Goal: Task Accomplishment & Management: Complete application form

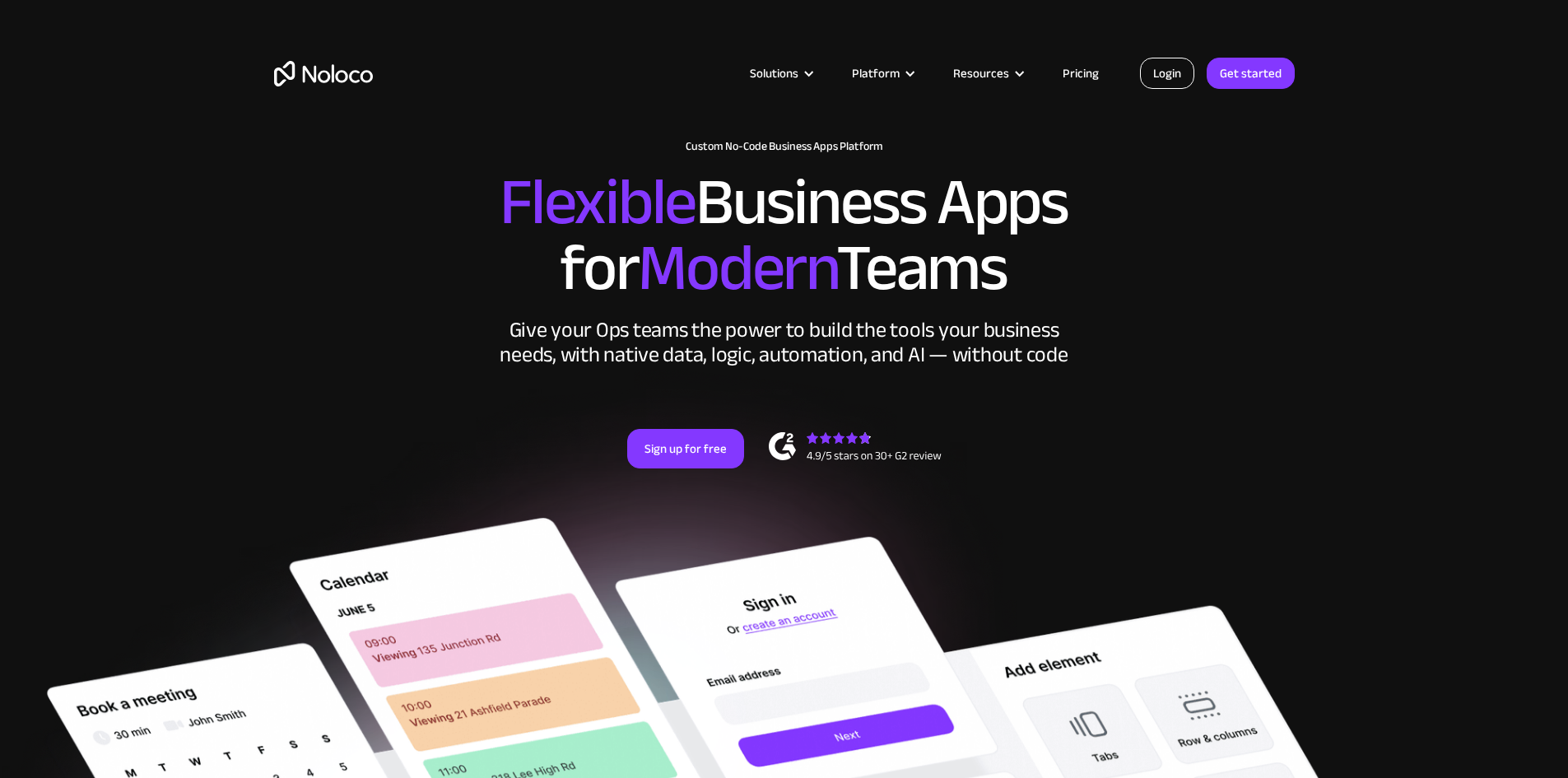
click at [1161, 71] on link "Login" at bounding box center [1167, 73] width 54 height 31
click at [684, 469] on link "Sign up for free" at bounding box center [686, 449] width 117 height 40
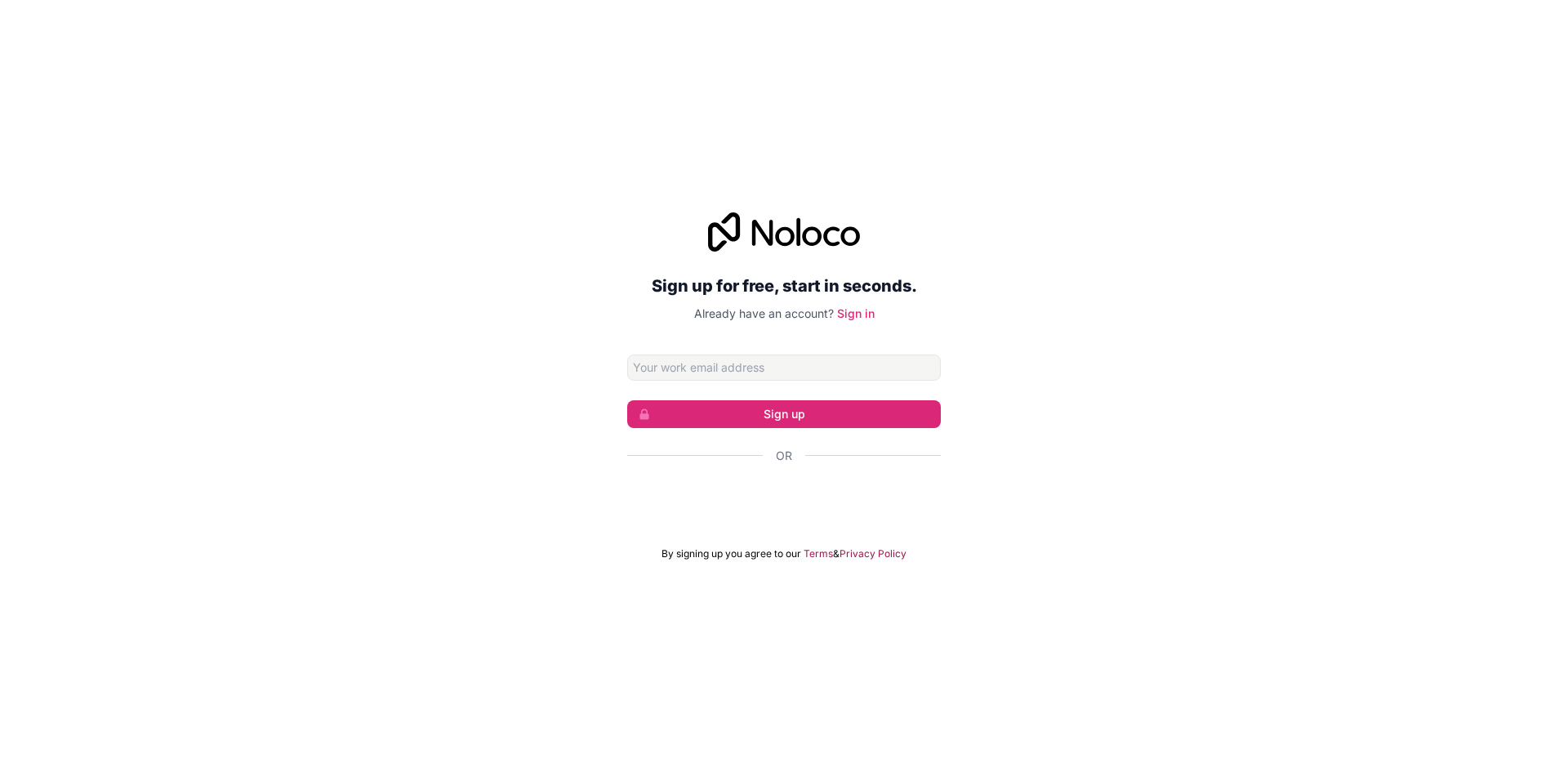
click at [790, 374] on input "Email address" at bounding box center [784, 367] width 313 height 26
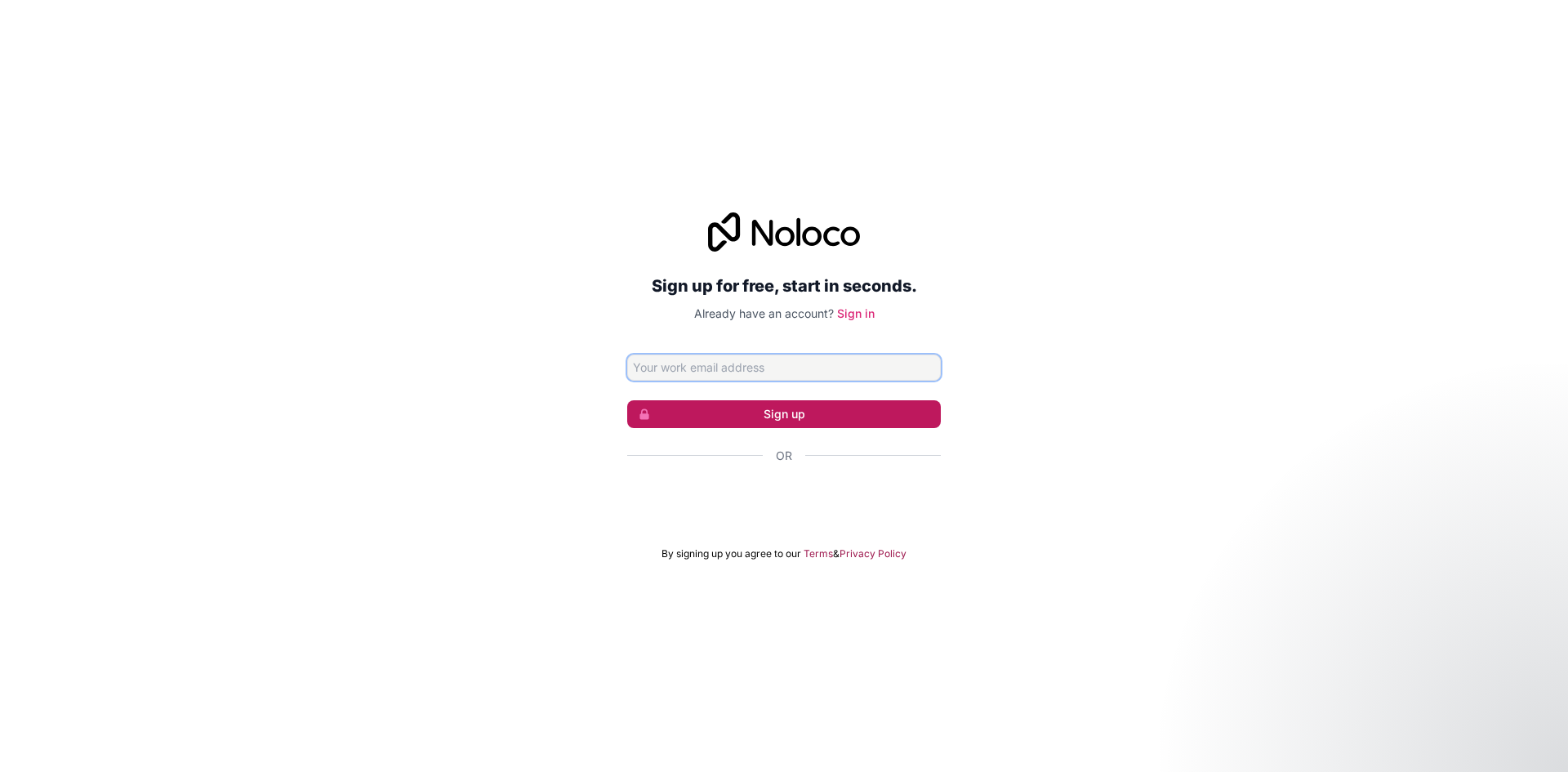
paste input "[EMAIL_ADDRESS][DOMAIN_NAME]"
type input "[EMAIL_ADDRESS][DOMAIN_NAME]"
click at [762, 420] on button "Sign up" at bounding box center [784, 414] width 313 height 28
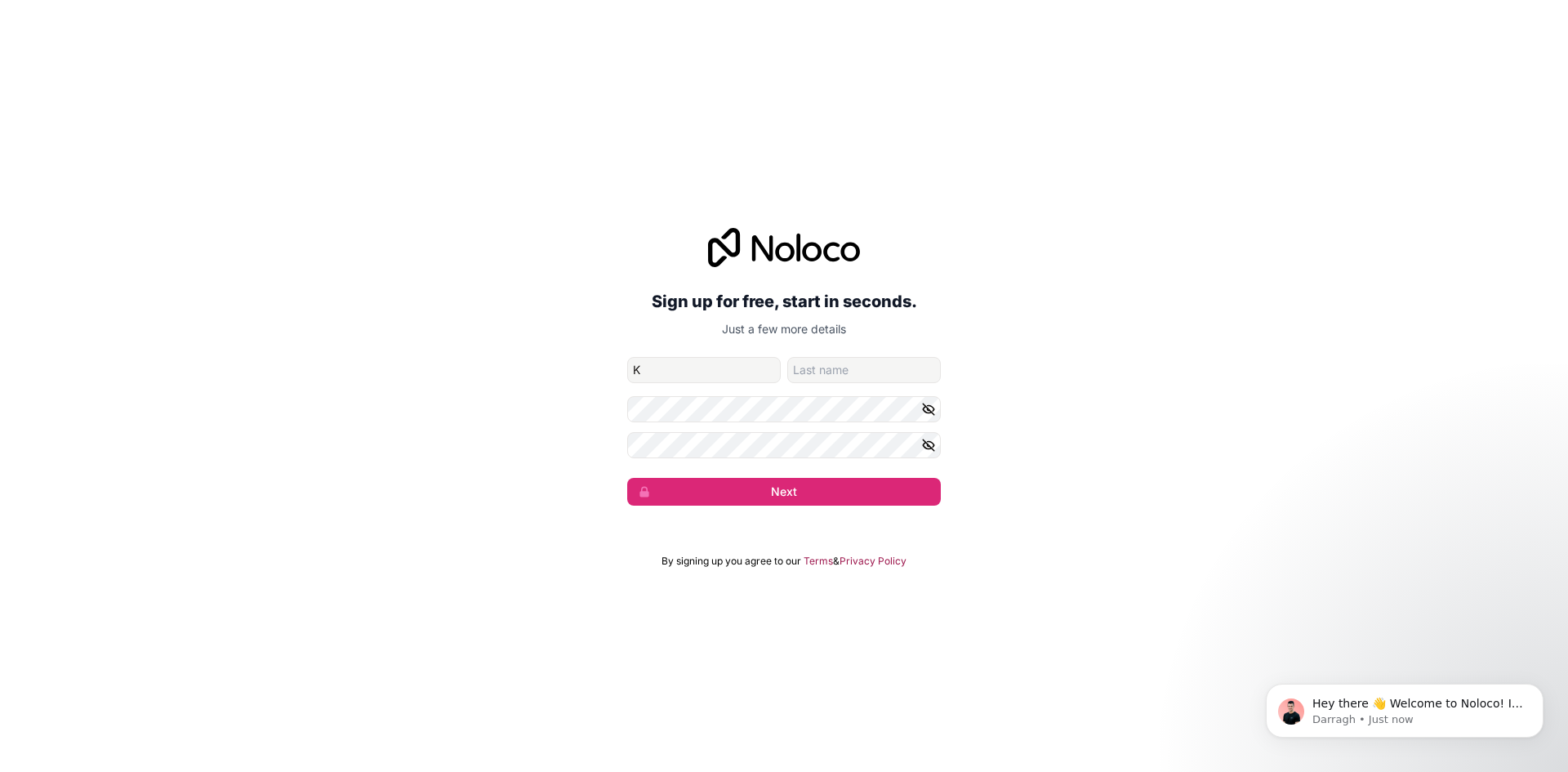
type input "K"
type input "[PERSON_NAME]"
click at [627, 478] on button "Next" at bounding box center [784, 491] width 313 height 28
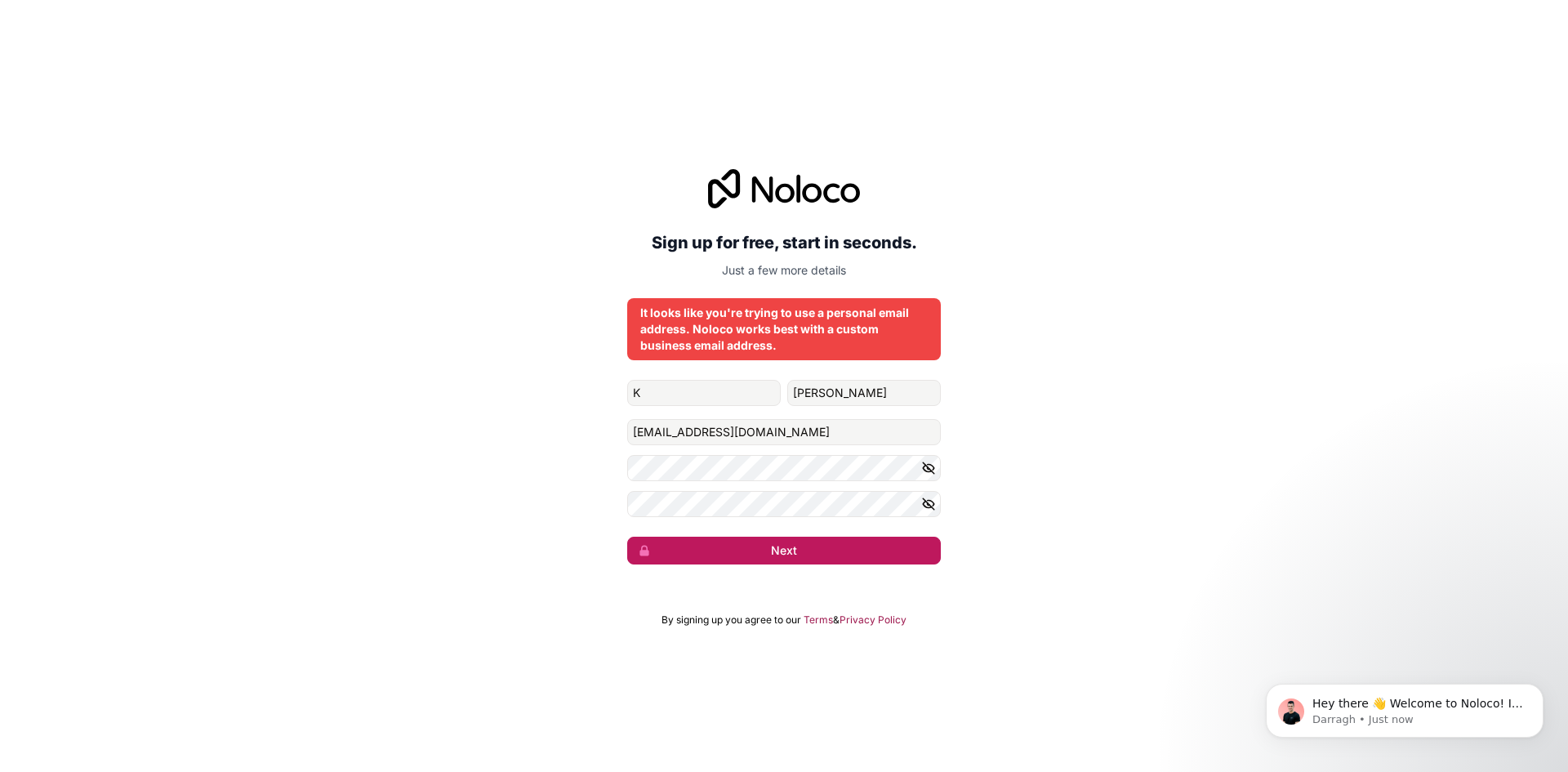
click at [800, 551] on button "Next" at bounding box center [784, 550] width 313 height 28
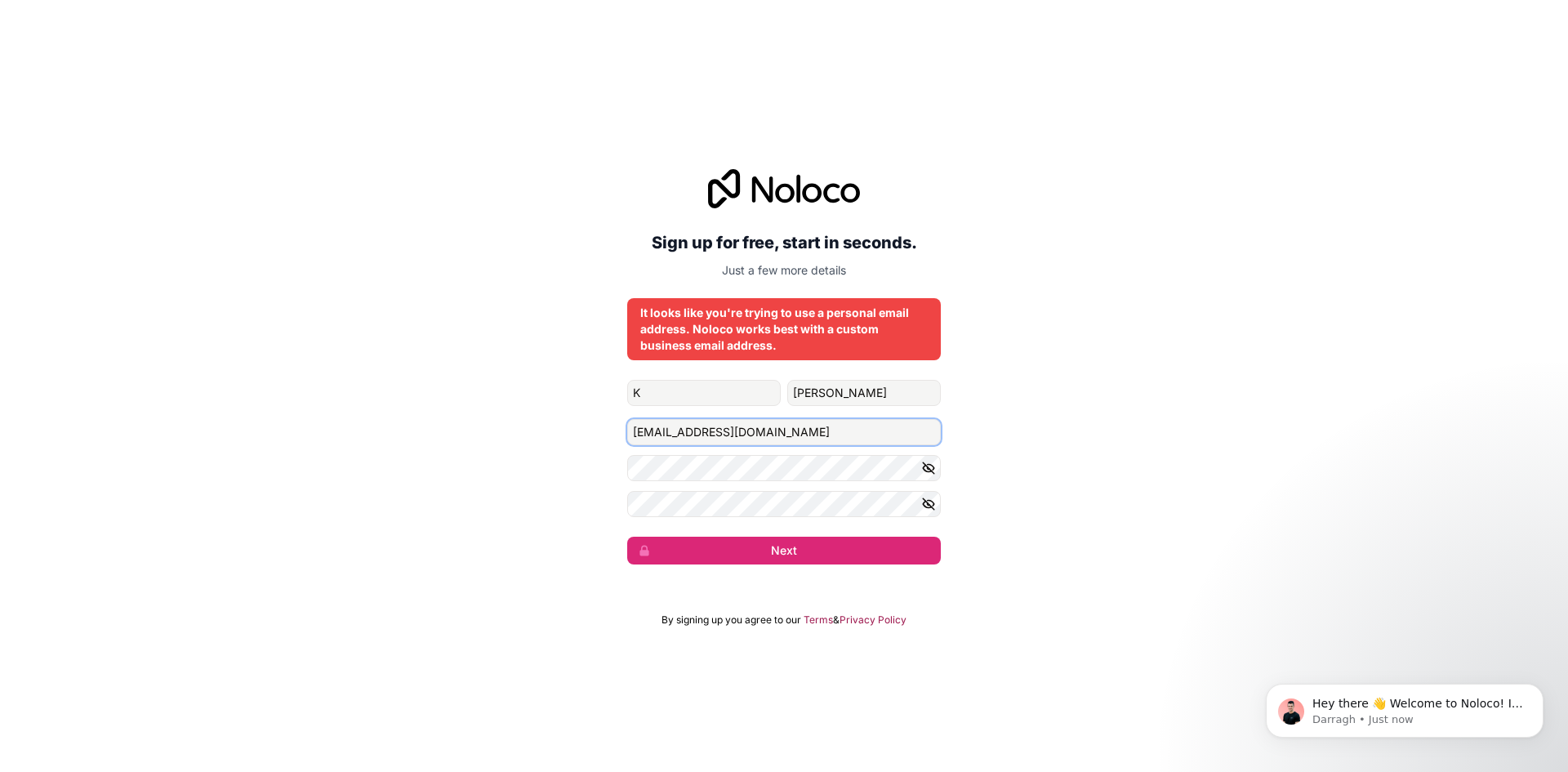
drag, startPoint x: 815, startPoint y: 437, endPoint x: 380, endPoint y: 422, distance: 435.3
click at [380, 422] on div "Sign up for free, start in seconds. Just a few more details It looks like you'r…" at bounding box center [784, 366] width 1568 height 441
drag, startPoint x: 796, startPoint y: 433, endPoint x: 431, endPoint y: 402, distance: 366.3
click at [431, 402] on div "Sign up for free, start in seconds. Just a few more details It looks like you'r…" at bounding box center [784, 366] width 1568 height 441
type input "[PERSON_NAME][EMAIL_ADDRESS][DOMAIN_NAME]"
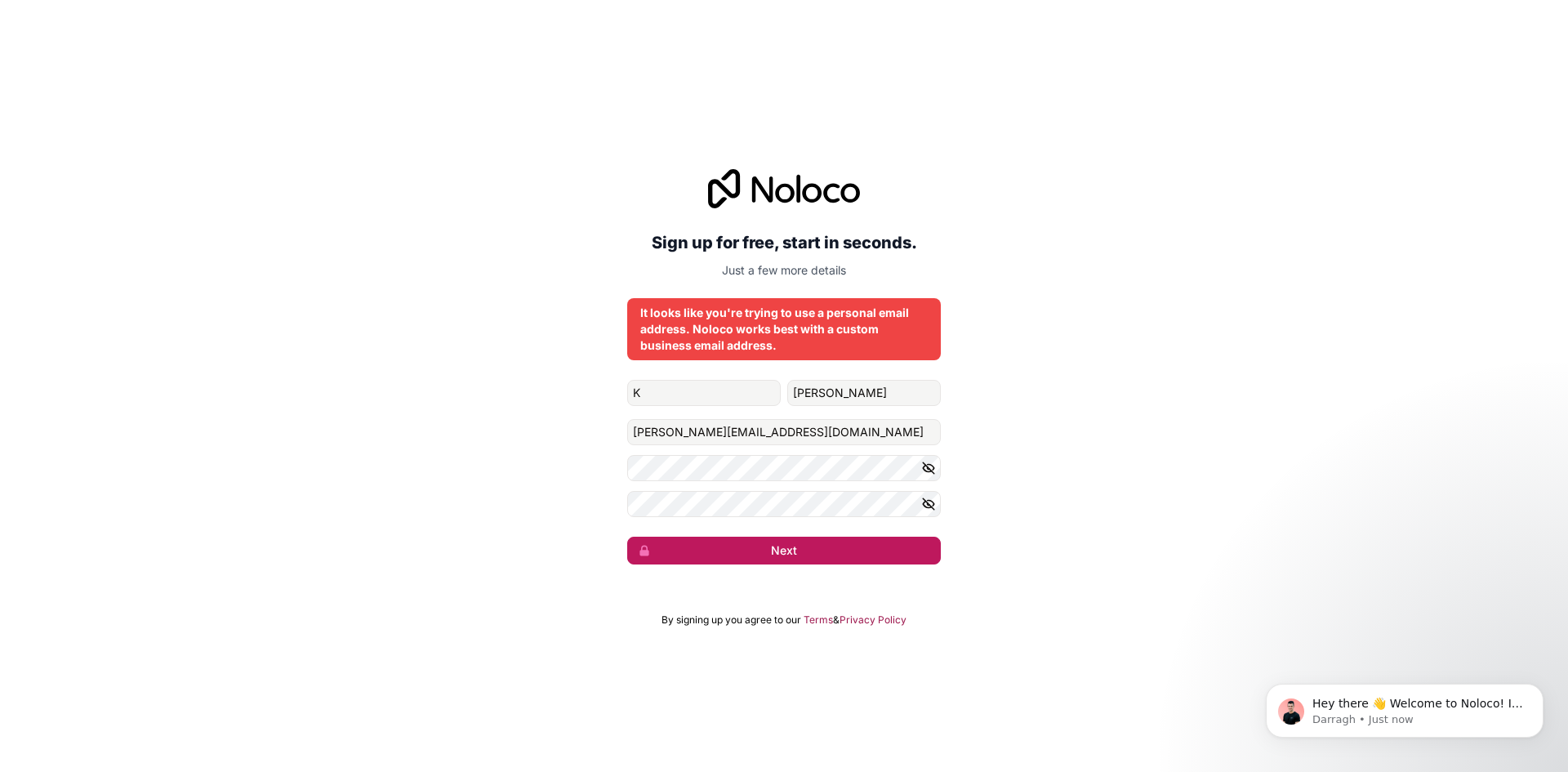
click at [787, 562] on button "Next" at bounding box center [784, 550] width 313 height 28
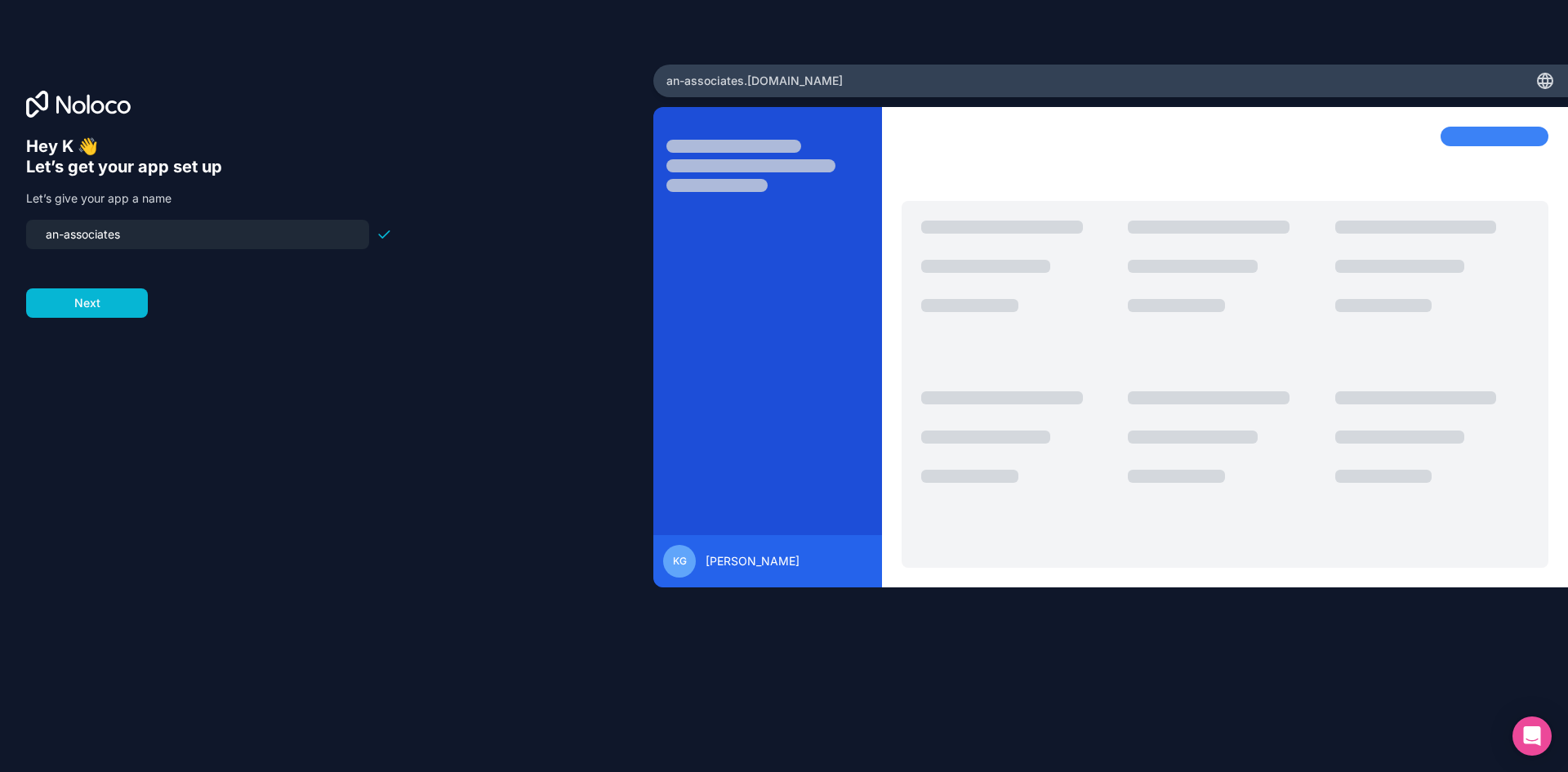
drag, startPoint x: 189, startPoint y: 236, endPoint x: 0, endPoint y: 199, distance: 192.6
click at [0, 199] on div "Hey K 👋 Let’s get your app set up Let’s give your app a name an-associates Next" at bounding box center [327, 386] width 654 height 644
type input "r"
type input "rental-an"
click at [96, 293] on button "Next" at bounding box center [86, 303] width 122 height 29
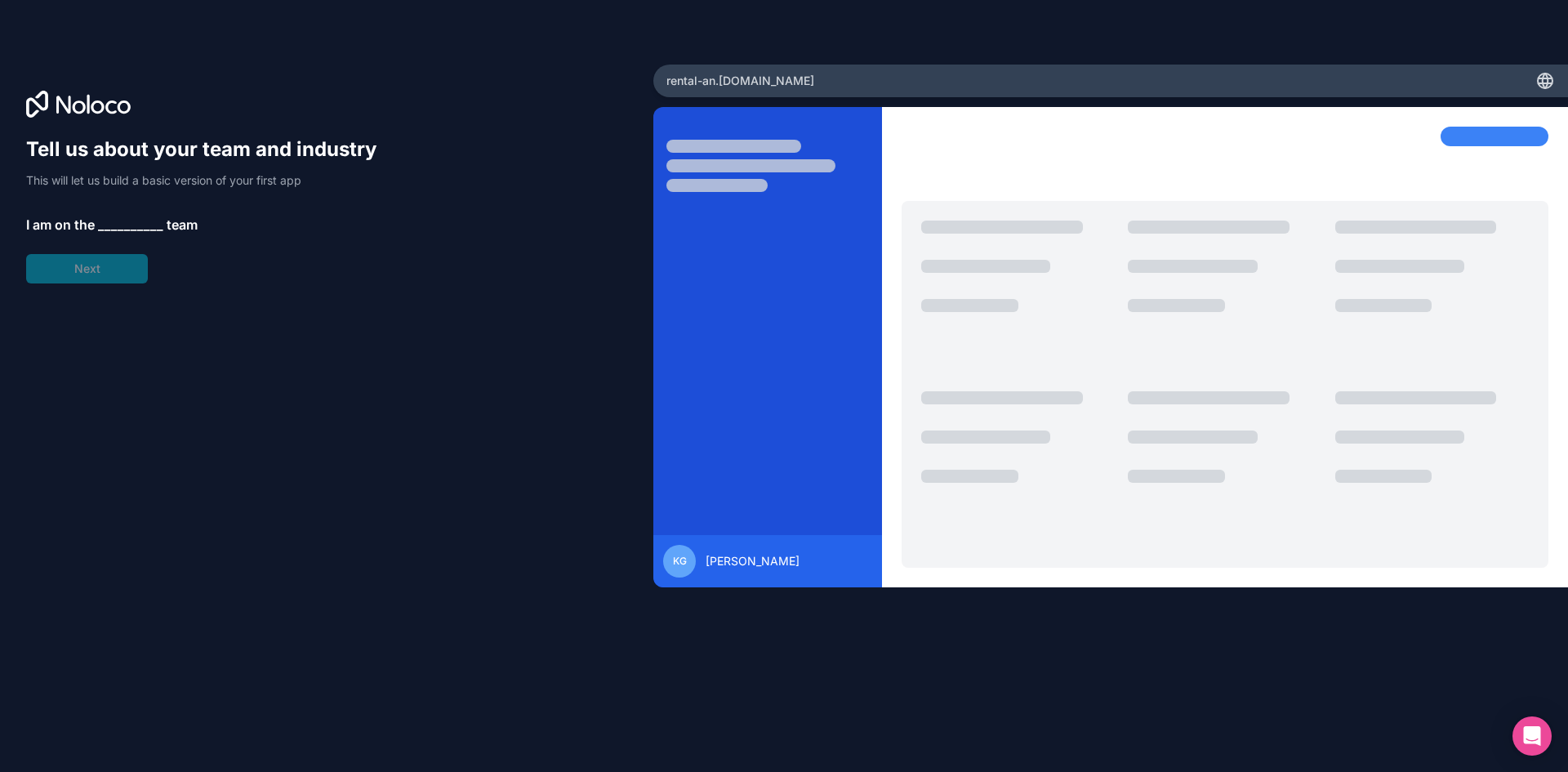
click at [141, 225] on span "__________" at bounding box center [131, 224] width 65 height 19
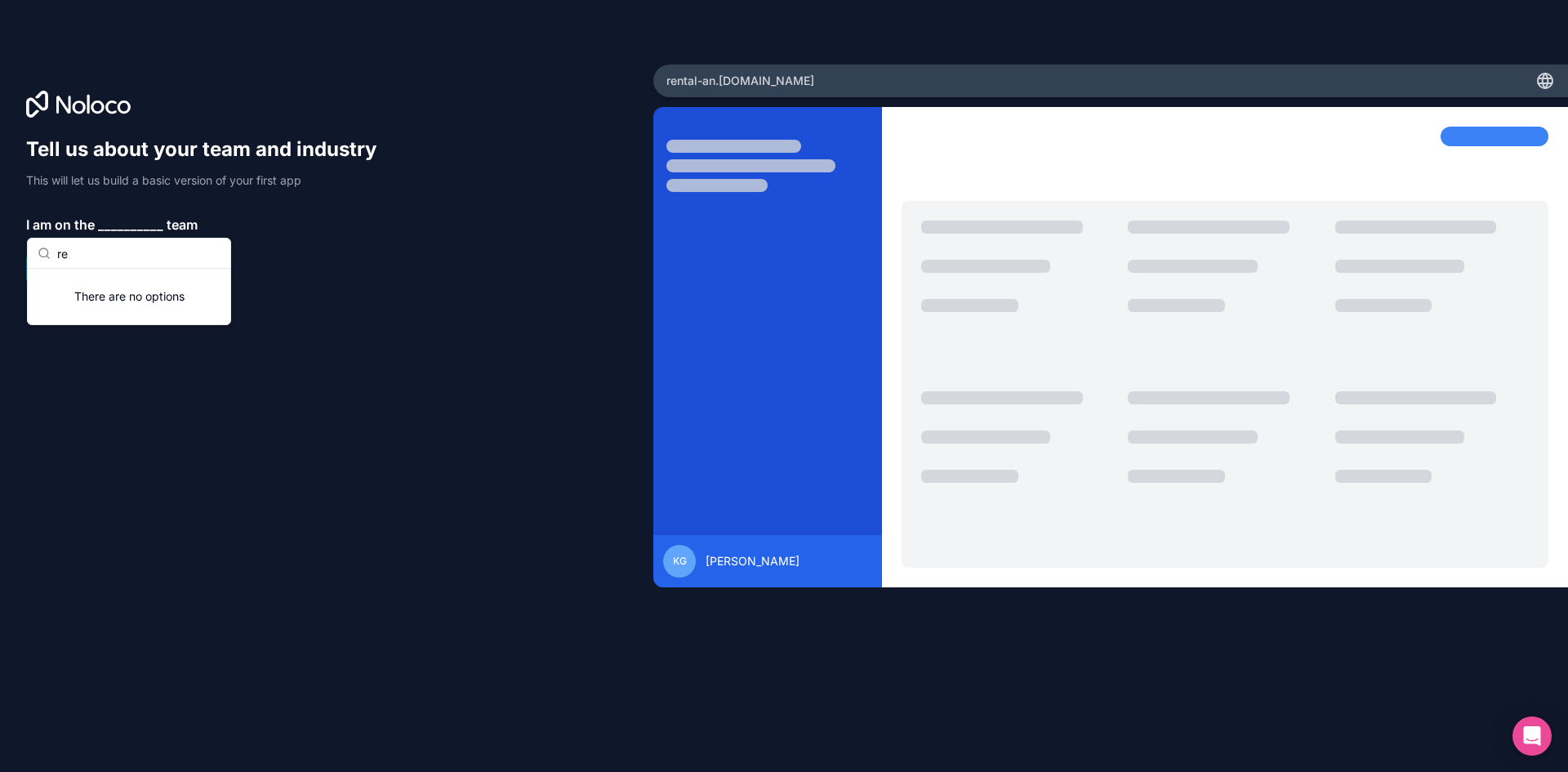
type input "r"
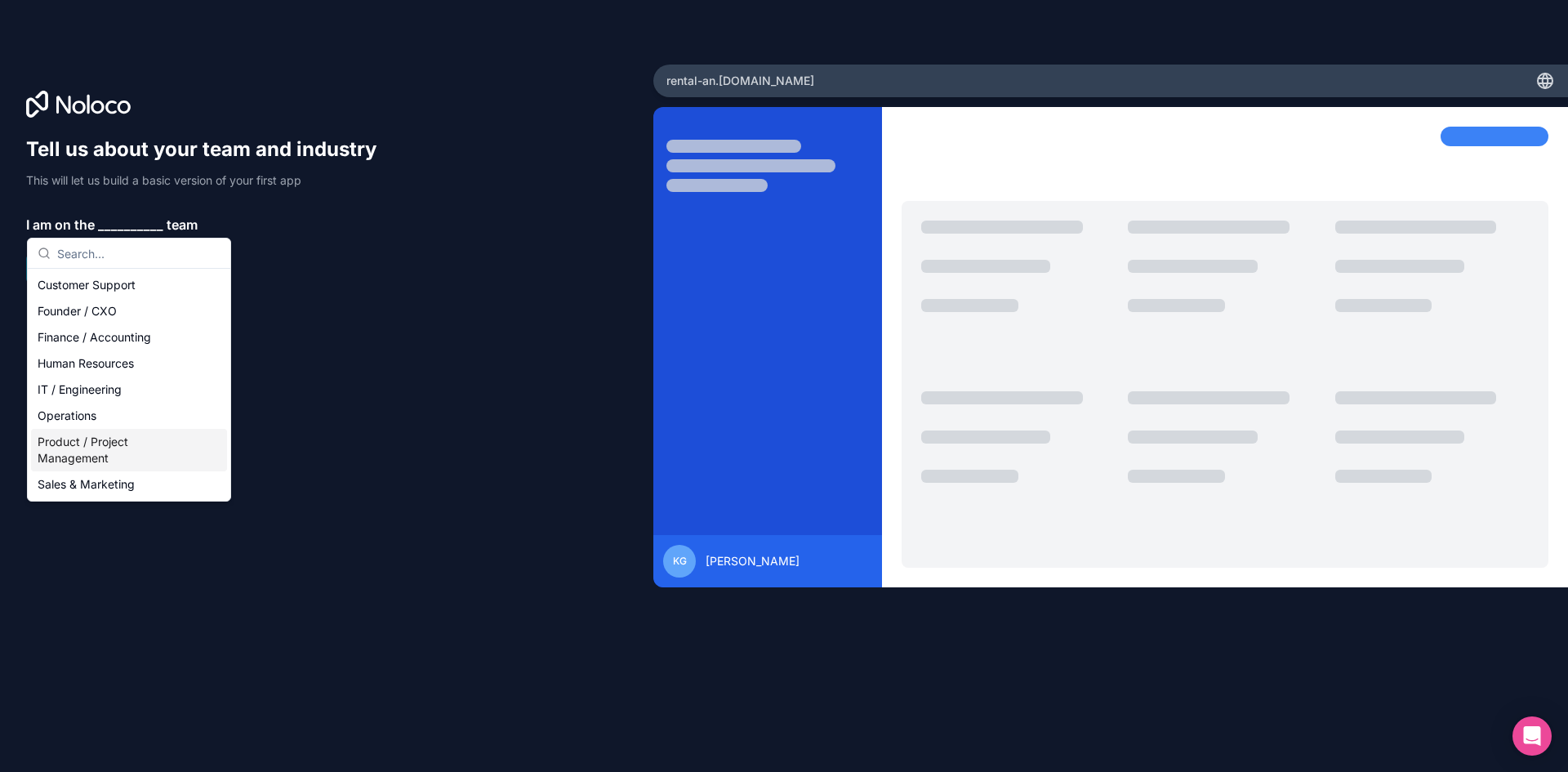
click at [116, 437] on div "Product / Project Management" at bounding box center [129, 450] width 196 height 43
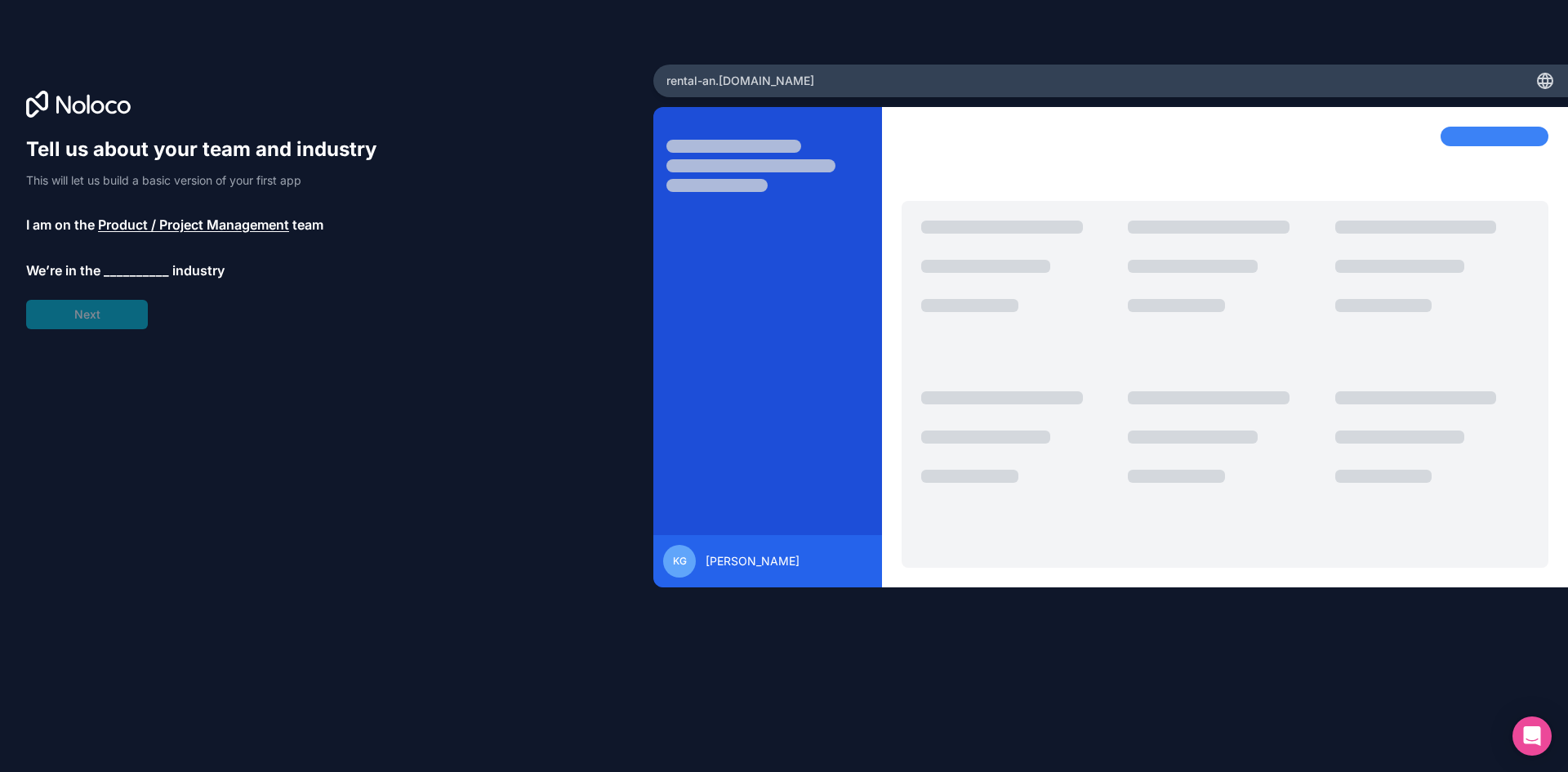
click at [142, 270] on span "__________" at bounding box center [137, 270] width 65 height 19
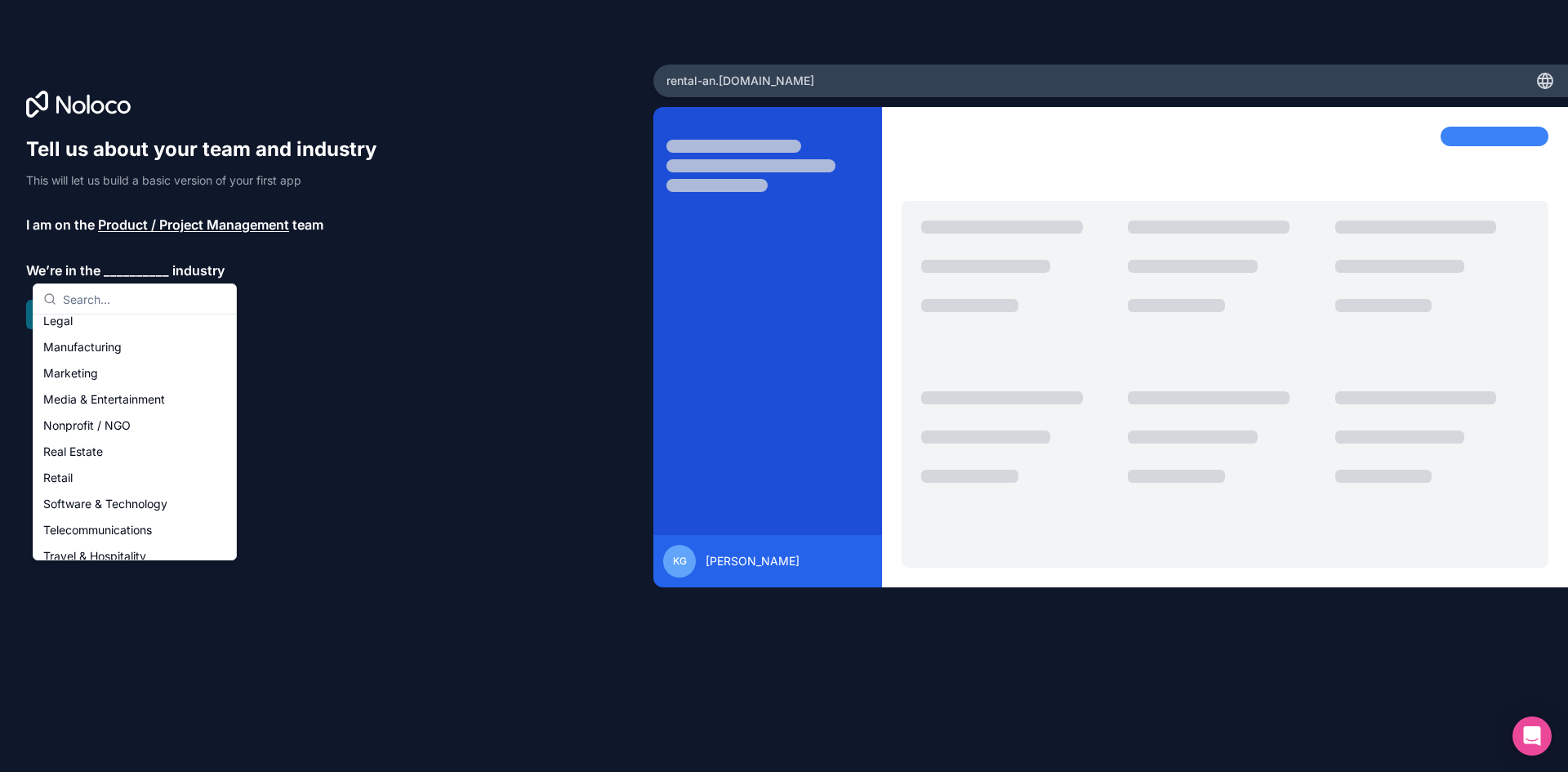
scroll to position [337, 0]
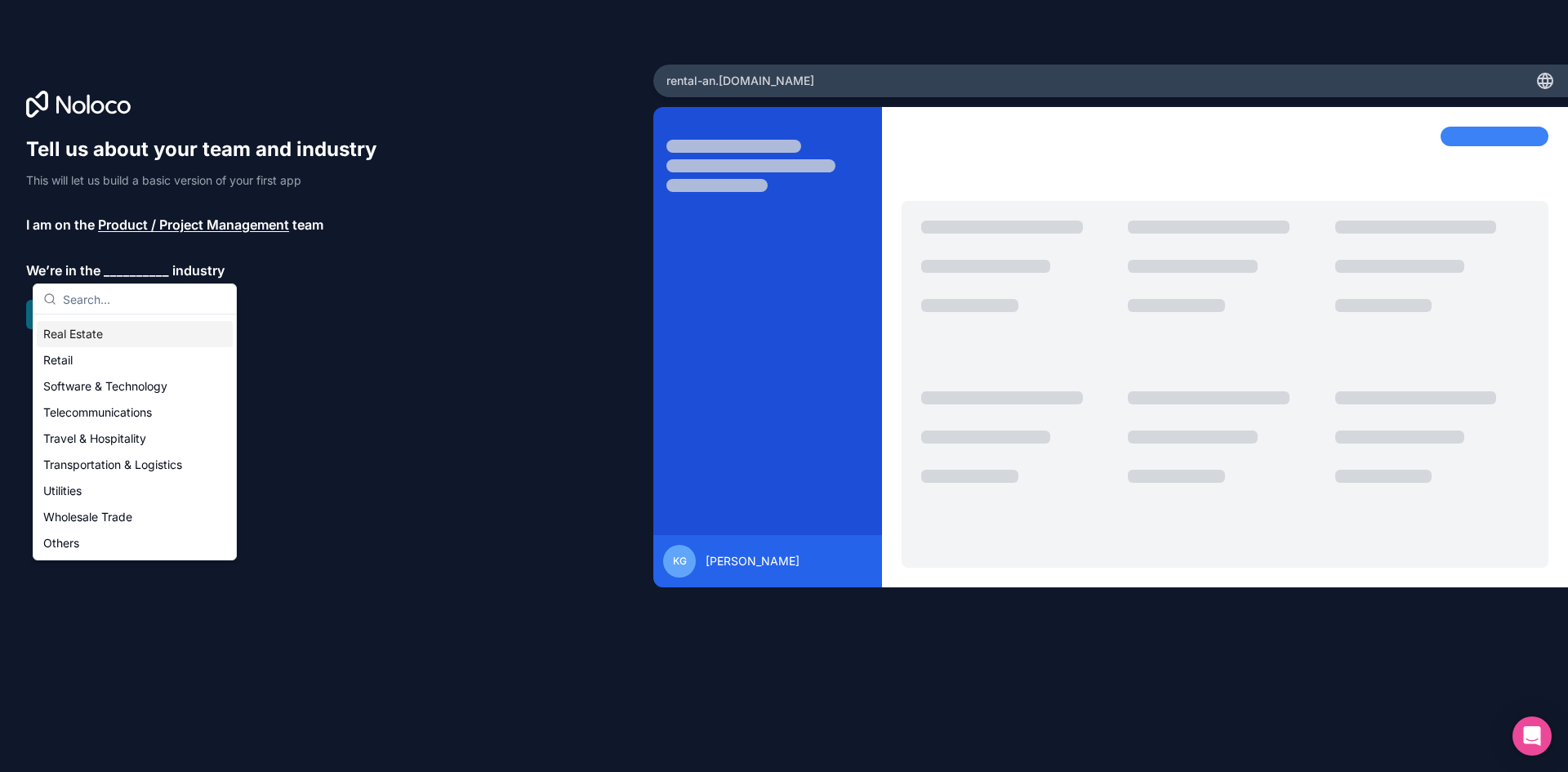
click at [70, 338] on div "Real Estate" at bounding box center [135, 334] width 196 height 26
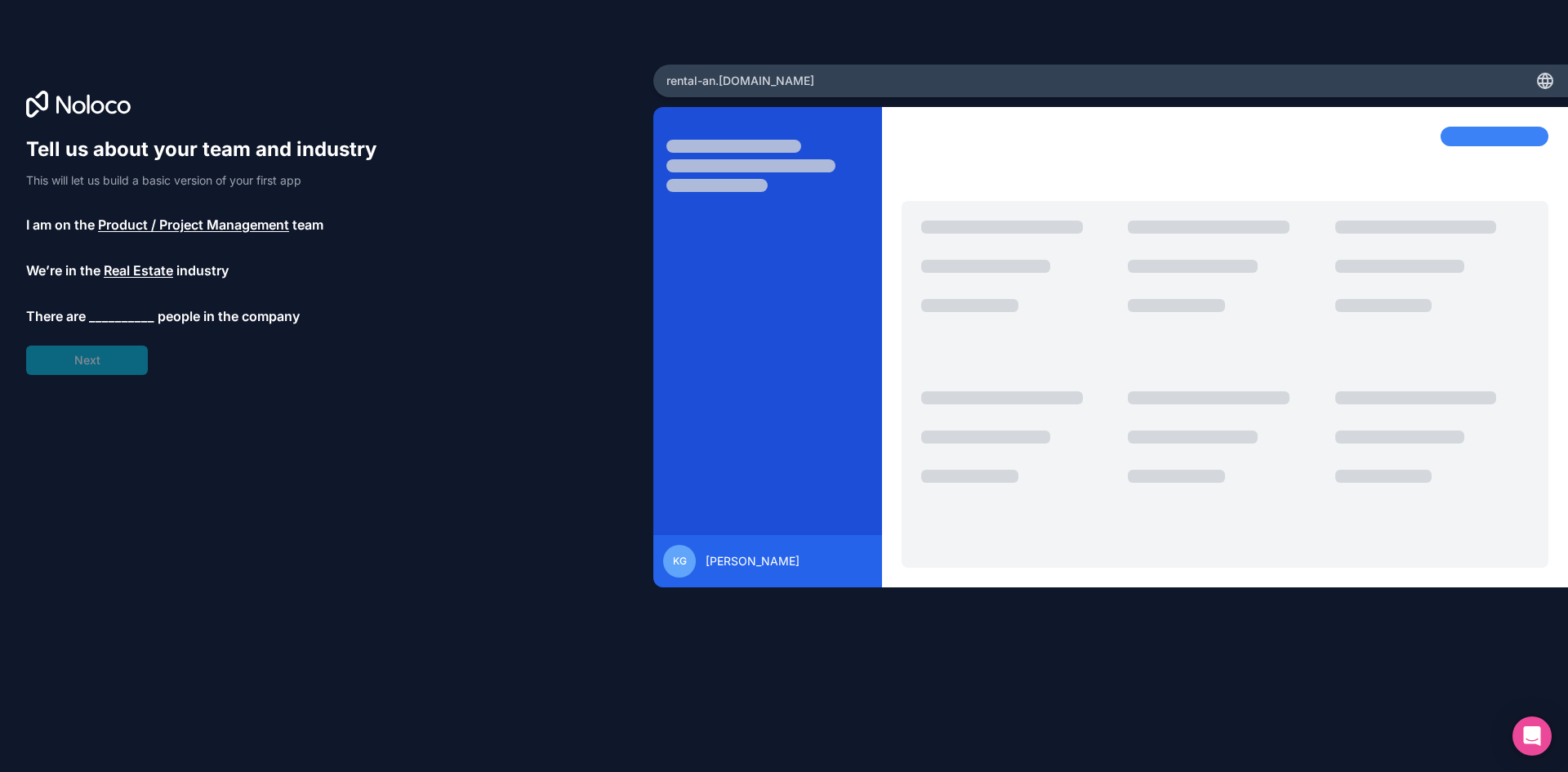
click at [120, 321] on span "__________" at bounding box center [122, 315] width 65 height 19
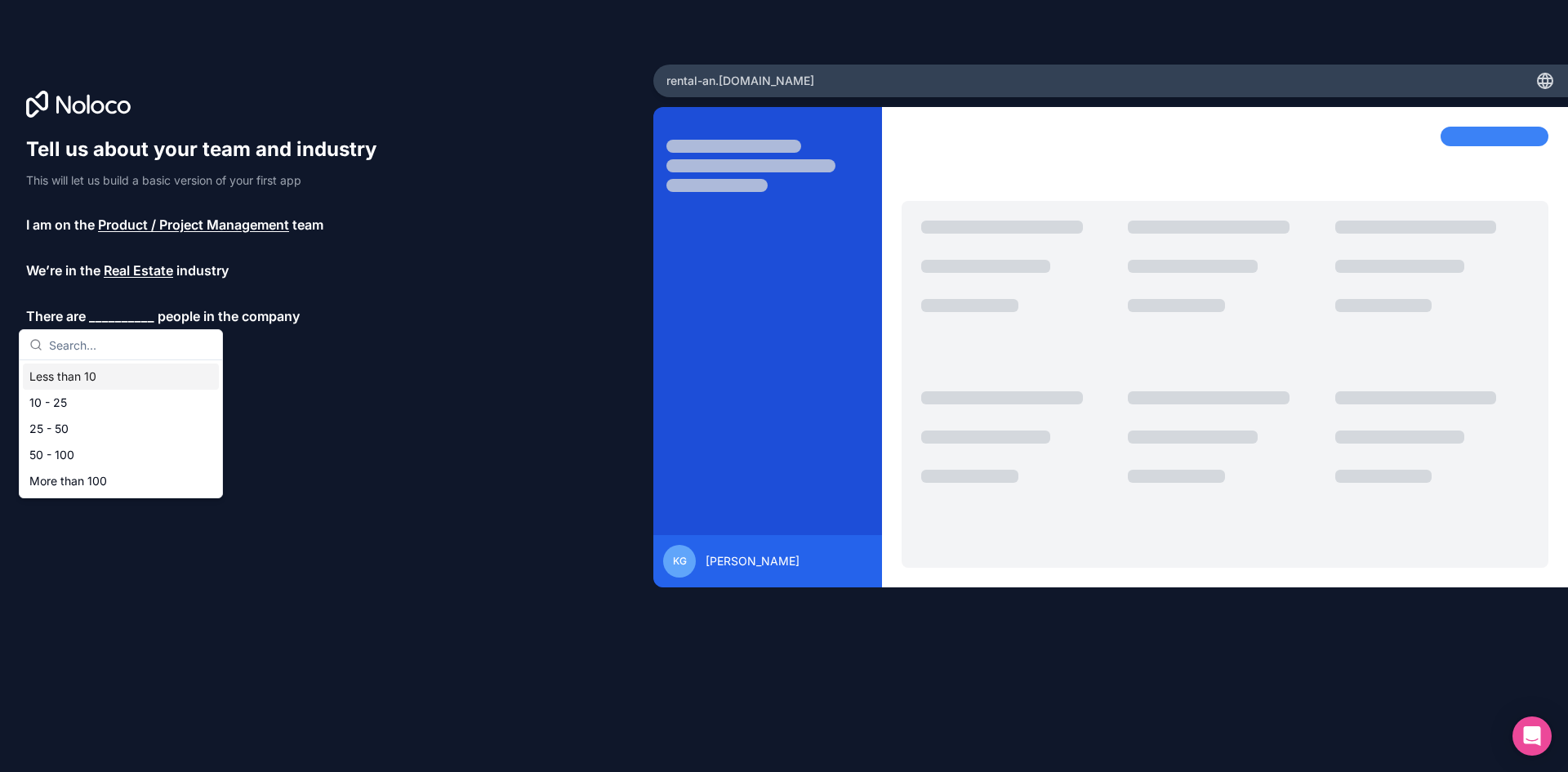
click at [104, 377] on div "Less than 10" at bounding box center [121, 376] width 196 height 26
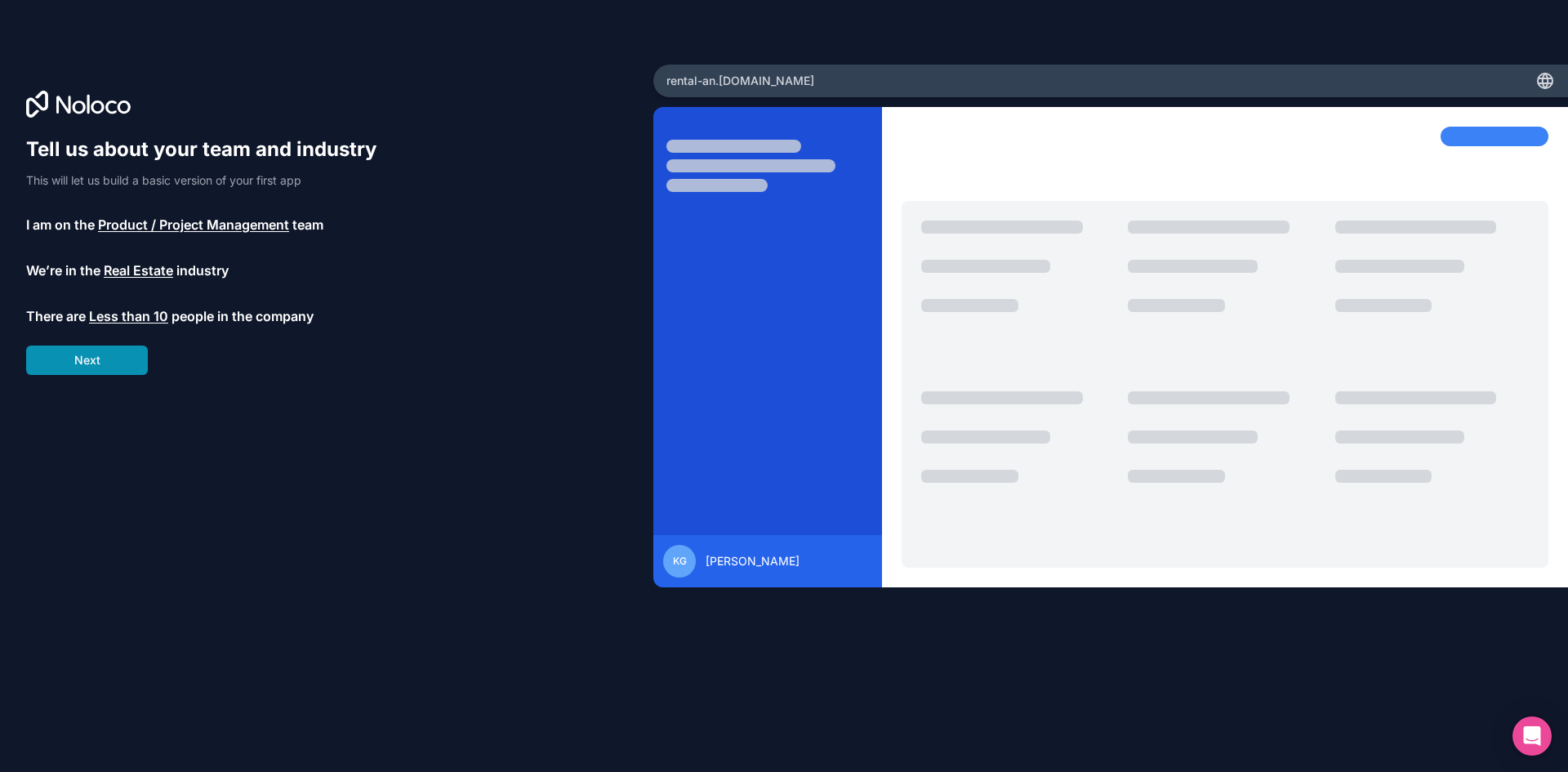
click at [134, 365] on button "Next" at bounding box center [86, 360] width 122 height 29
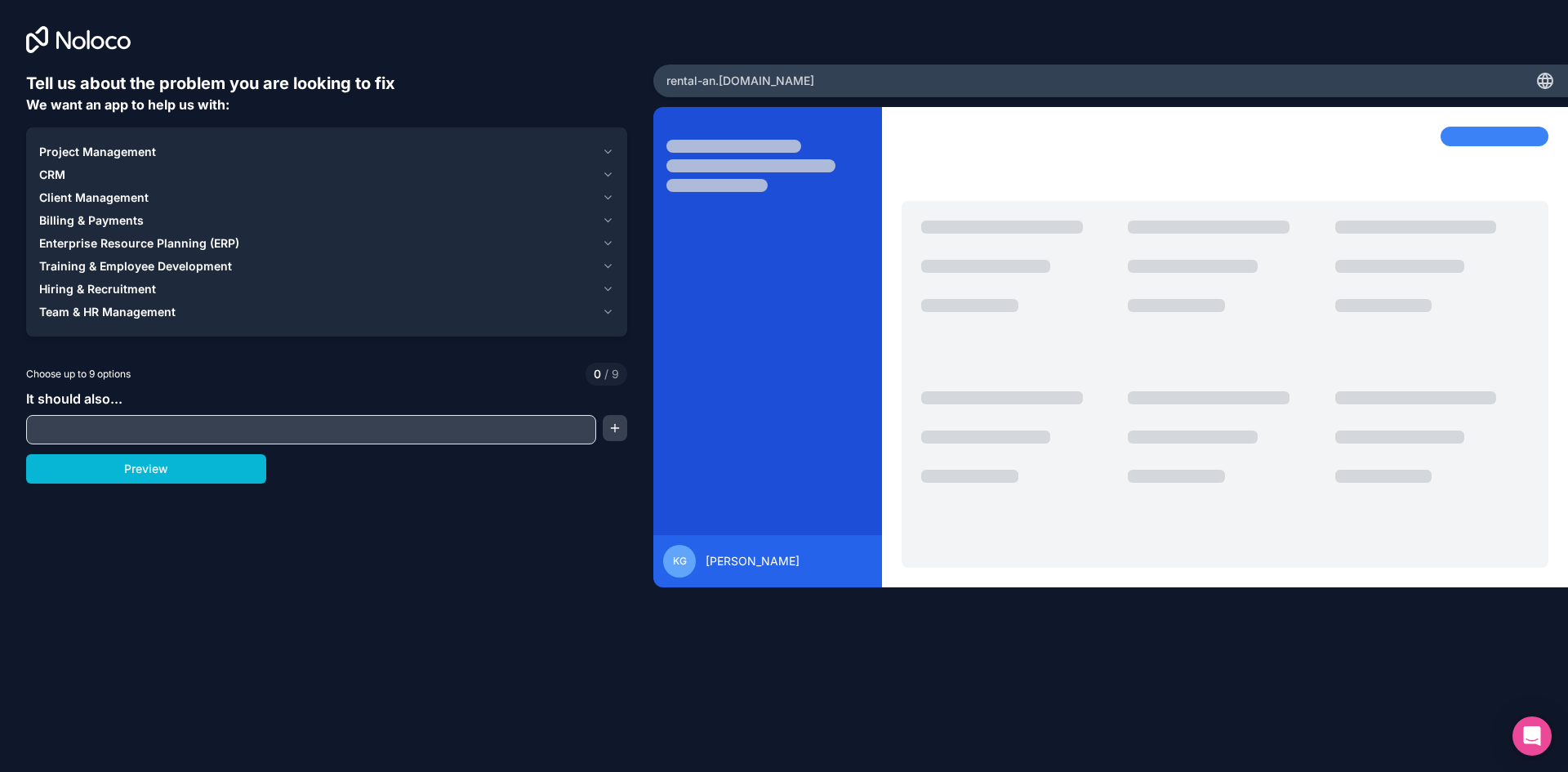
click at [327, 436] on input "text" at bounding box center [311, 429] width 562 height 23
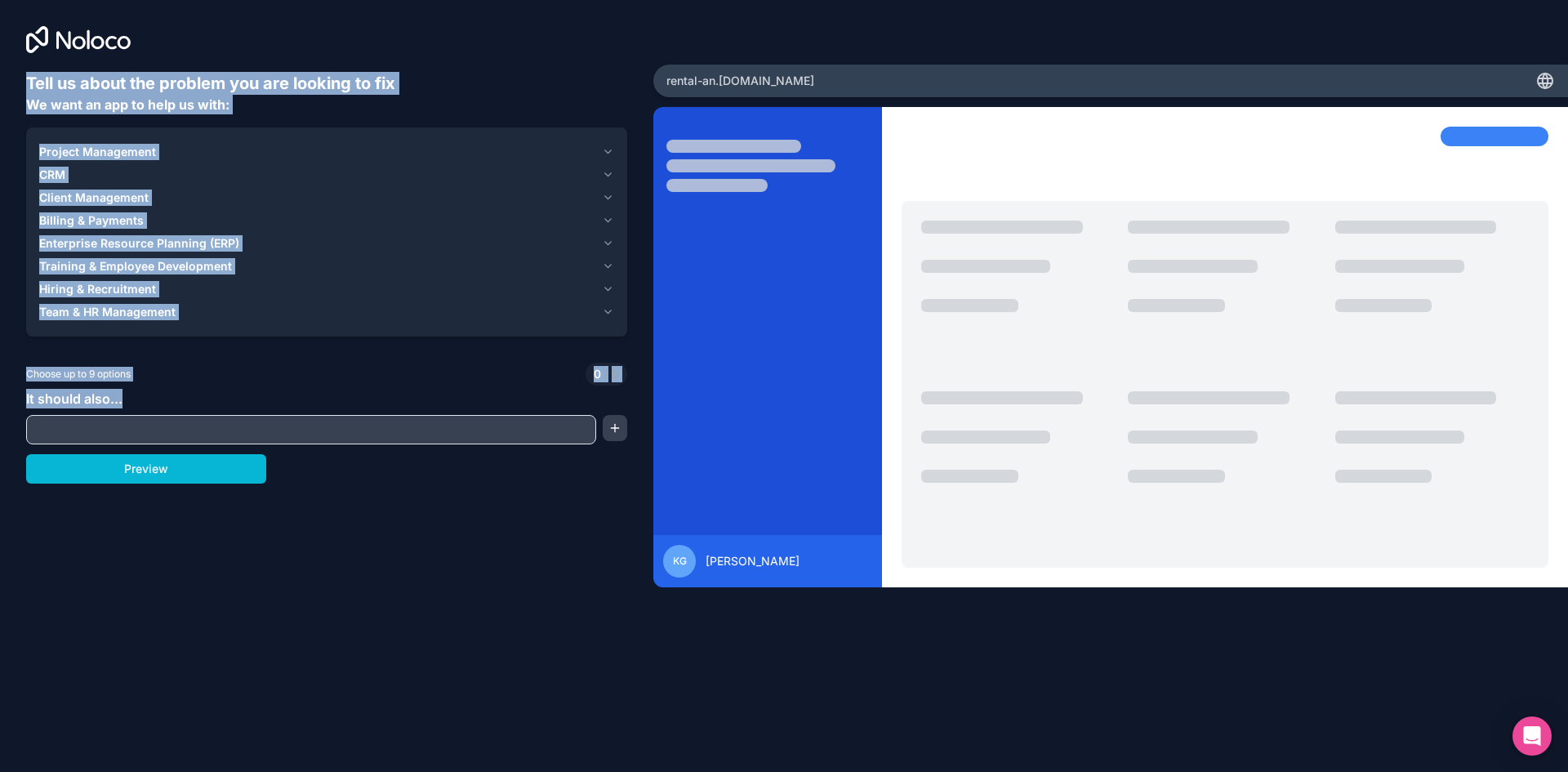
drag, startPoint x: 11, startPoint y: 49, endPoint x: 256, endPoint y: 389, distance: 419.1
click at [253, 394] on div "Tell us about the problem you are looking to fix We want an app to help us with…" at bounding box center [327, 322] width 654 height 644
copy div "Tell us about the problem you are looking to fix We want an app to help us with…"
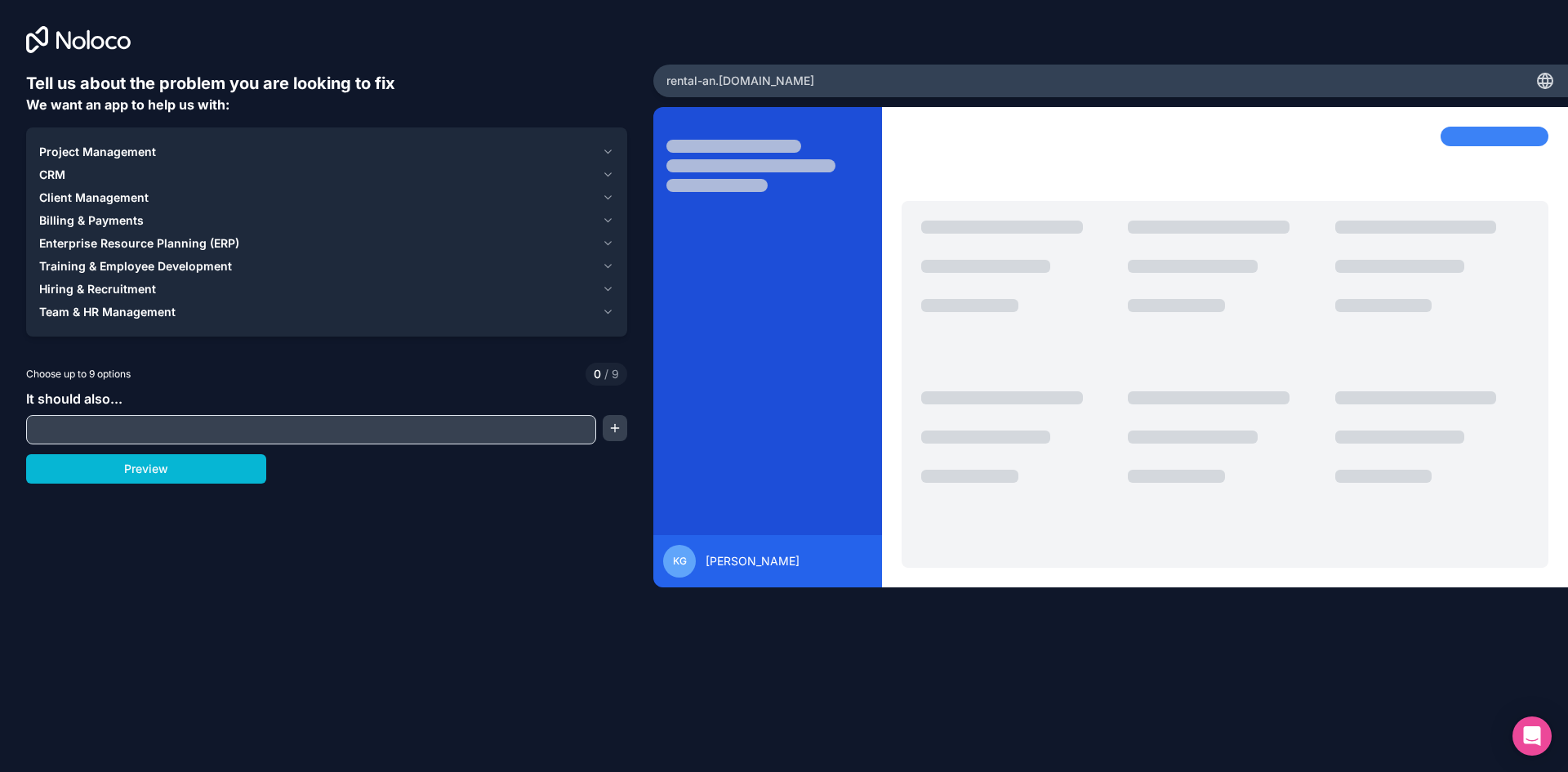
click at [493, 433] on input "text" at bounding box center [311, 429] width 562 height 23
click at [608, 428] on button "button" at bounding box center [614, 427] width 24 height 26
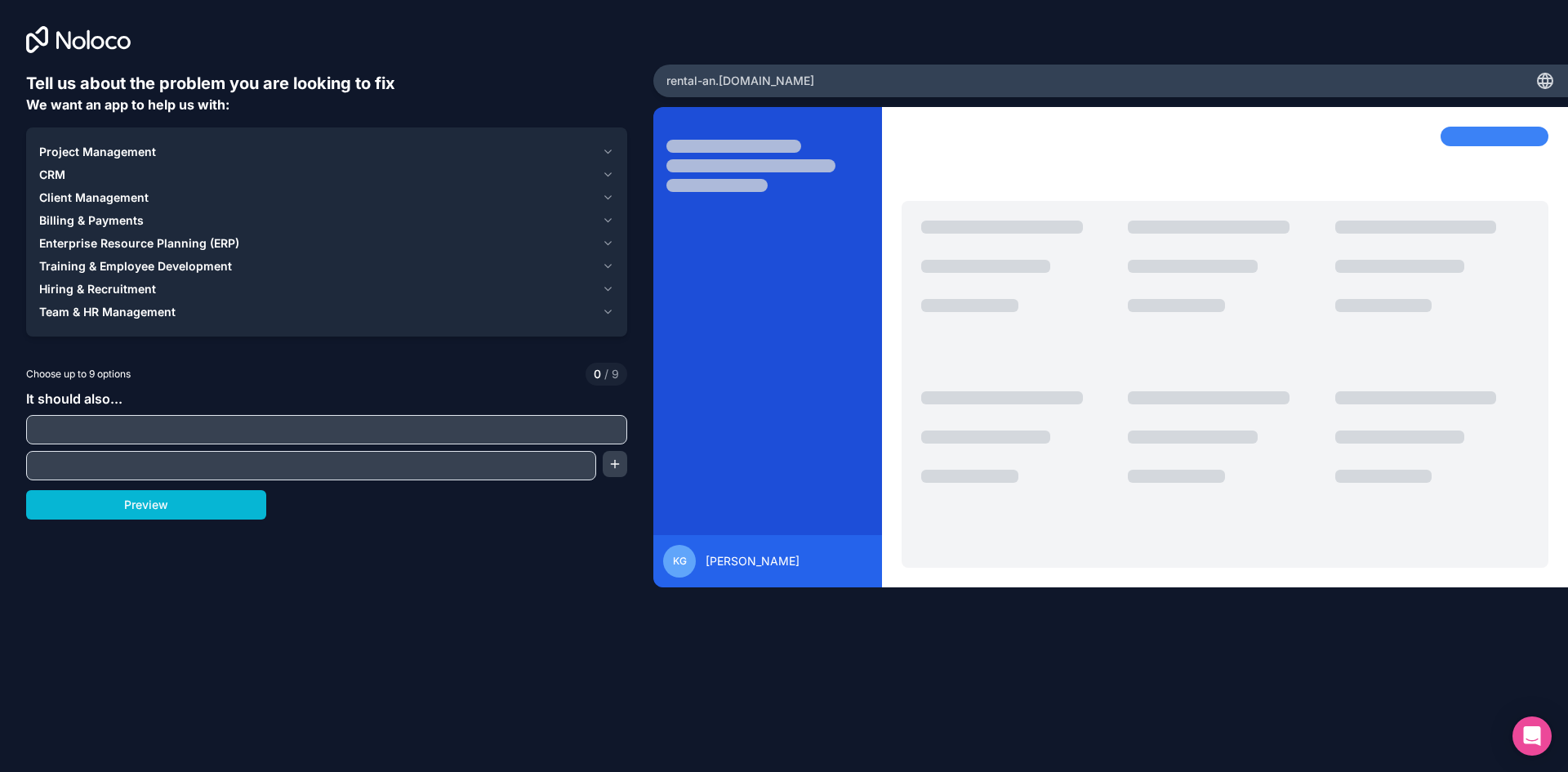
click at [370, 433] on input "text" at bounding box center [327, 429] width 593 height 23
paste input "centralize management of our real estate properties"
type input "centralize management of our real estate properties"
click at [265, 464] on input "text" at bounding box center [311, 465] width 562 height 23
click at [397, 460] on input "text" at bounding box center [311, 465] width 562 height 23
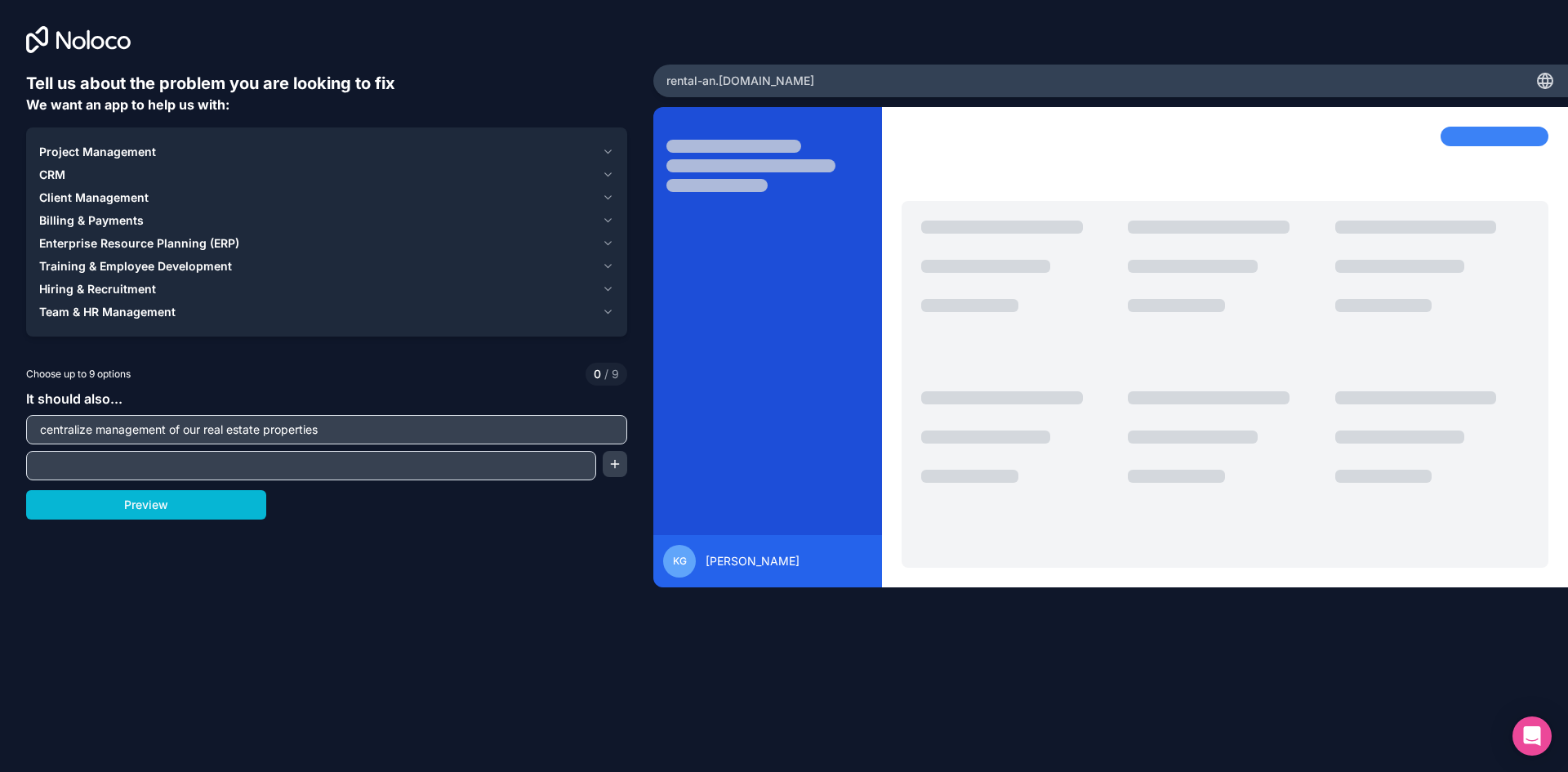
click at [397, 460] on input "text" at bounding box center [311, 465] width 562 height 23
paste input "tenant tracking"
type input "tenant tracking"
click at [612, 463] on button "button" at bounding box center [614, 464] width 24 height 26
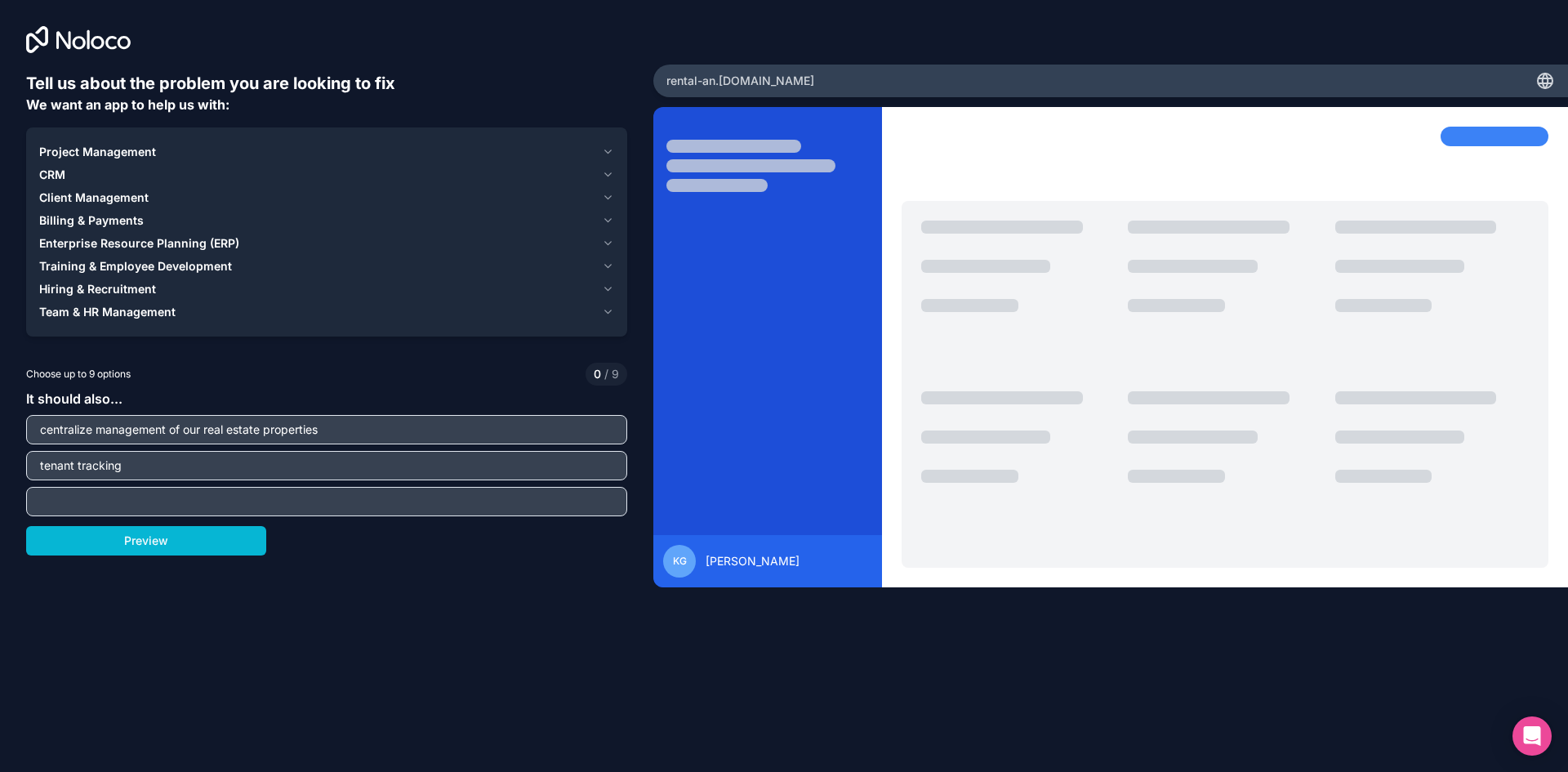
click at [283, 490] on div at bounding box center [326, 501] width 601 height 29
click at [276, 498] on input "text" at bounding box center [327, 501] width 593 height 23
paste input "service requests"
type input "service requests"
click at [329, 443] on div "centralize management of our real estate properties" at bounding box center [326, 429] width 601 height 29
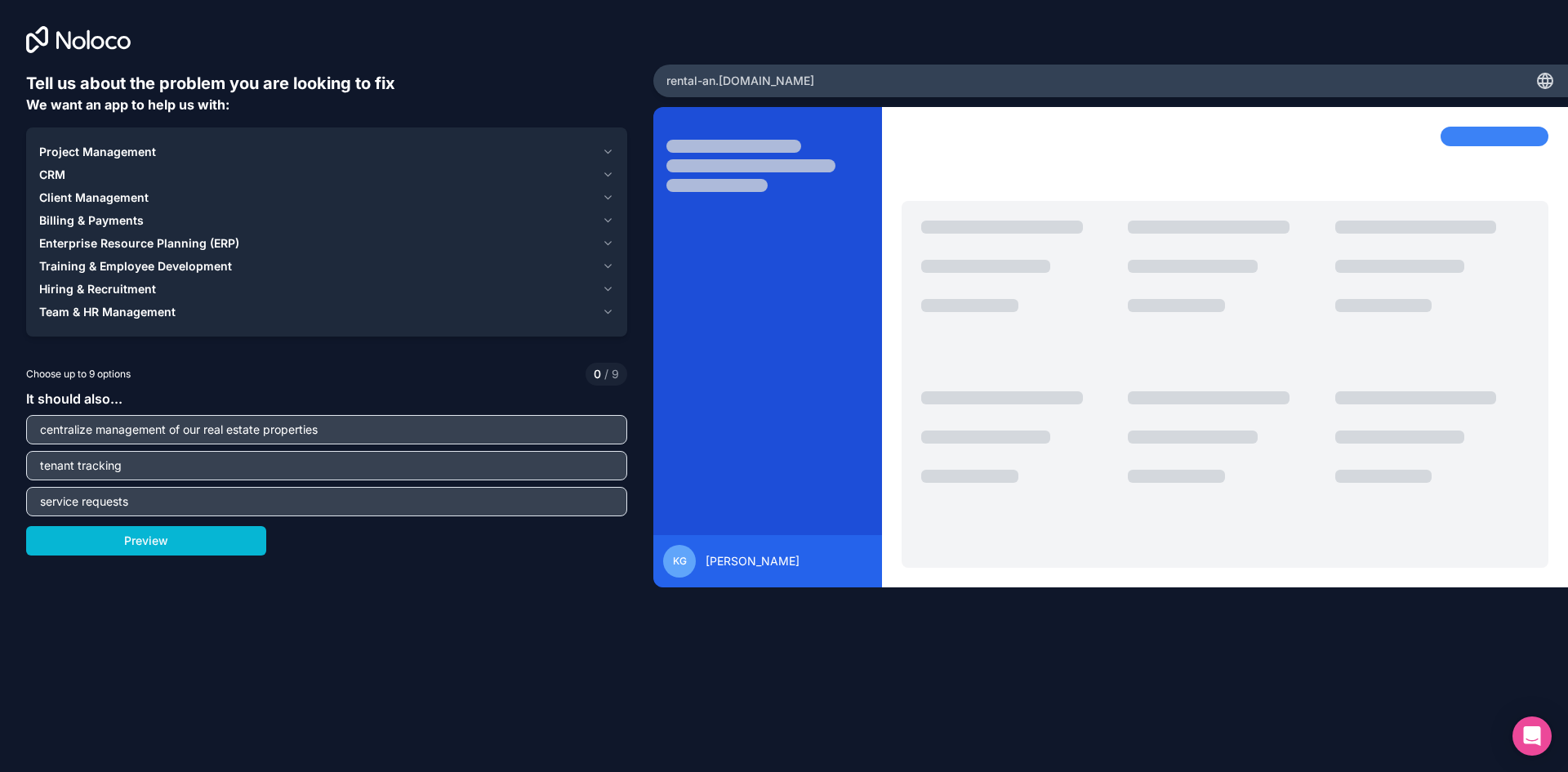
click at [354, 433] on input "centralize management of our real estate properties" at bounding box center [327, 429] width 593 height 23
click at [391, 469] on input "tenant tracking" at bounding box center [327, 465] width 593 height 23
drag, startPoint x: 339, startPoint y: 433, endPoint x: 0, endPoint y: 416, distance: 339.4
click at [0, 416] on div "Tell us about the problem you are looking to fix We want an app to help us with…" at bounding box center [327, 322] width 654 height 644
paste input "financial performance"
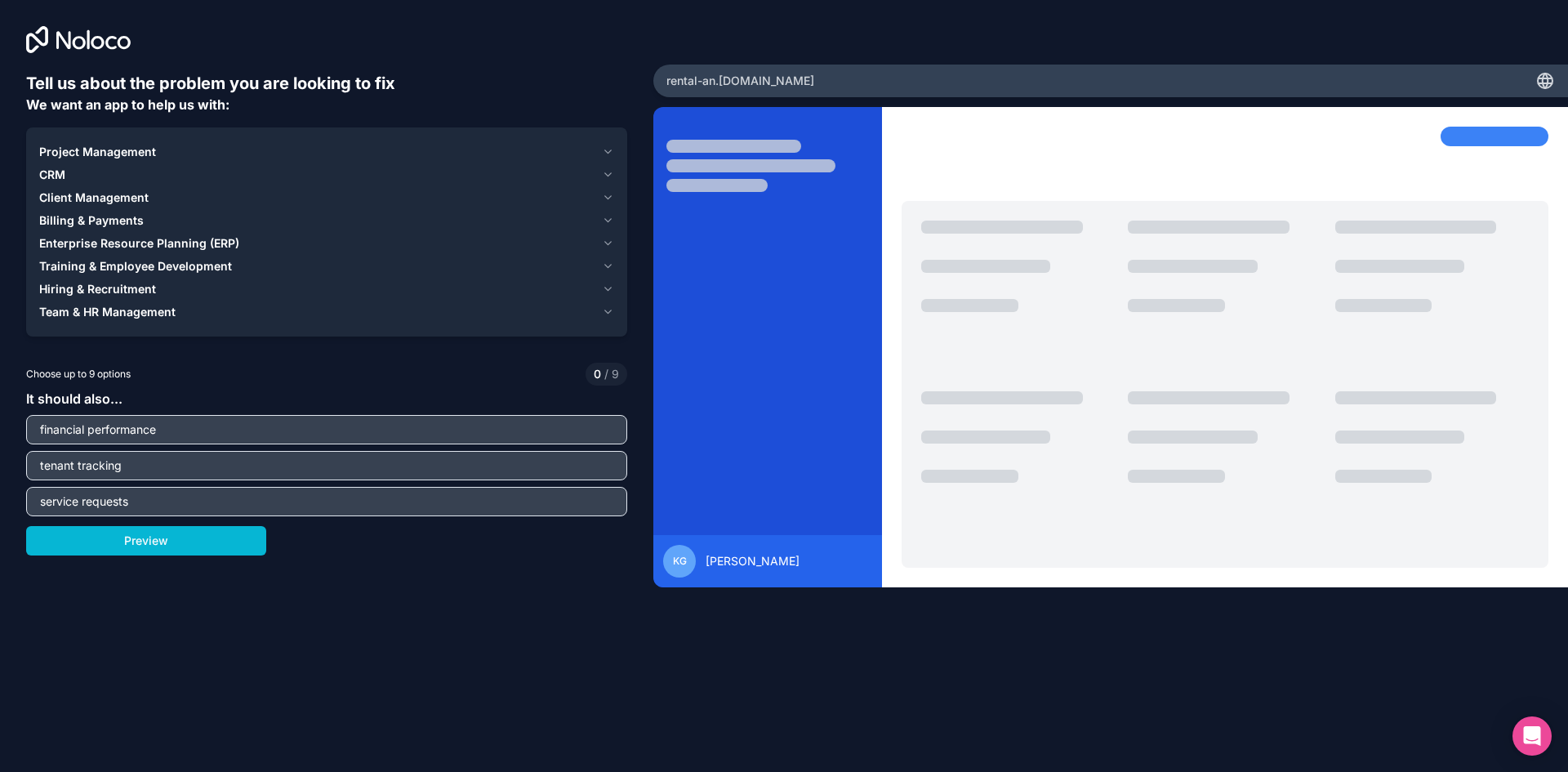
type input "financial performance"
click at [401, 460] on input "tenant tracking" at bounding box center [327, 465] width 593 height 23
click at [459, 560] on div "Tell us about the problem you are looking to fix We want an app to help us with…" at bounding box center [326, 345] width 601 height 546
click at [520, 438] on input "financial performance" at bounding box center [327, 429] width 593 height 23
click at [501, 556] on div "Tell us about the problem you are looking to fix We want an app to help us with…" at bounding box center [326, 345] width 601 height 546
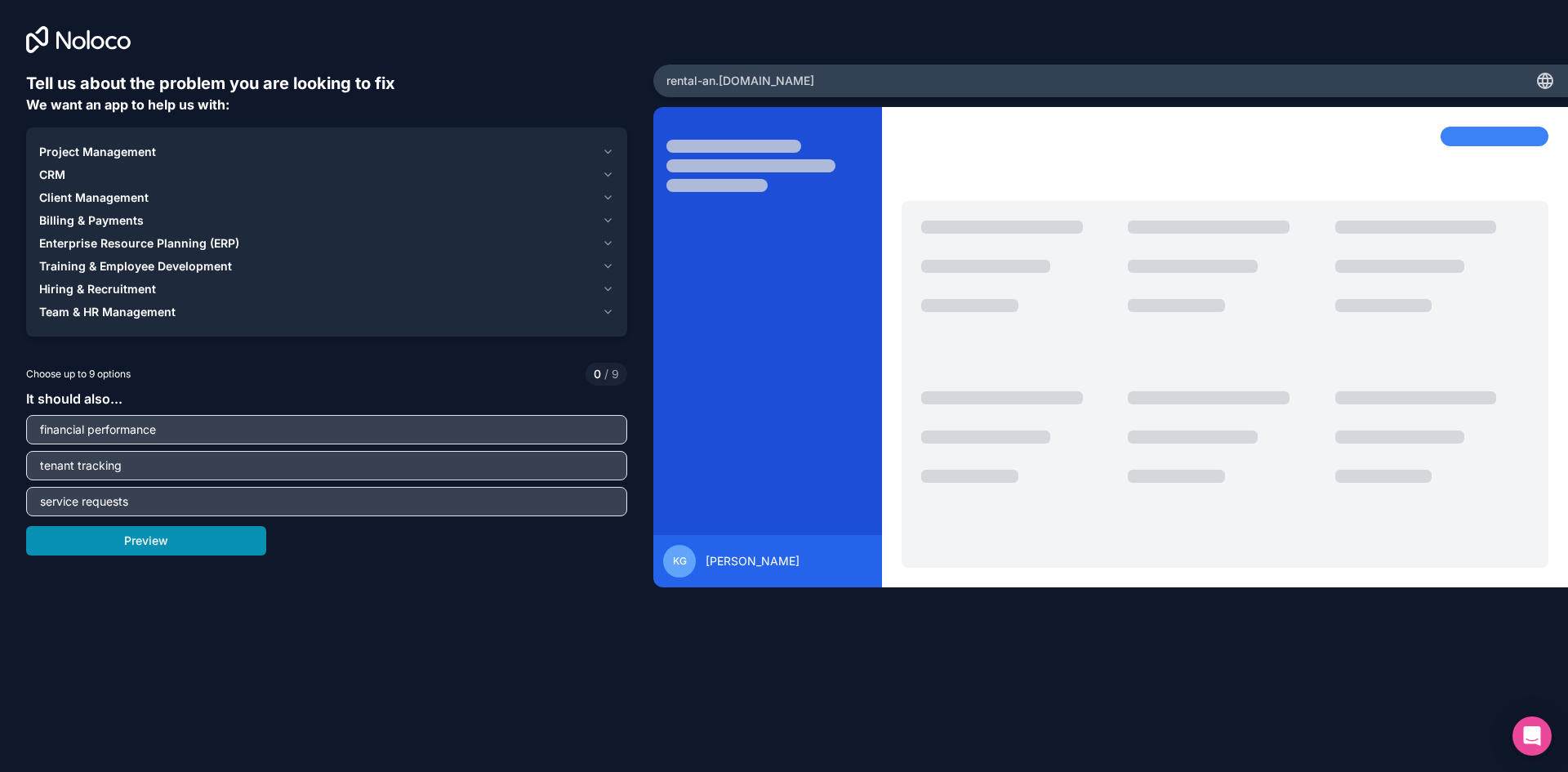
click at [141, 549] on button "Preview" at bounding box center [146, 541] width 241 height 29
click at [158, 147] on div "Project Management" at bounding box center [318, 152] width 556 height 16
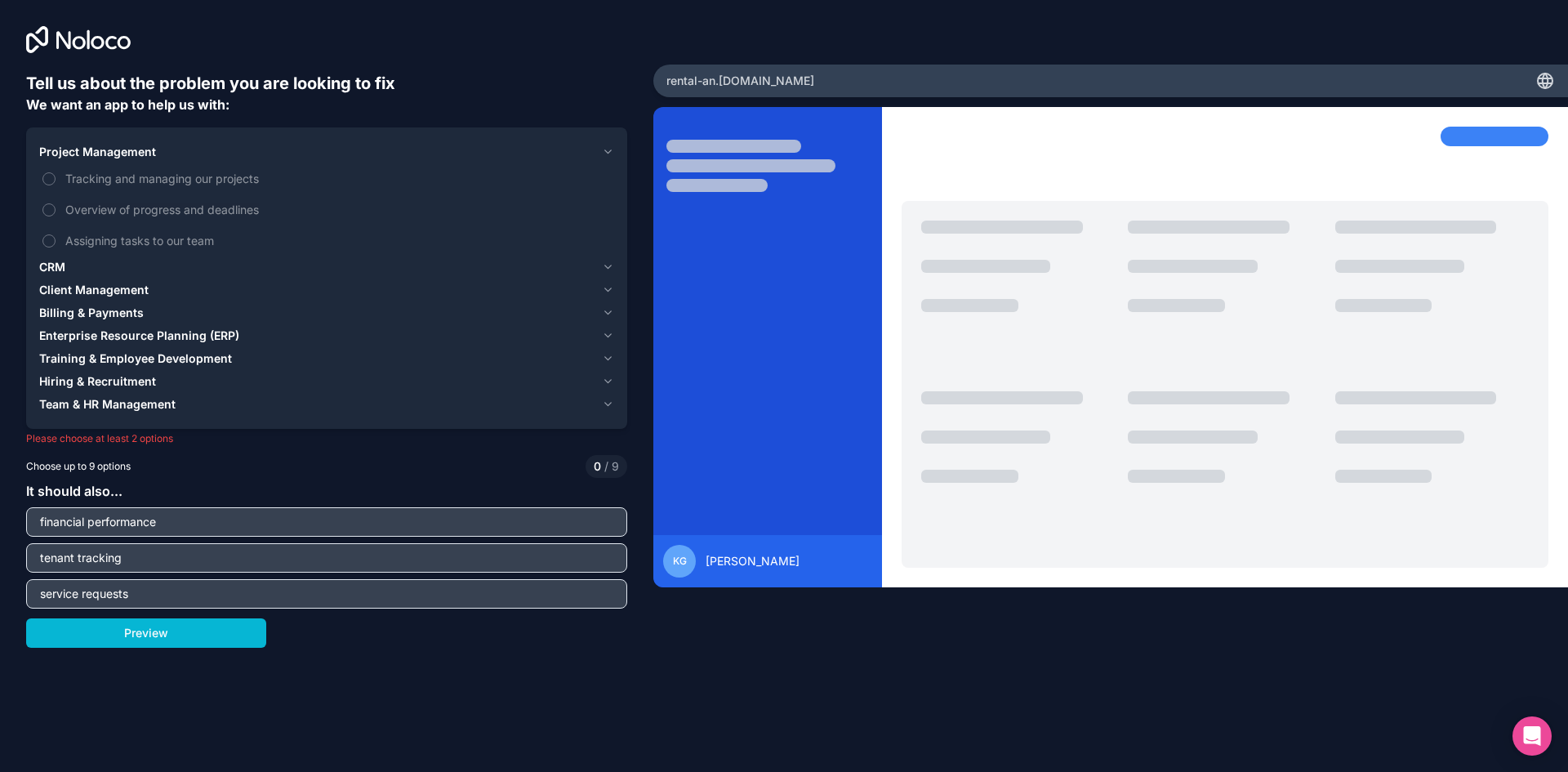
click at [158, 147] on div "Project Management" at bounding box center [318, 152] width 556 height 16
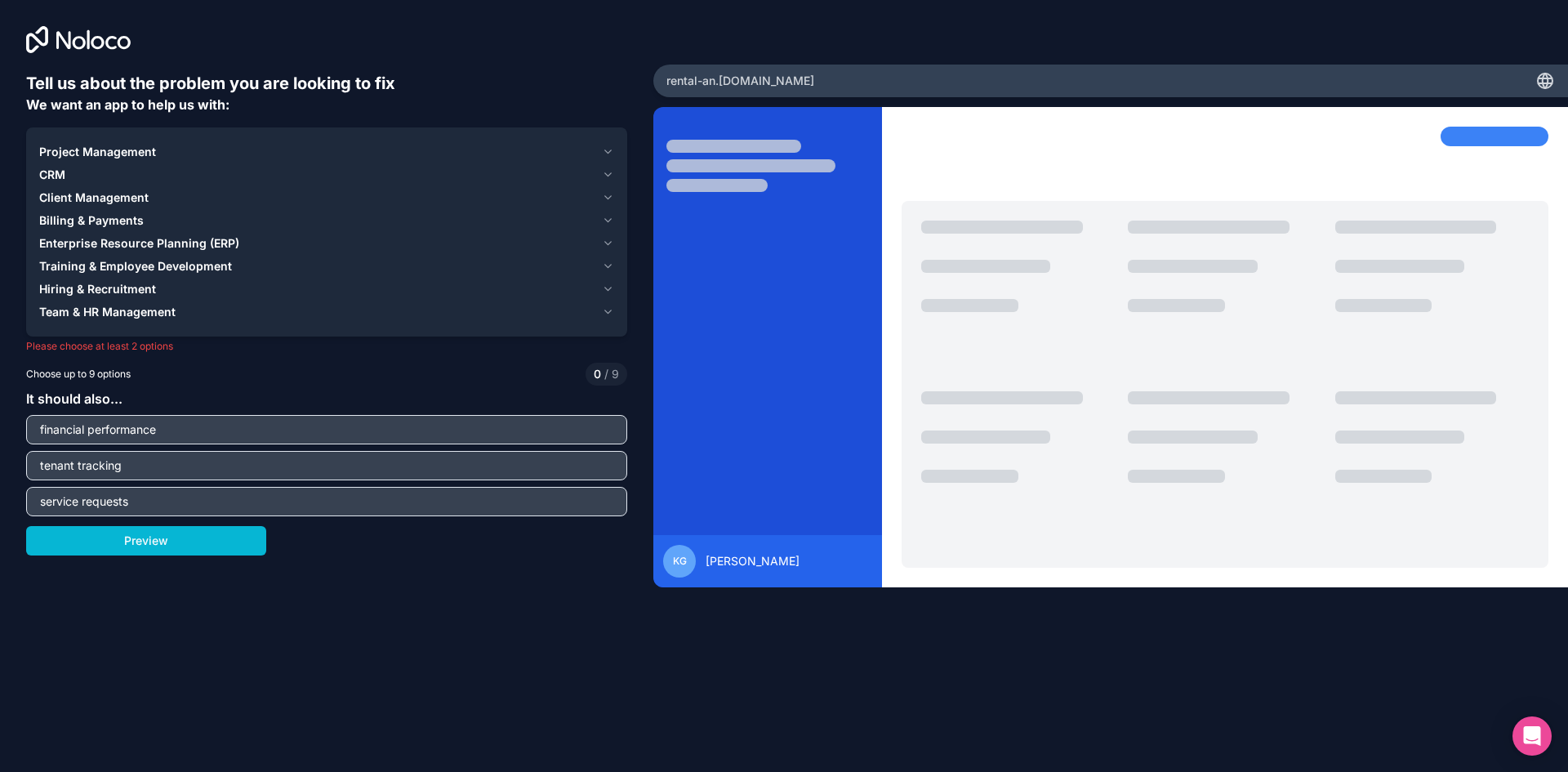
drag, startPoint x: 69, startPoint y: 433, endPoint x: 0, endPoint y: 396, distance: 78.3
click at [0, 396] on div "Tell us about the problem you are looking to fix We want an app to help us with…" at bounding box center [327, 322] width 654 height 644
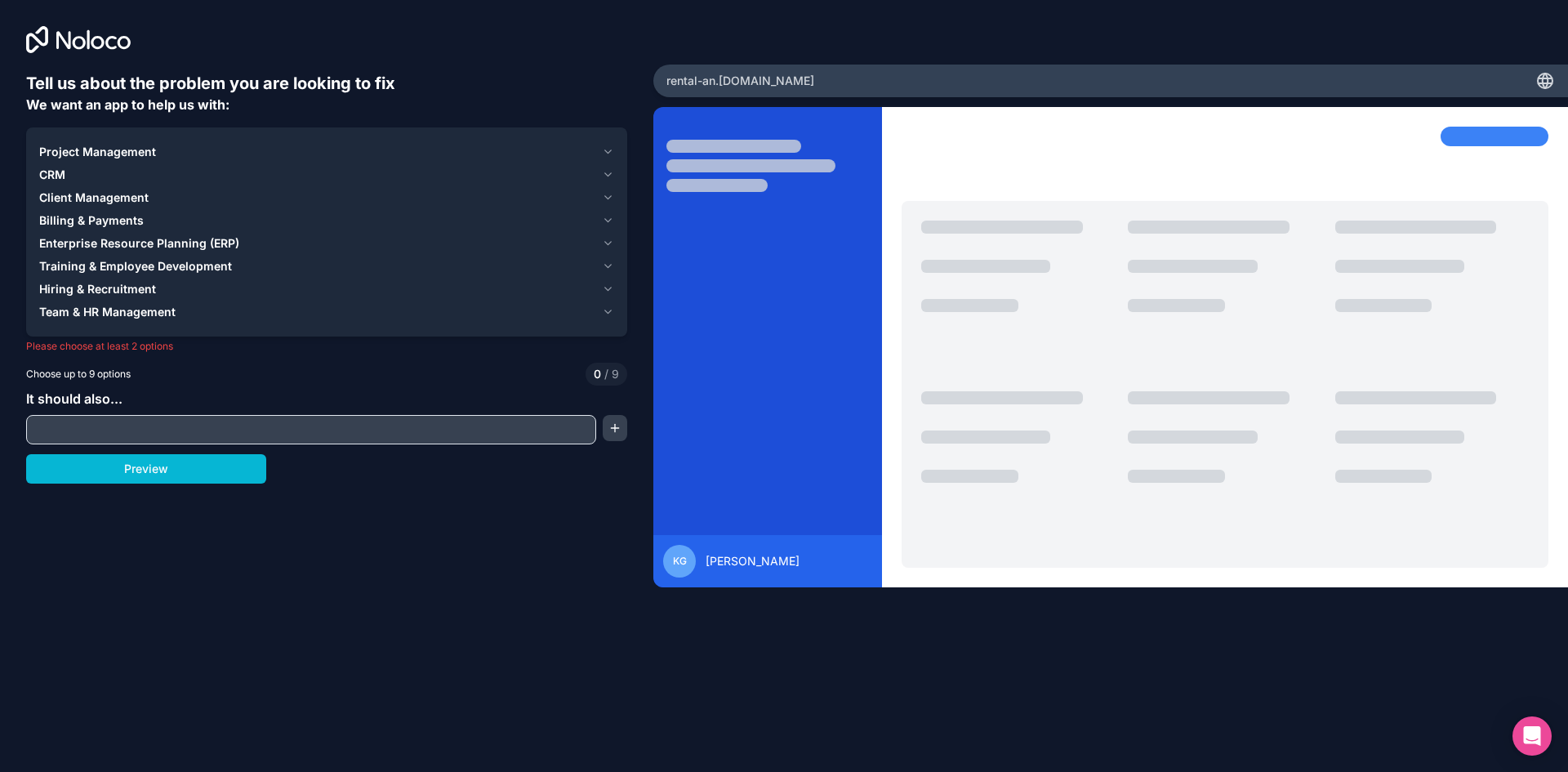
click at [136, 143] on button "Project Management" at bounding box center [327, 152] width 575 height 23
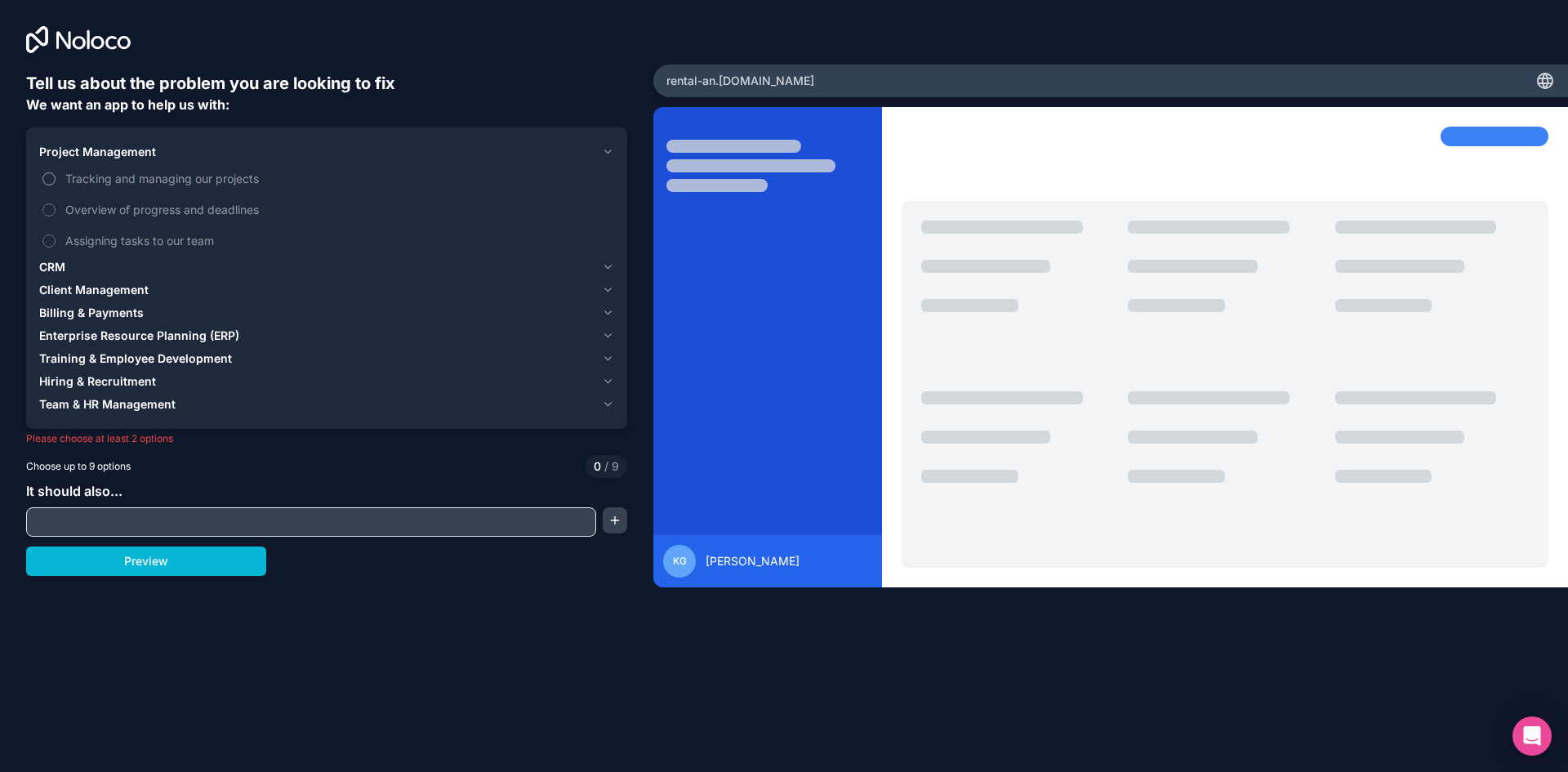
click at [173, 176] on span "Tracking and managing our projects" at bounding box center [338, 179] width 546 height 17
click at [55, 176] on button "Tracking and managing our projects" at bounding box center [49, 179] width 13 height 13
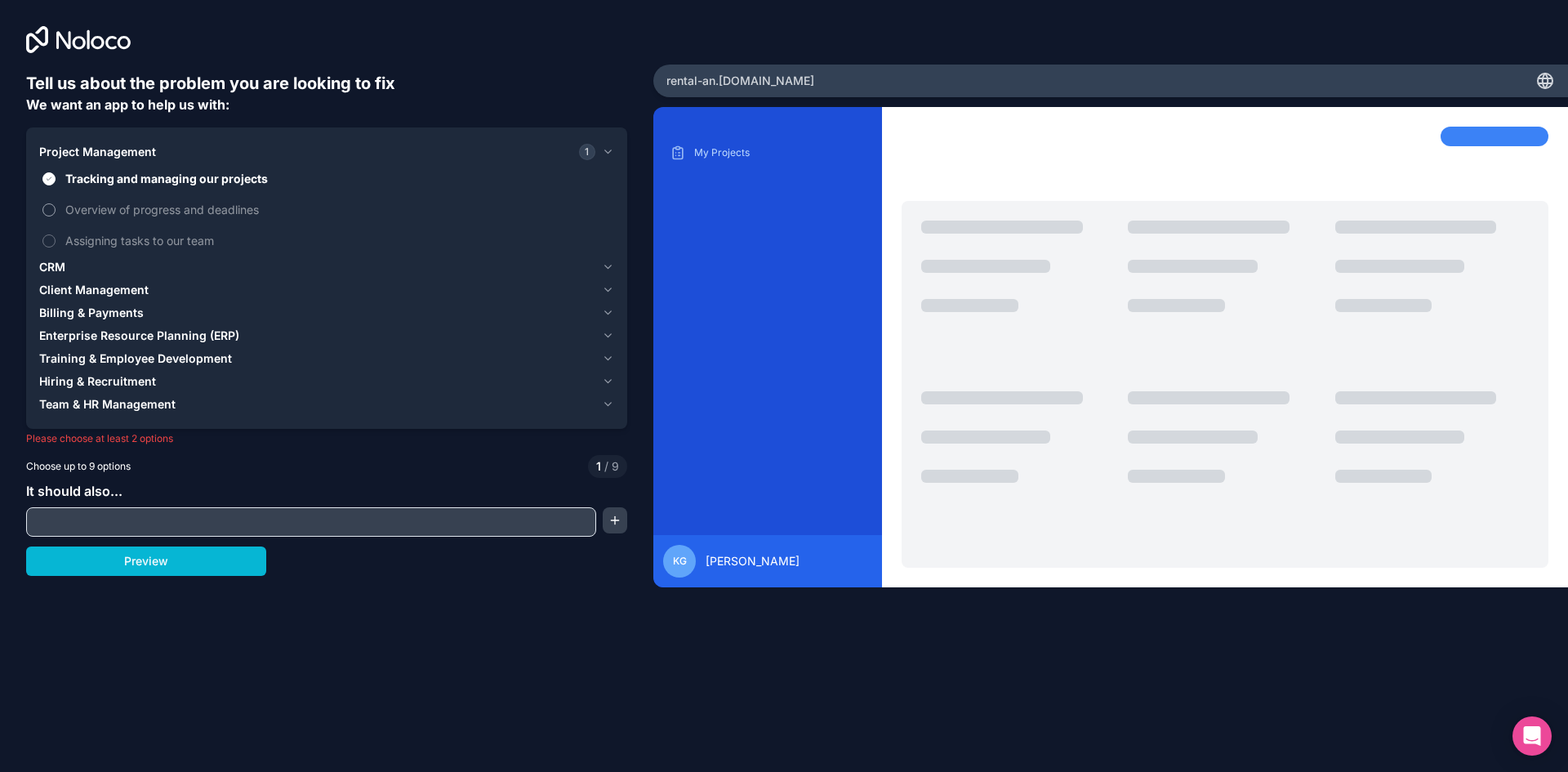
click at [156, 217] on span "Overview of progress and deadlines" at bounding box center [338, 210] width 546 height 17
click at [55, 216] on button "Overview of progress and deadlines" at bounding box center [49, 210] width 13 height 13
click at [148, 240] on span "Assigning tasks to our team" at bounding box center [338, 241] width 546 height 17
click at [55, 240] on button "Assigning tasks to our team" at bounding box center [49, 241] width 13 height 13
click at [130, 267] on div "CRM" at bounding box center [318, 267] width 556 height 16
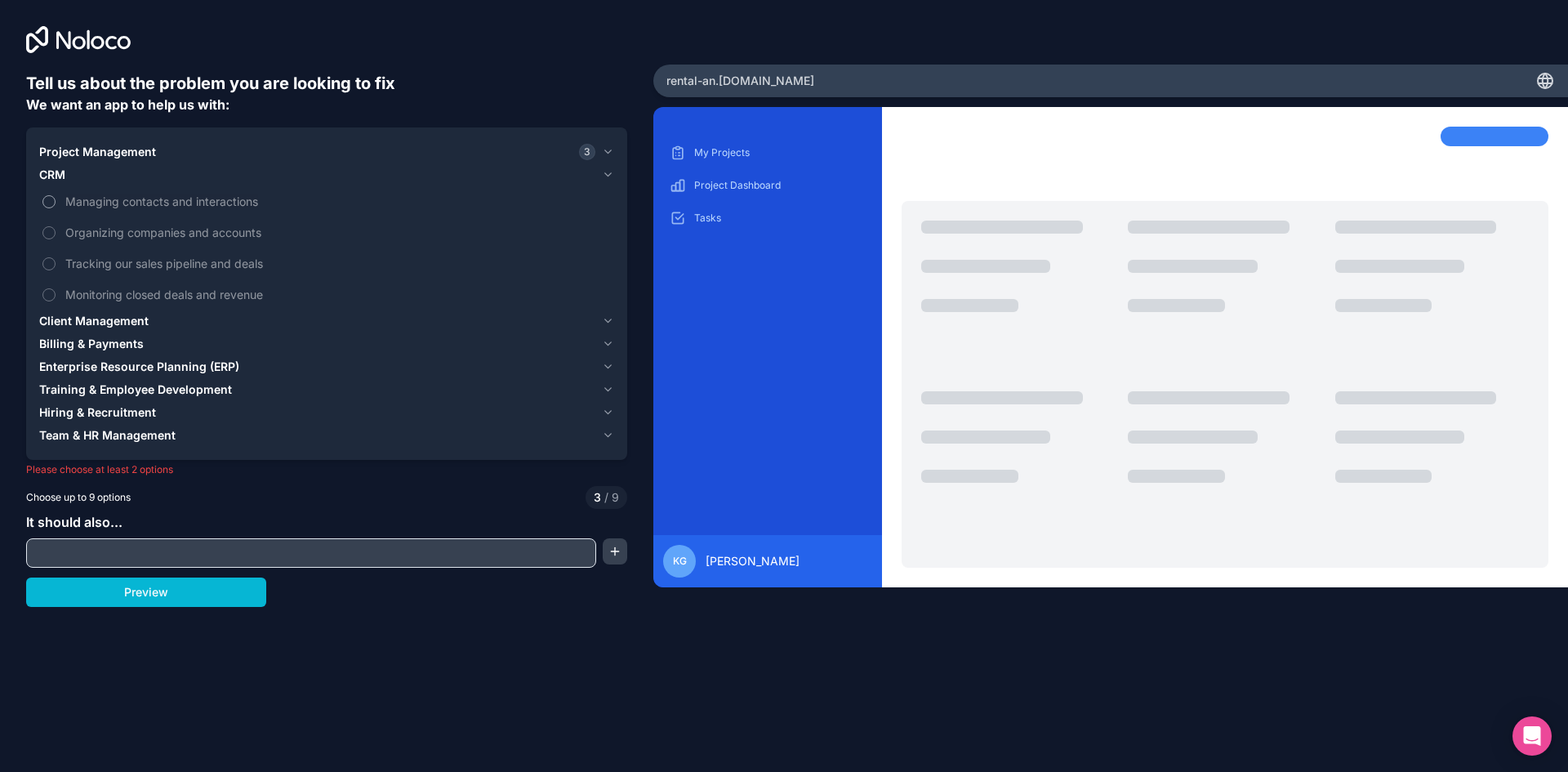
click at [216, 204] on span "Managing contacts and interactions" at bounding box center [338, 201] width 546 height 17
click at [55, 204] on button "Managing contacts and interactions" at bounding box center [49, 202] width 13 height 13
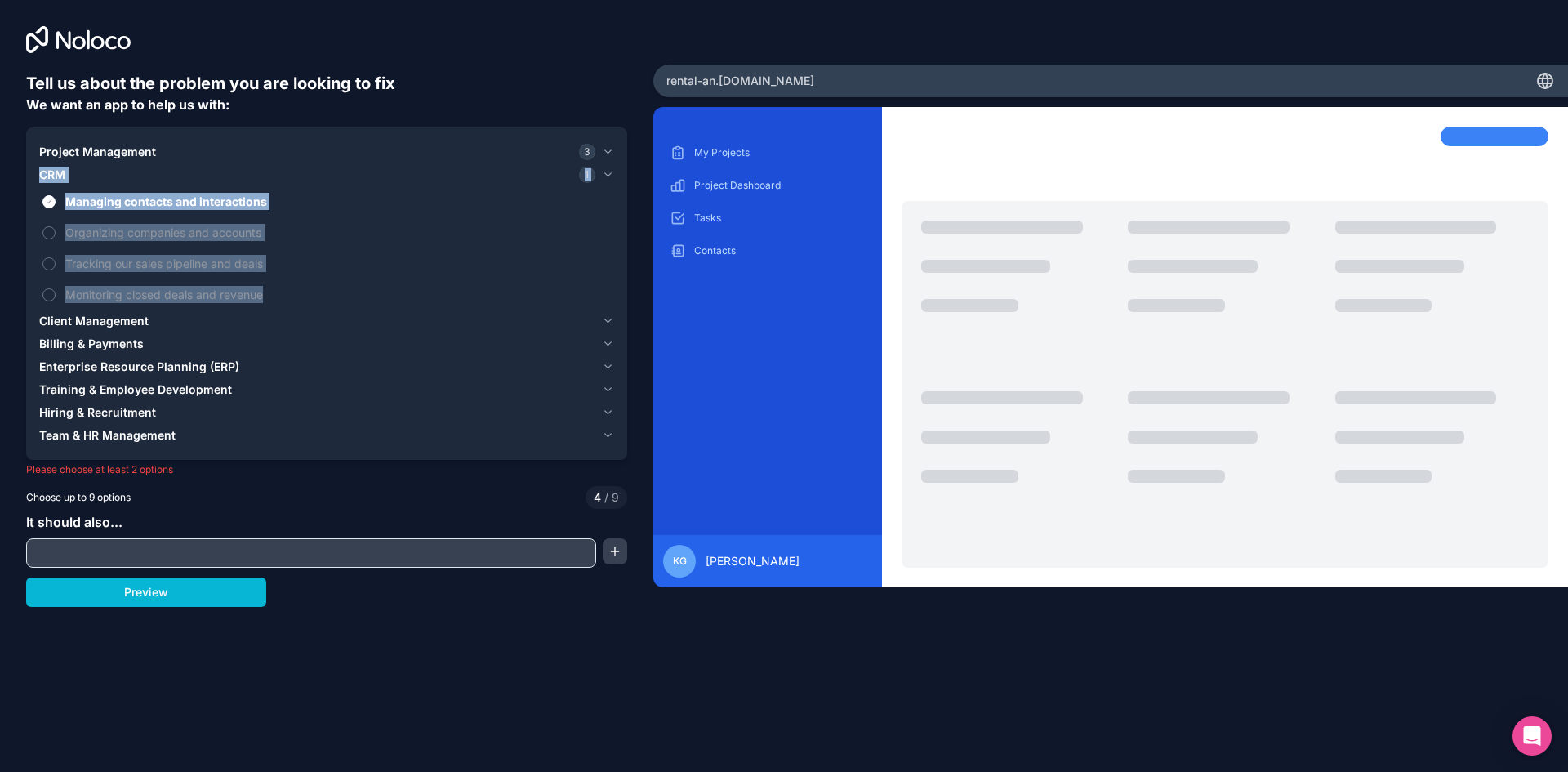
drag, startPoint x: 284, startPoint y: 305, endPoint x: 42, endPoint y: 178, distance: 273.3
click at [42, 178] on div "CRM 1 Managing contacts and interactions Organizing companies and accounts Trac…" at bounding box center [327, 236] width 575 height 146
copy div "CRM 1 Managing contacts and interactions Organizing companies and accounts Trac…"
click at [163, 235] on span "Organizing companies and accounts" at bounding box center [338, 232] width 546 height 17
click at [55, 235] on button "Organizing companies and accounts" at bounding box center [49, 233] width 13 height 13
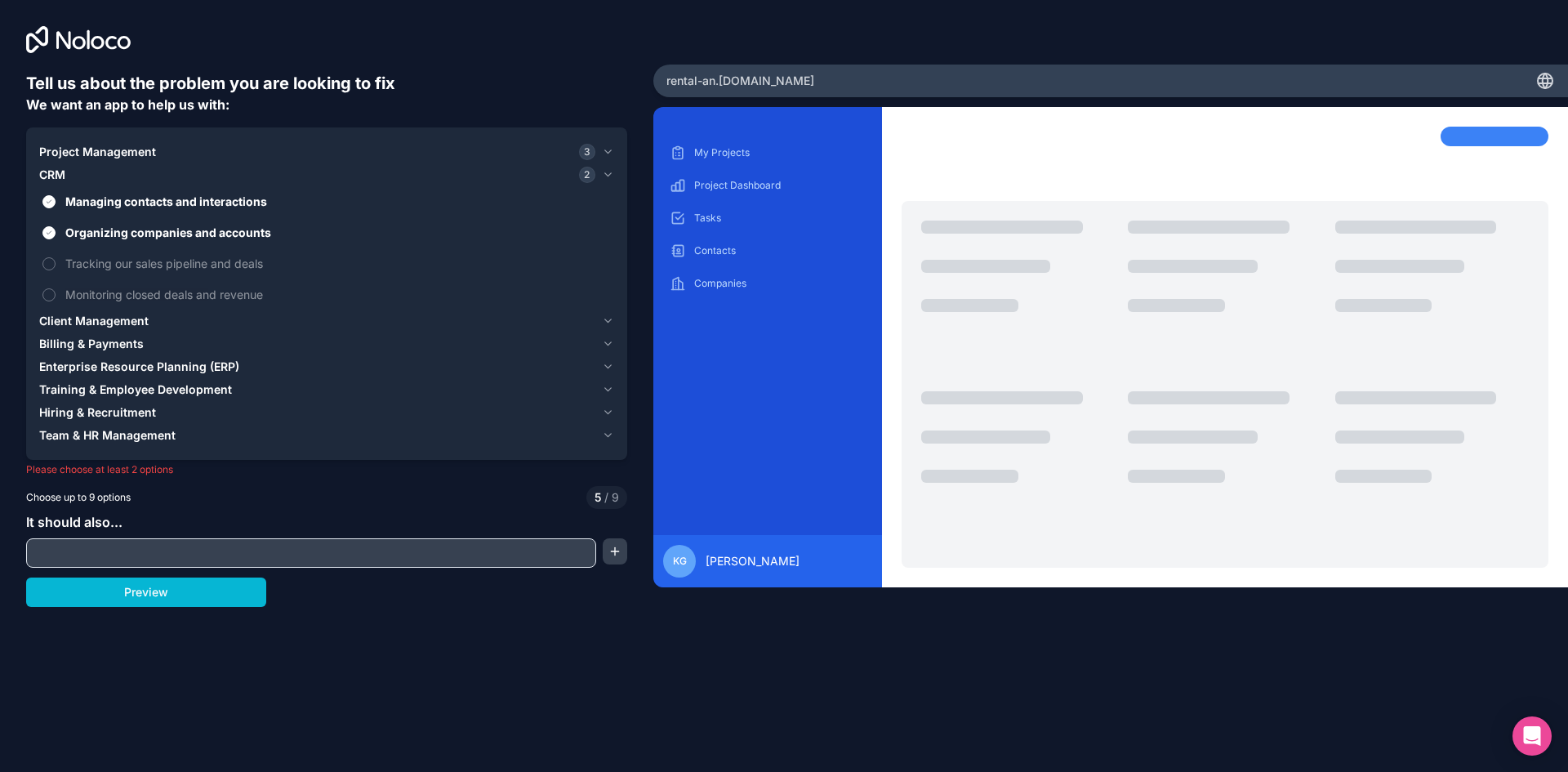
click at [166, 150] on div "Project Management 3" at bounding box center [318, 152] width 556 height 16
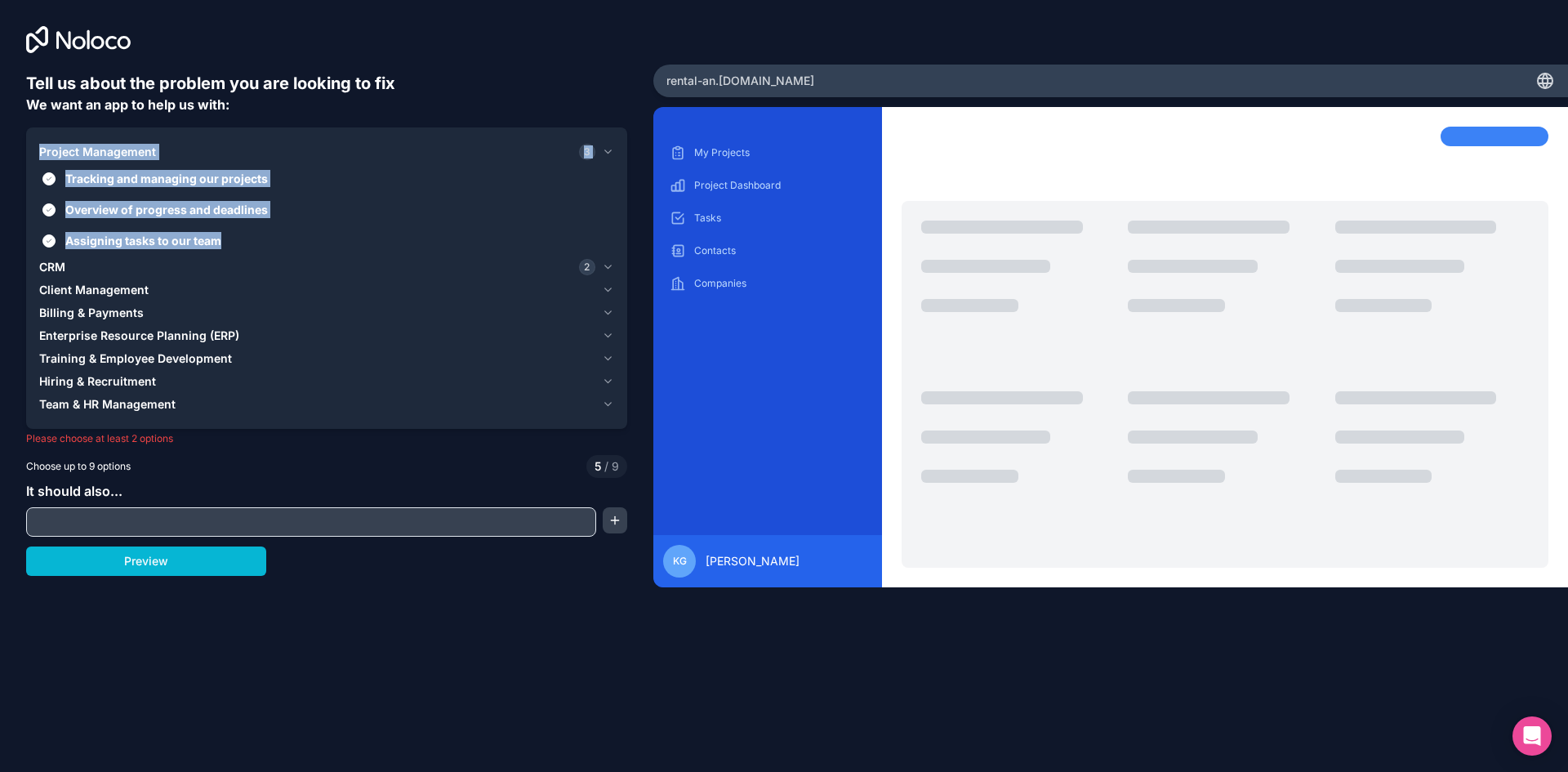
copy div "Project Management 3 Tracking and managing our projects Overview of progress an…"
drag, startPoint x: 273, startPoint y: 250, endPoint x: 39, endPoint y: 142, distance: 257.7
click at [39, 142] on div "Project Management 3 Tracking and managing our projects Overview of progress an…" at bounding box center [326, 278] width 601 height 302
click at [54, 241] on button "Assigning tasks to our team" at bounding box center [49, 241] width 13 height 13
type button "on"
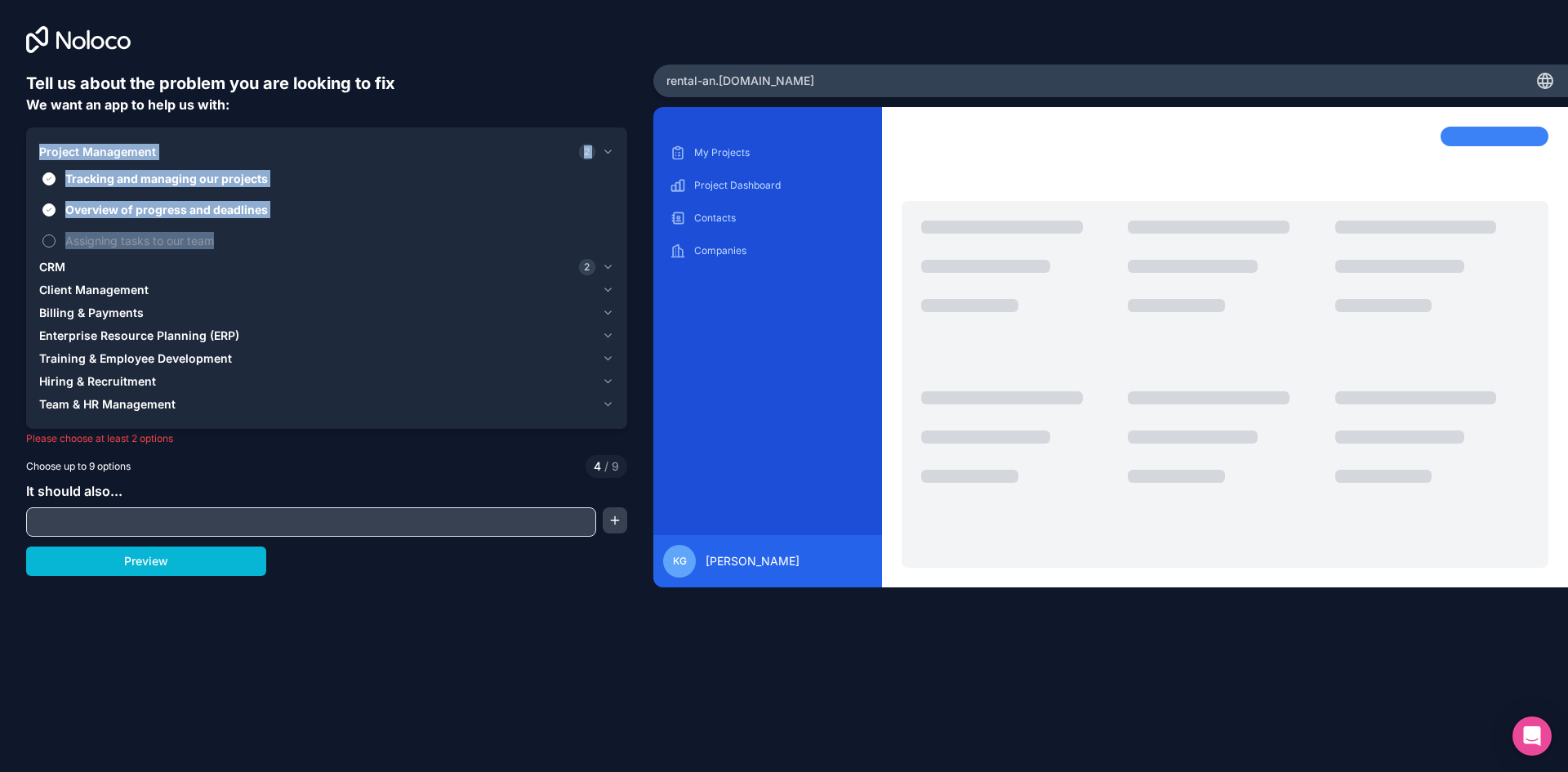
click at [135, 241] on span "Assigning tasks to our team" at bounding box center [338, 241] width 546 height 17
click at [55, 241] on button "on" at bounding box center [49, 241] width 13 height 13
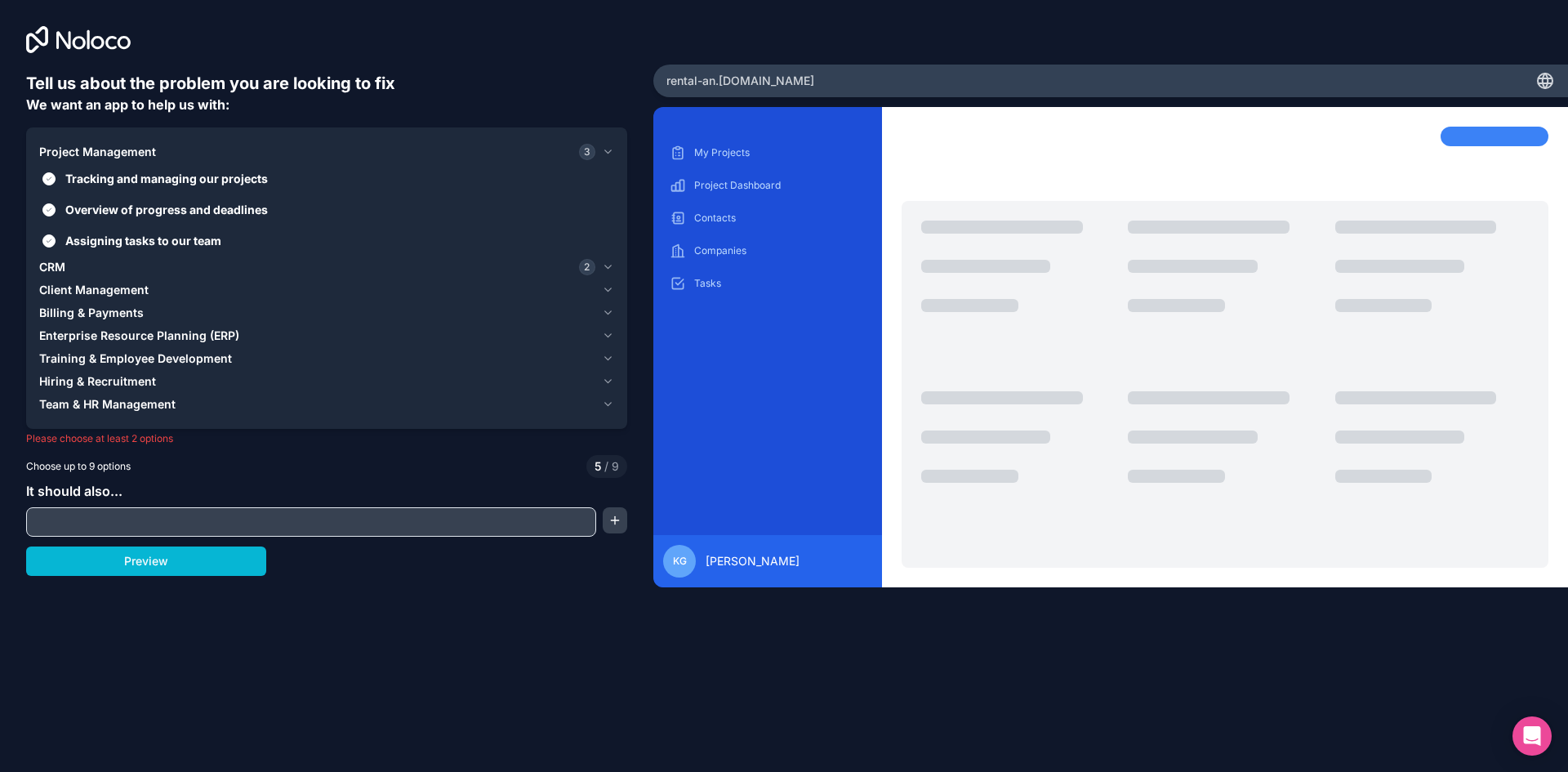
click at [142, 288] on span "Client Management" at bounding box center [94, 289] width 110 height 16
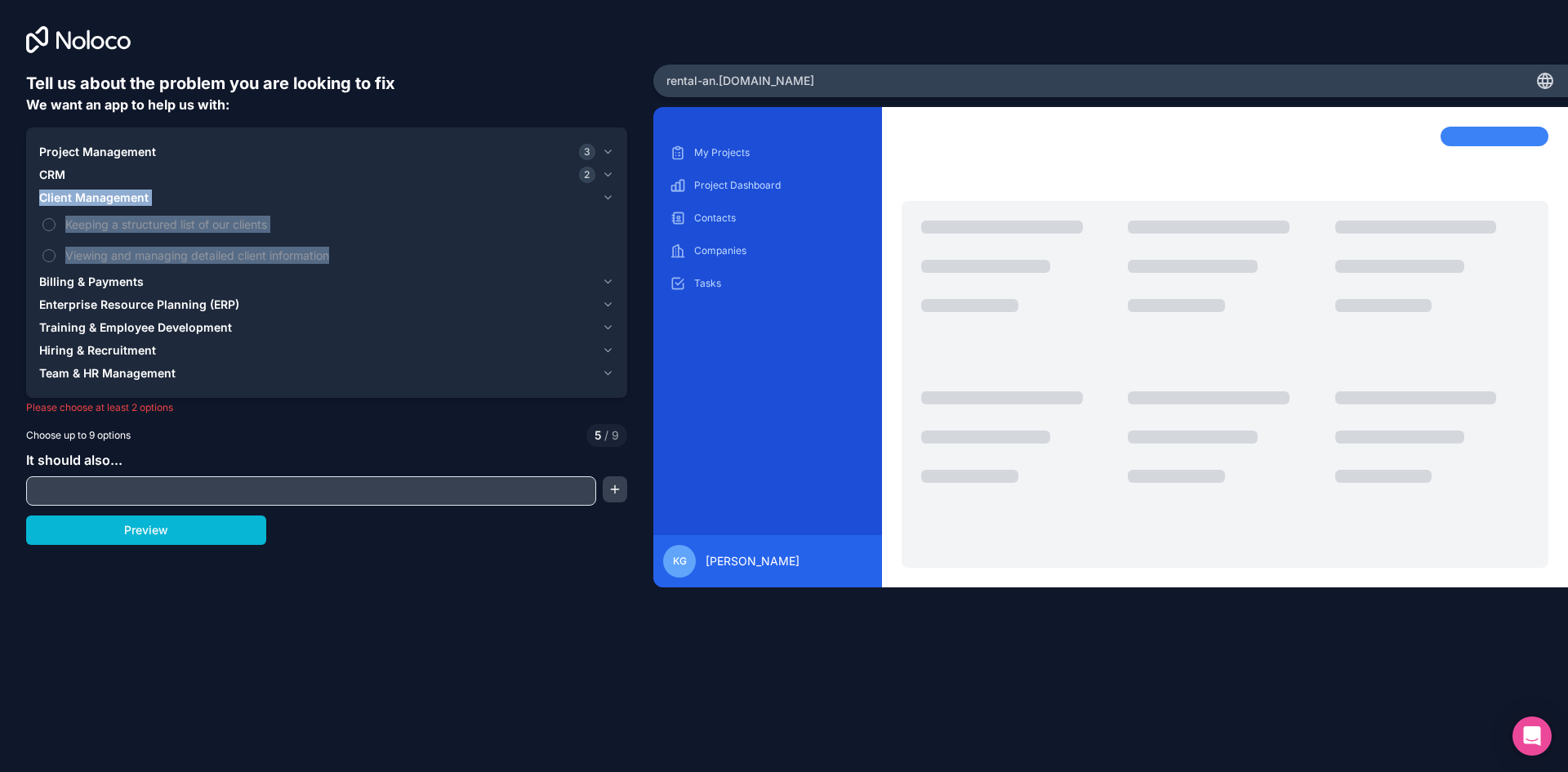
drag, startPoint x: 332, startPoint y: 262, endPoint x: 42, endPoint y: 199, distance: 296.8
click at [42, 199] on div "Client Management Keeping a structured list of our clients Viewing and managing…" at bounding box center [327, 228] width 575 height 84
copy div "Client Management Keeping a structured list of our clients Viewing and managing…"
click at [175, 228] on span "Keeping a structured list of our clients" at bounding box center [338, 224] width 546 height 17
click at [55, 228] on button "Keeping a structured list of our clients" at bounding box center [49, 225] width 13 height 13
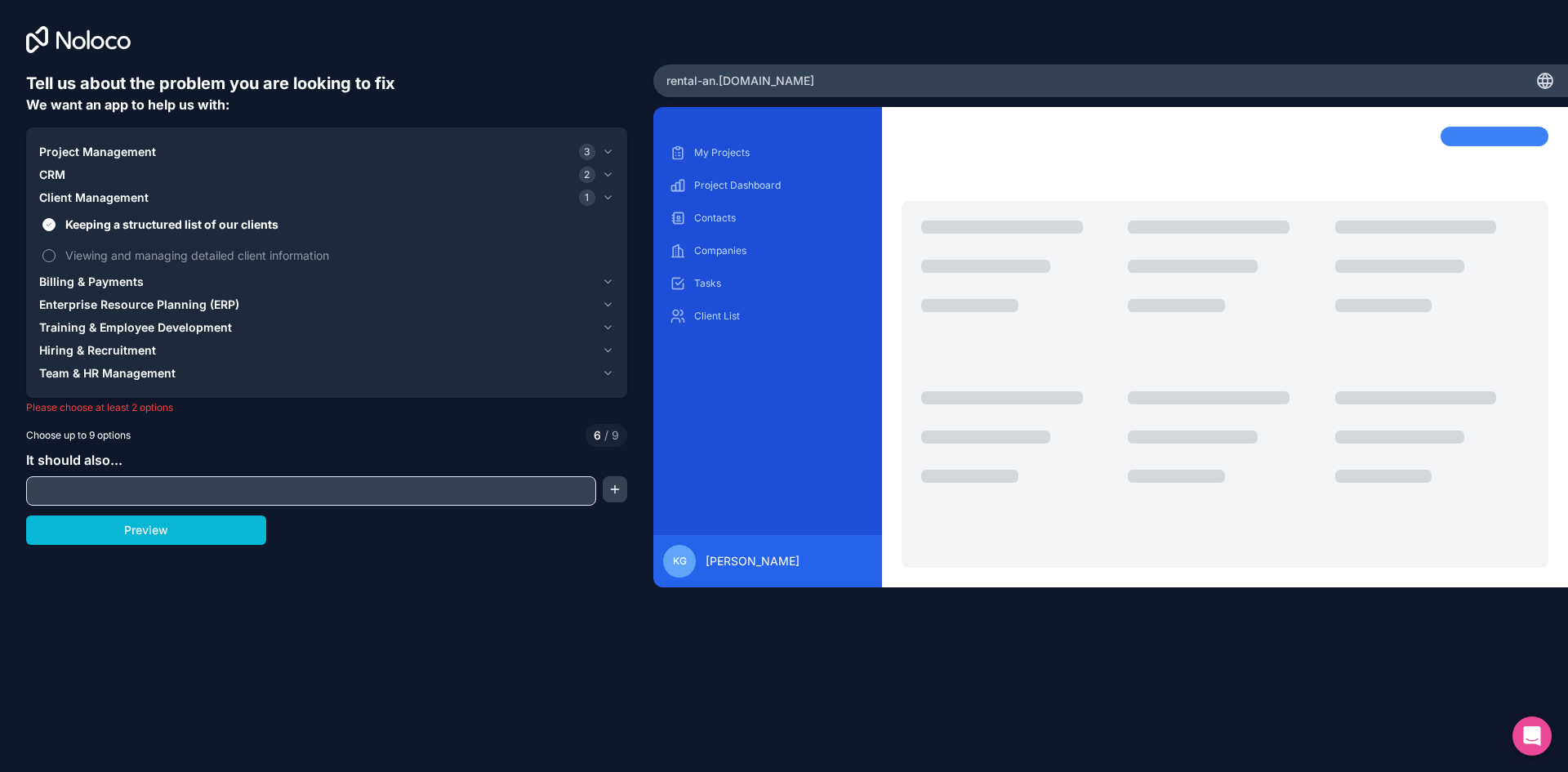
click at [155, 256] on span "Viewing and managing detailed client information" at bounding box center [338, 255] width 546 height 17
click at [55, 256] on button "Viewing and managing detailed client information" at bounding box center [49, 256] width 13 height 13
click at [164, 275] on div "Billing & Payments" at bounding box center [318, 281] width 556 height 16
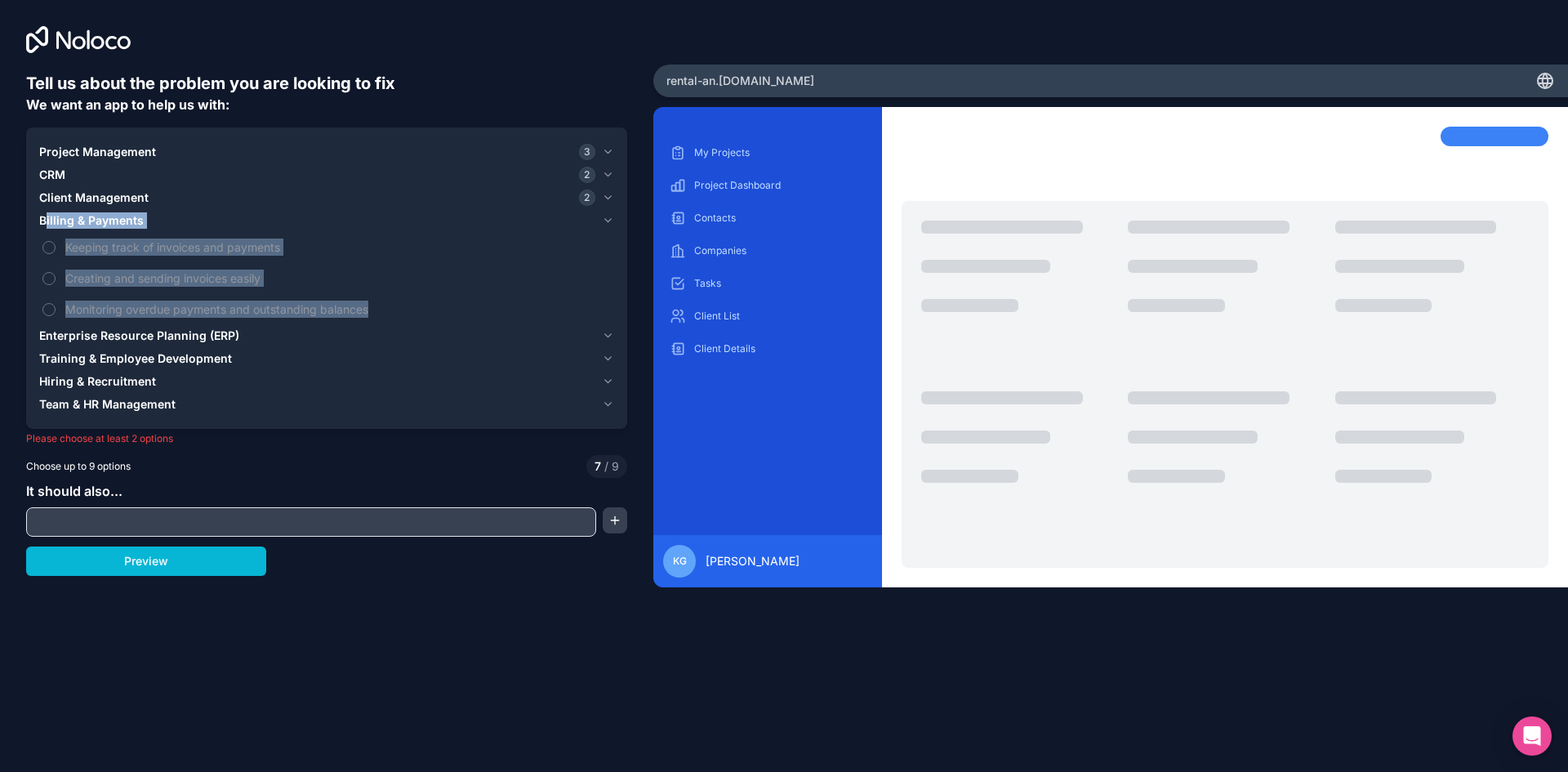
drag, startPoint x: 386, startPoint y: 313, endPoint x: 44, endPoint y: 225, distance: 353.1
click at [44, 225] on div "Billing & Payments Keeping track of invoices and payments Creating and sending …" at bounding box center [327, 266] width 575 height 115
copy div "[PERSON_NAME] & Payments Keeping track of invoices and payments Creating and se…"
click at [126, 254] on span "Keeping track of invoices and payments" at bounding box center [338, 247] width 546 height 17
click at [55, 254] on button "Keeping track of invoices and payments" at bounding box center [49, 247] width 13 height 13
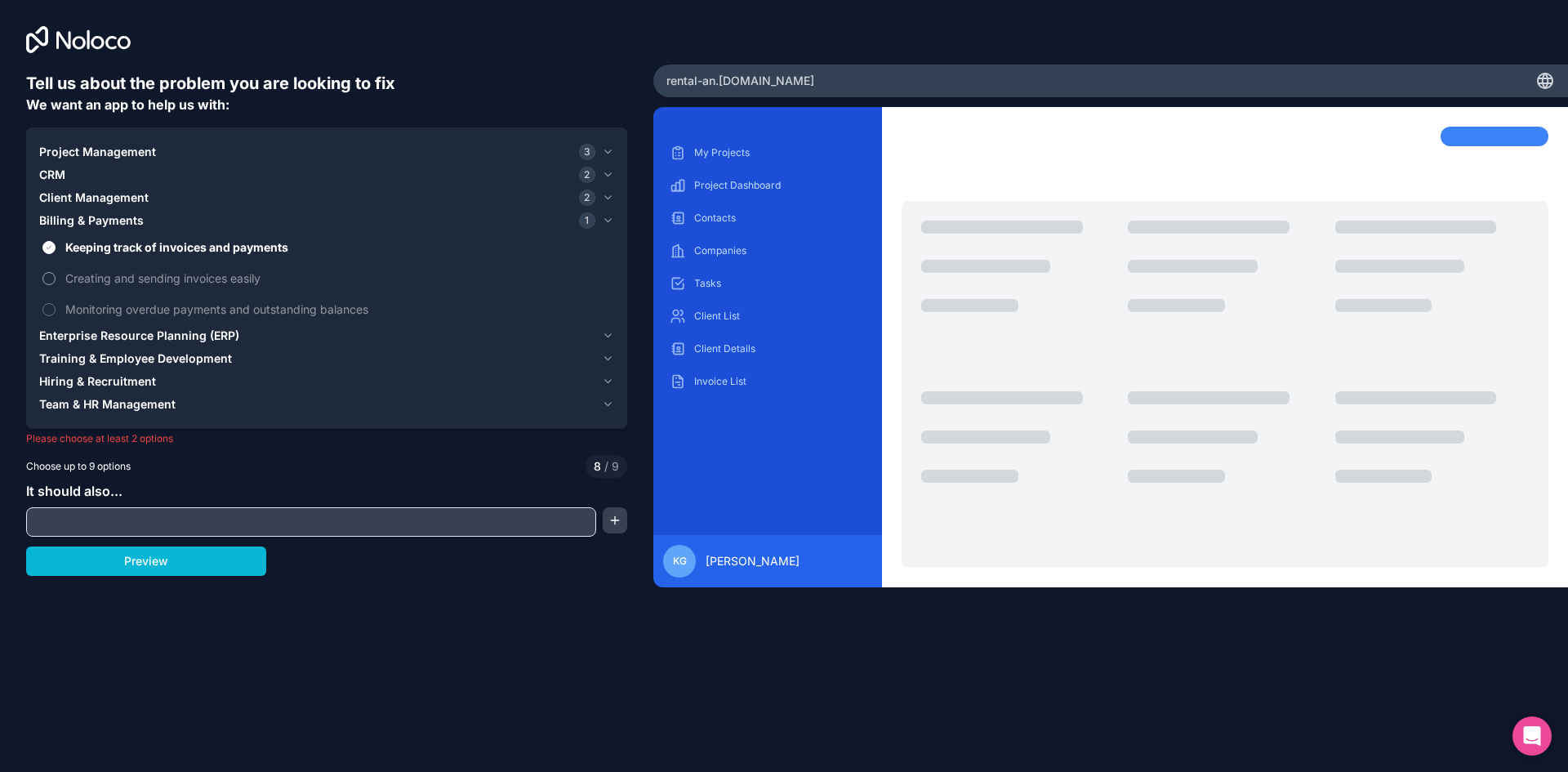
click at [114, 281] on span "Creating and sending invoices easily" at bounding box center [338, 278] width 546 height 17
click at [55, 281] on button "Creating and sending invoices easily" at bounding box center [49, 279] width 13 height 13
type button "on"
click at [140, 281] on span "Creating and sending invoices easily" at bounding box center [338, 278] width 546 height 17
click at [55, 281] on button "Creating and sending invoices easily" at bounding box center [49, 279] width 13 height 13
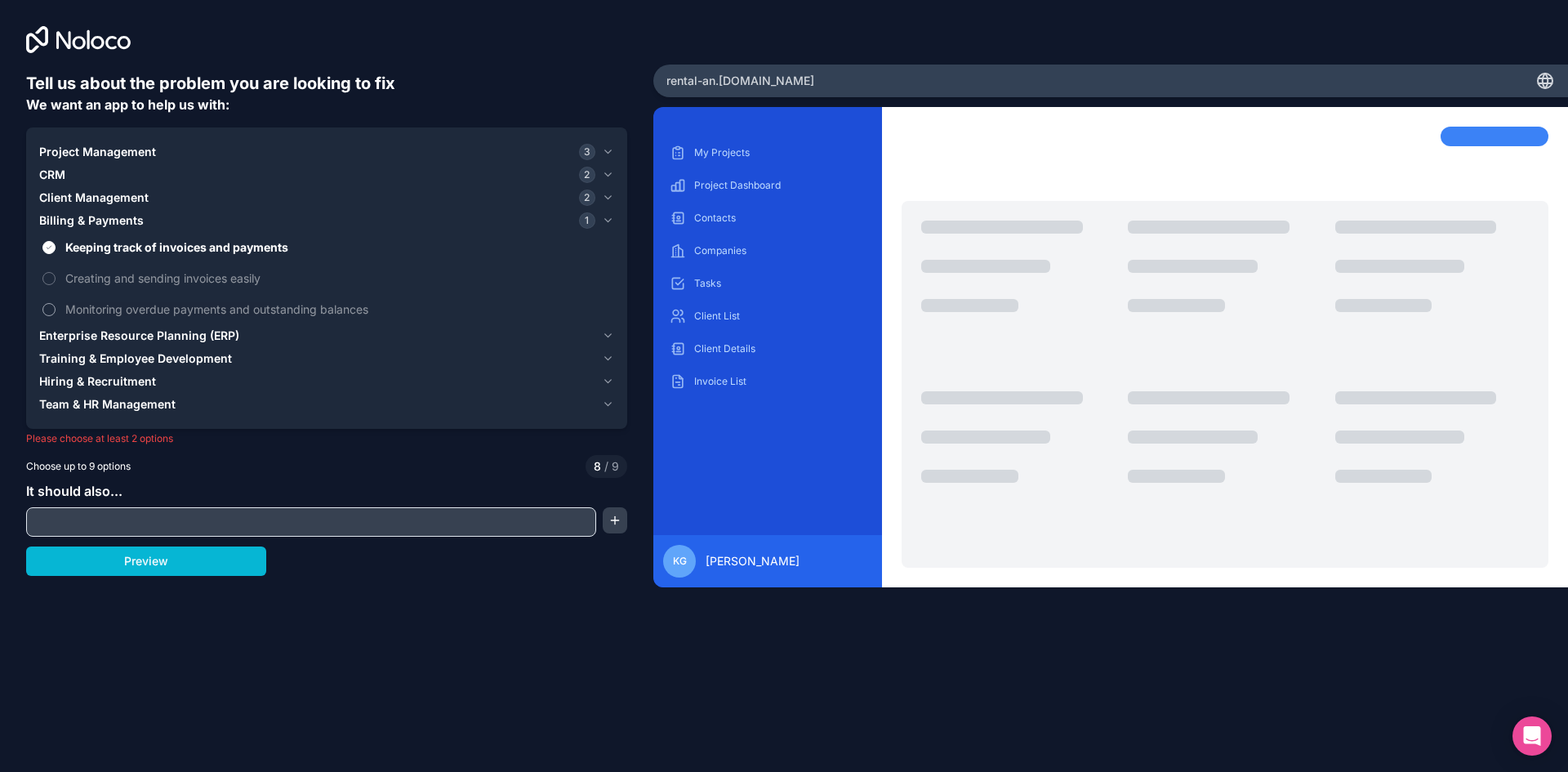
click at [123, 313] on span "Monitoring overdue payments and outstanding balances" at bounding box center [338, 309] width 546 height 17
click at [55, 313] on button "Monitoring overdue payments and outstanding balances" at bounding box center [49, 310] width 13 height 13
type button "on"
click at [145, 335] on span "Enterprise Resource Planning (ERP)" at bounding box center [139, 335] width 200 height 16
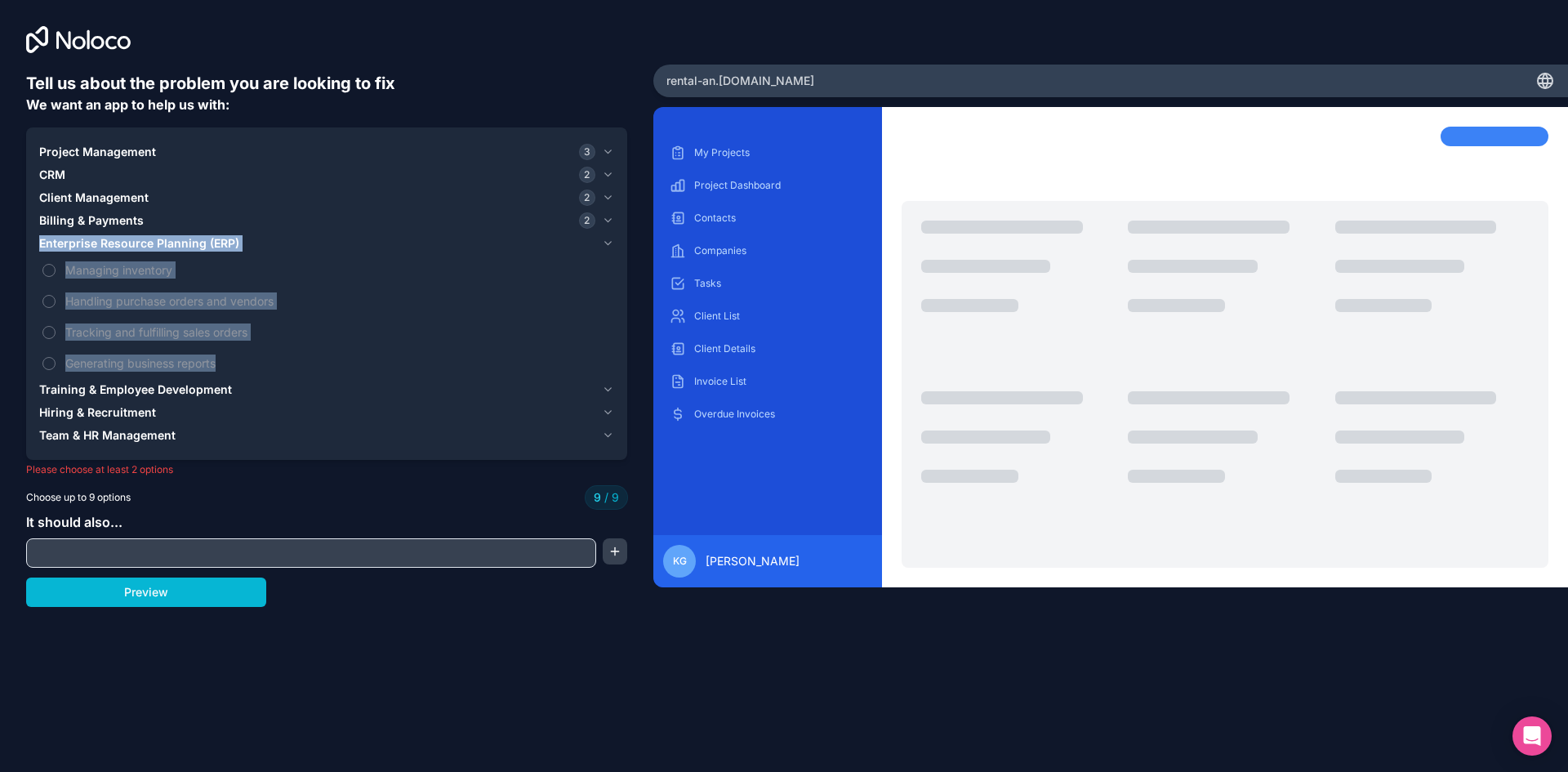
drag, startPoint x: 255, startPoint y: 356, endPoint x: 41, endPoint y: 246, distance: 240.6
click at [41, 246] on div "Enterprise Resource Planning (ERP) Managing inventory Handling purchase orders …" at bounding box center [327, 305] width 575 height 146
copy div "Enterprise Resource Planning (ERP) Managing inventory Handling purchase orders …"
click at [143, 299] on span "Handling purchase orders and vendors" at bounding box center [338, 301] width 546 height 17
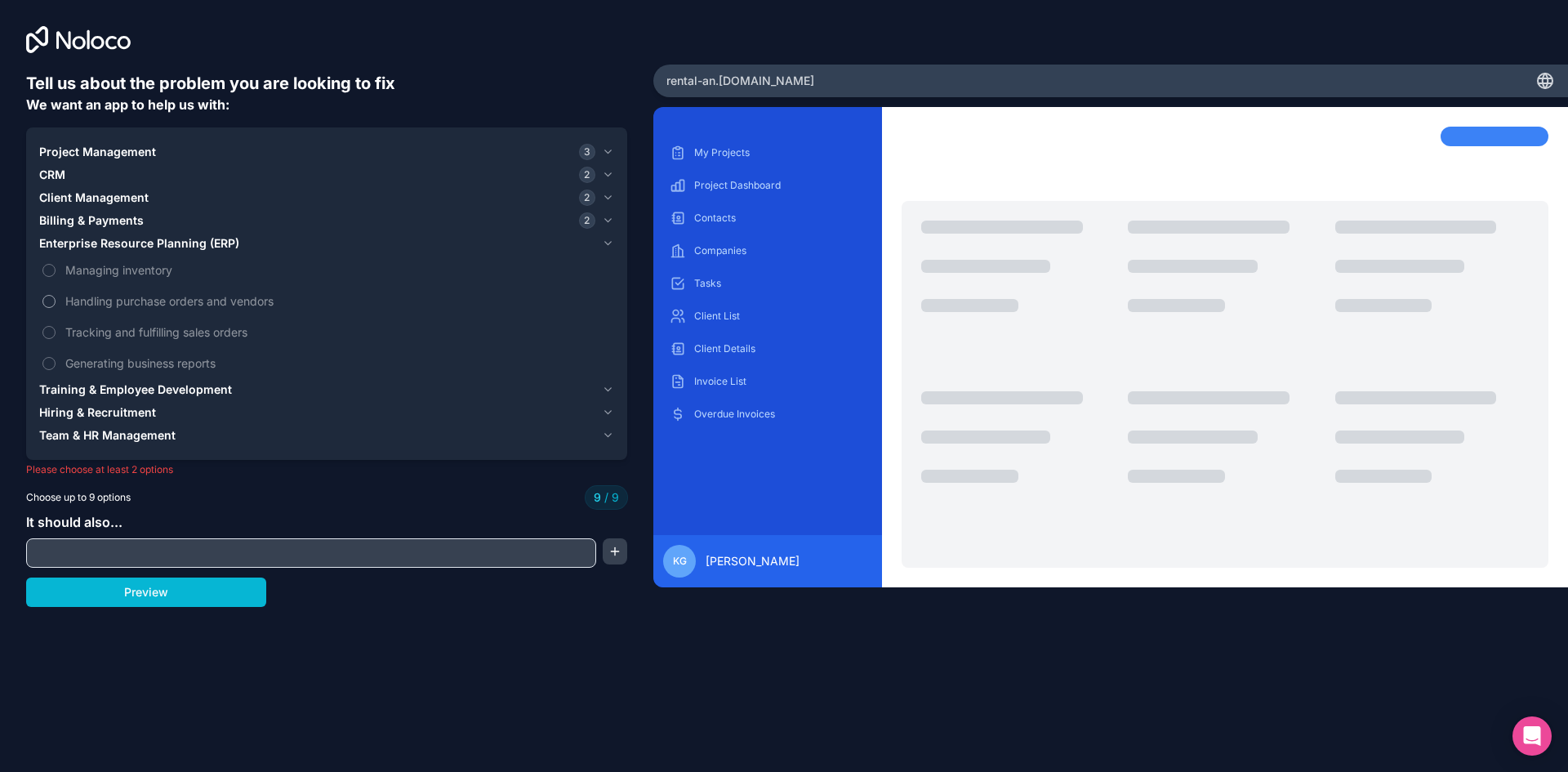
click at [91, 305] on span "Handling purchase orders and vendors" at bounding box center [338, 301] width 546 height 17
click at [77, 367] on span "Generating business reports" at bounding box center [338, 363] width 546 height 17
click at [134, 390] on span "Training & Employee Development" at bounding box center [136, 389] width 193 height 16
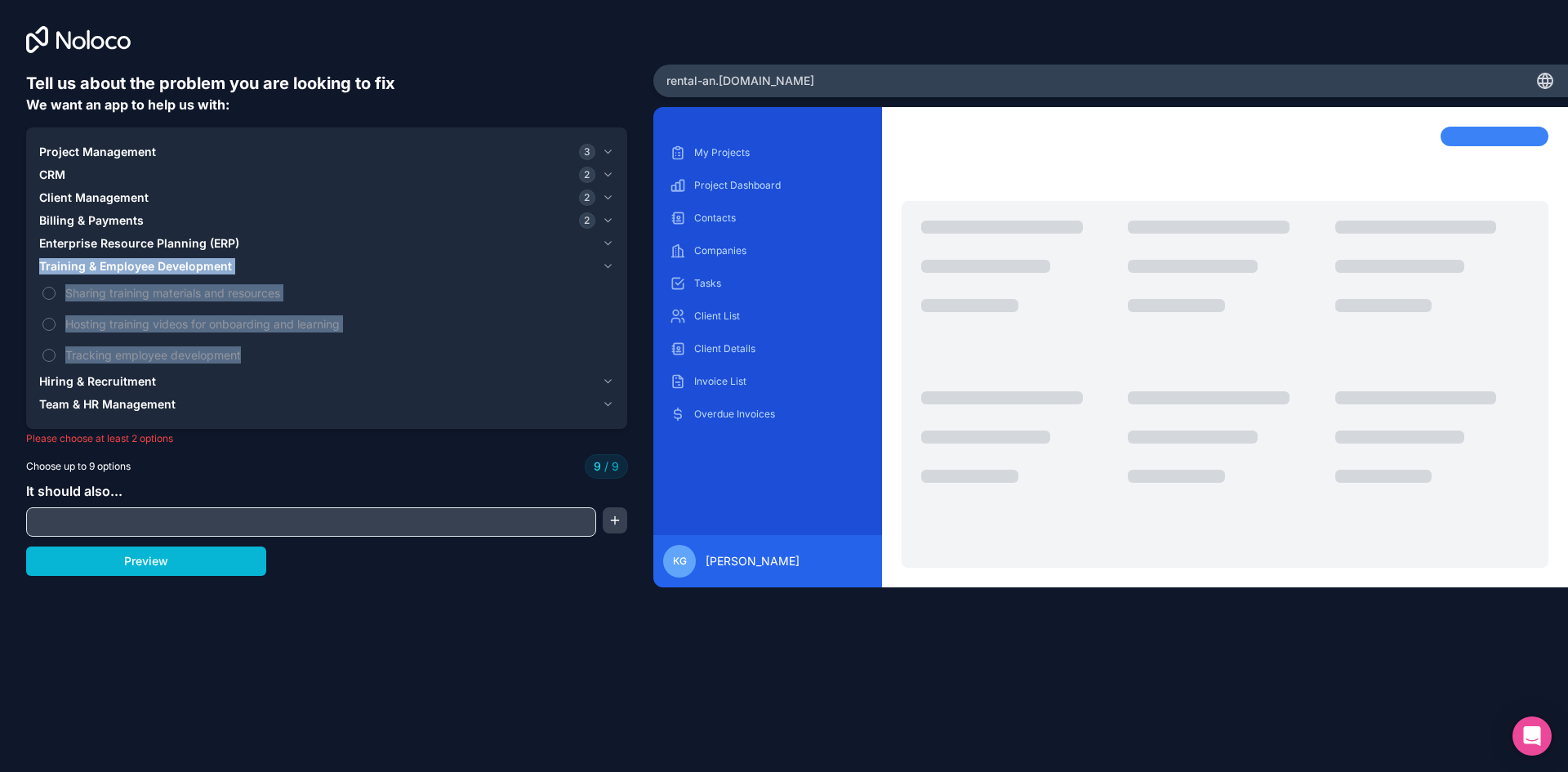
drag, startPoint x: 260, startPoint y: 352, endPoint x: 39, endPoint y: 263, distance: 238.2
click at [39, 263] on div "Training & Employee Development Sharing training materials and resources Hostin…" at bounding box center [327, 312] width 575 height 115
copy div "Training & Employee Development Sharing training materials and resources Hostin…"
click at [165, 385] on div "Hiring & Recruitment" at bounding box center [318, 381] width 556 height 16
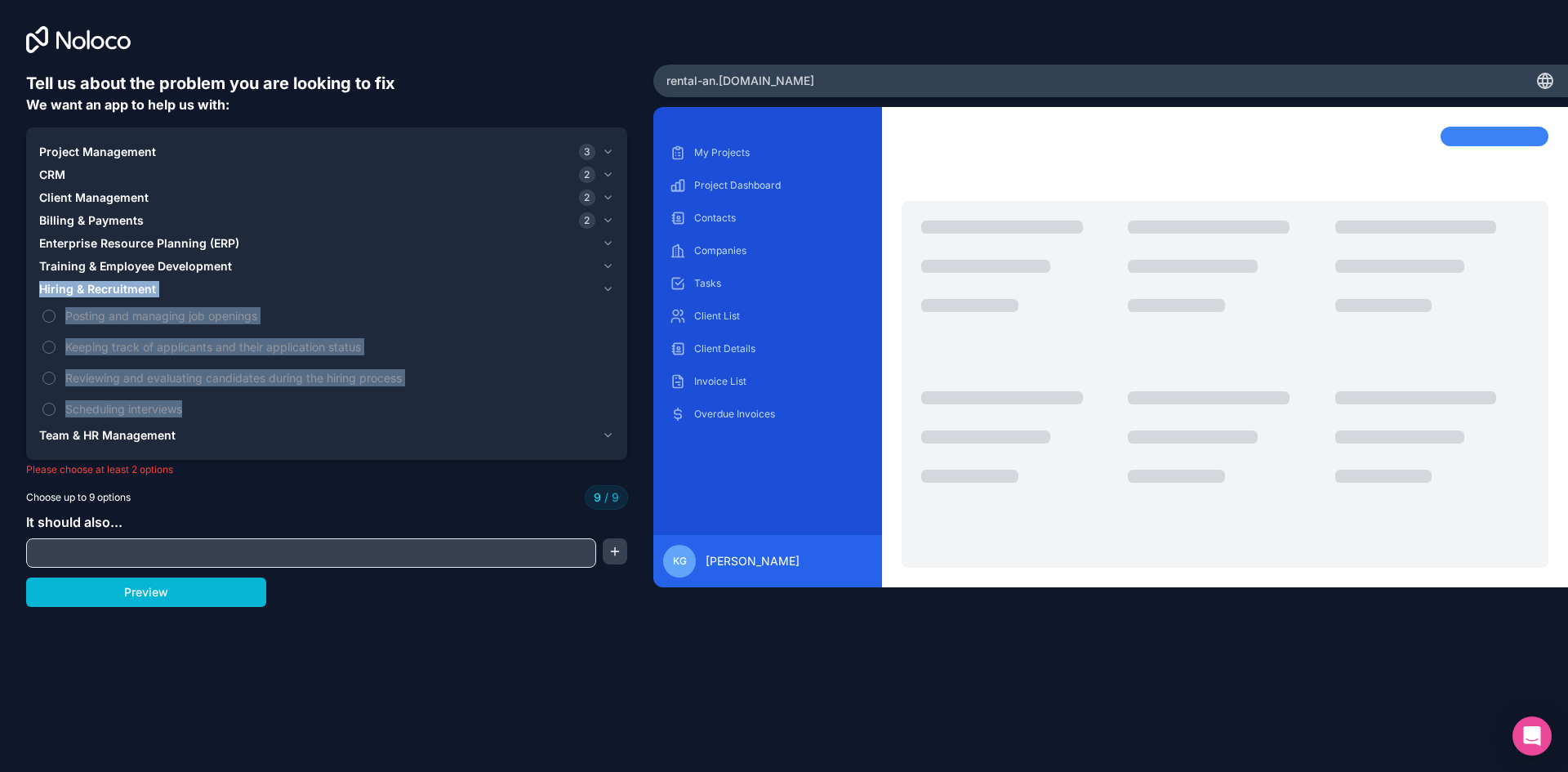
drag, startPoint x: 190, startPoint y: 412, endPoint x: 44, endPoint y: 290, distance: 190.3
click at [44, 290] on div "Hiring & Recruitment Posting and managing job openings Keeping track of applica…" at bounding box center [327, 350] width 575 height 146
copy div "Hiring & Recruitment Posting and managing job openings Keeping track of applica…"
click at [173, 427] on span "Team & HR Management" at bounding box center [107, 435] width 137 height 16
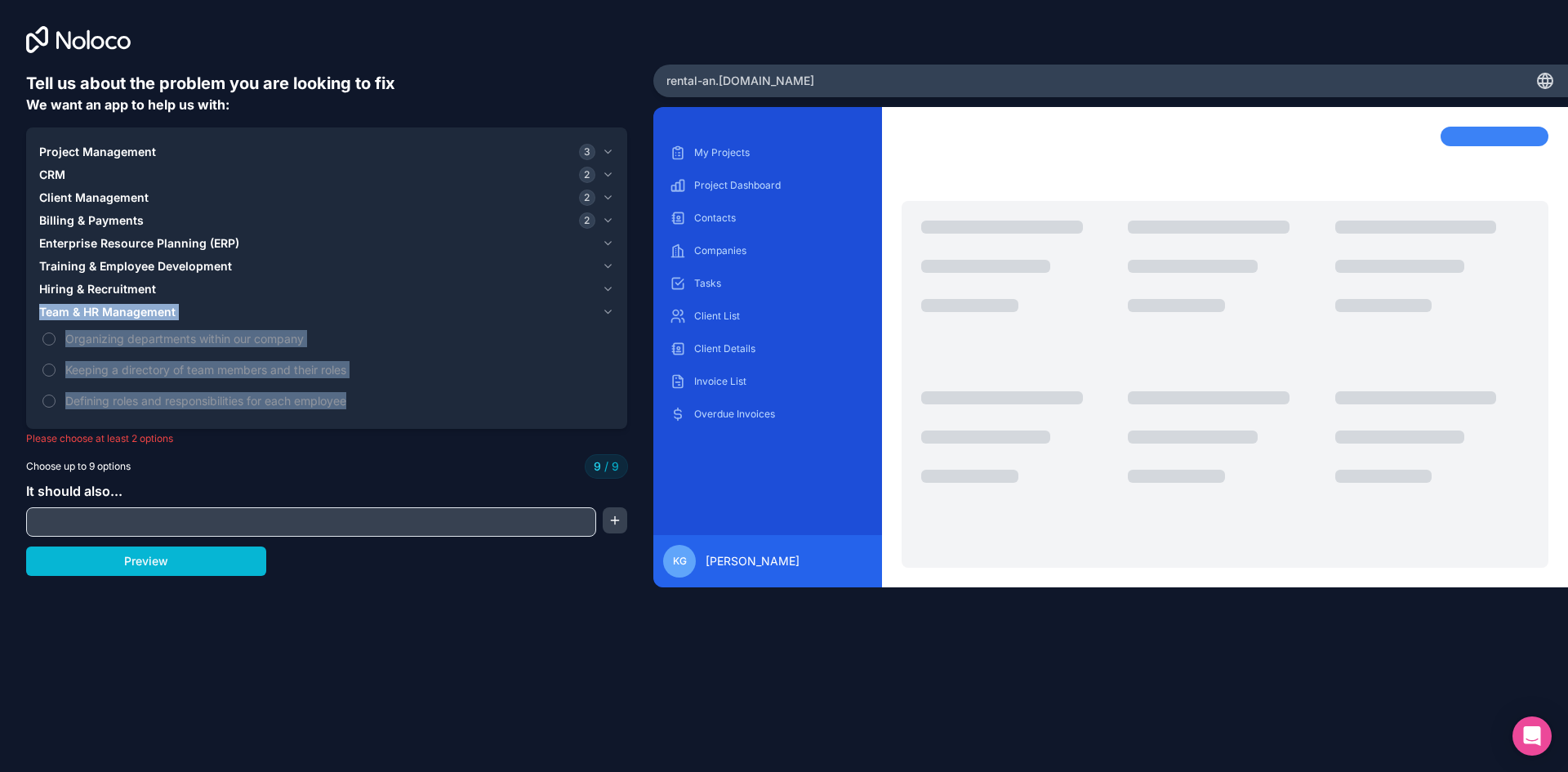
drag, startPoint x: 379, startPoint y: 403, endPoint x: 40, endPoint y: 312, distance: 351.0
click at [40, 312] on div "Team & HR Management Organizing departments within our company Keeping a direct…" at bounding box center [327, 358] width 575 height 115
copy div "Team & HR Management Organizing departments within our company Keeping a direct…"
click at [230, 318] on div "Team & HR Management" at bounding box center [318, 312] width 556 height 16
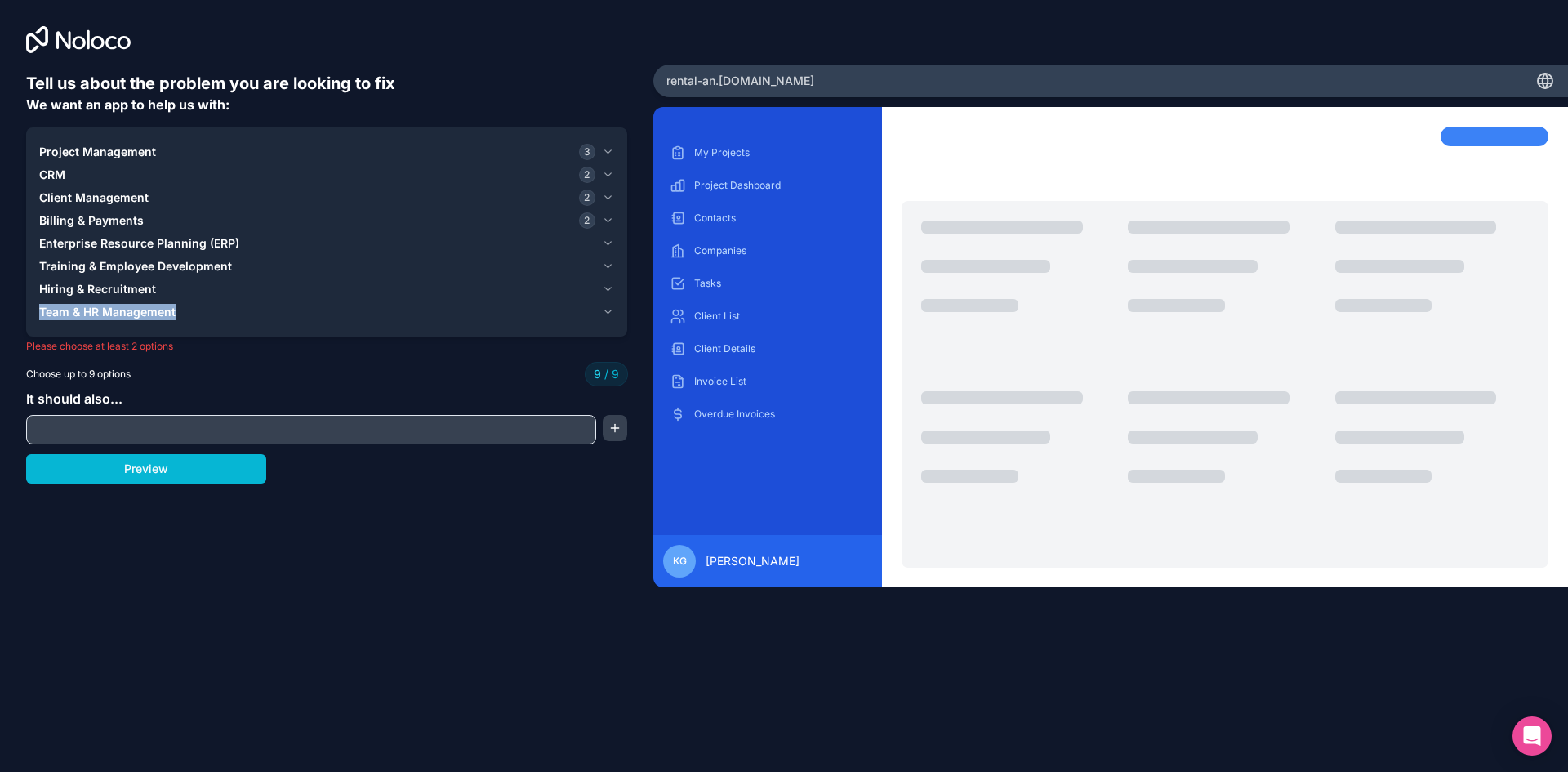
click at [171, 144] on div "Project Management 3" at bounding box center [318, 152] width 556 height 16
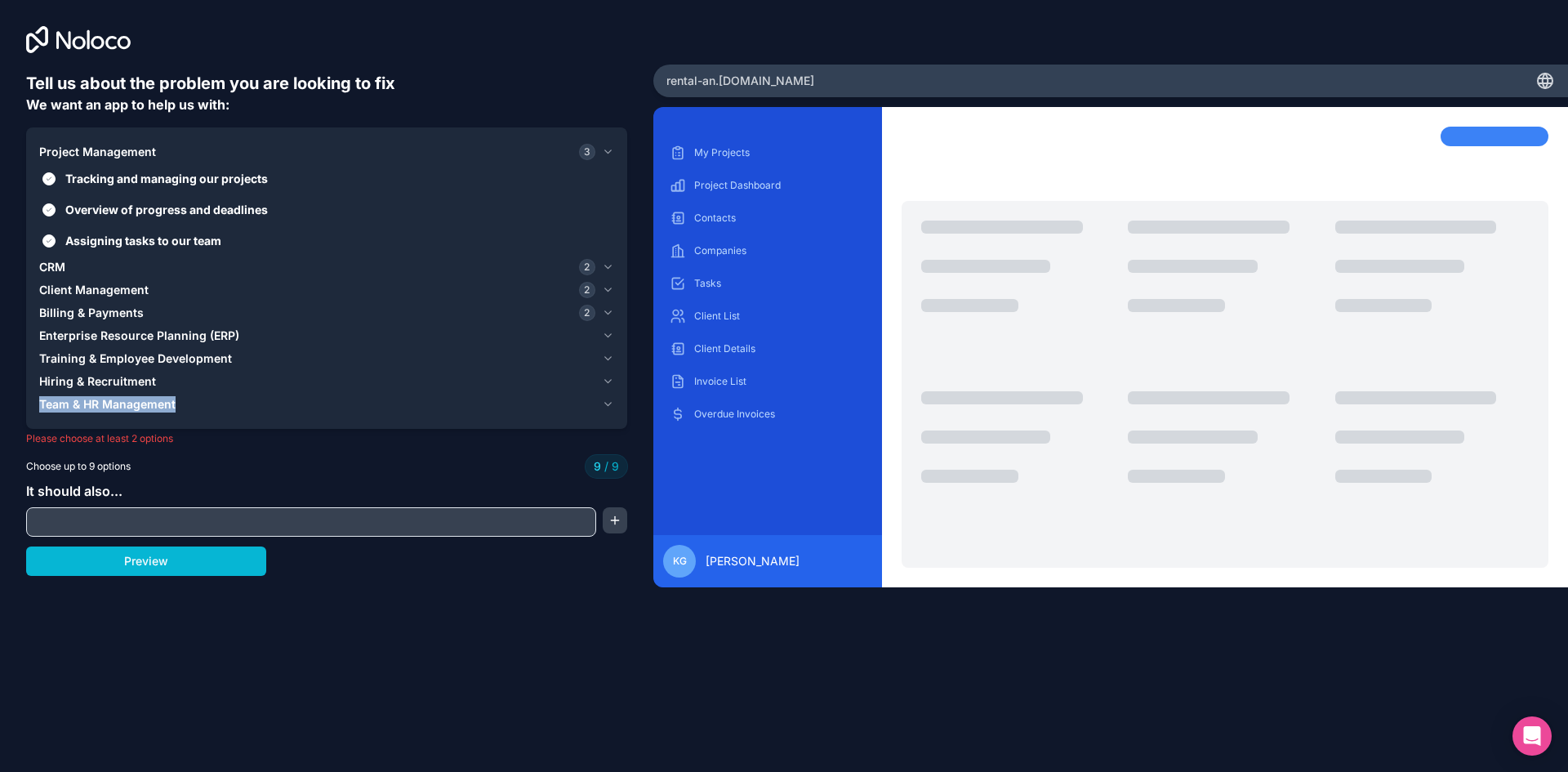
click at [143, 265] on div "CRM 2" at bounding box center [318, 267] width 556 height 16
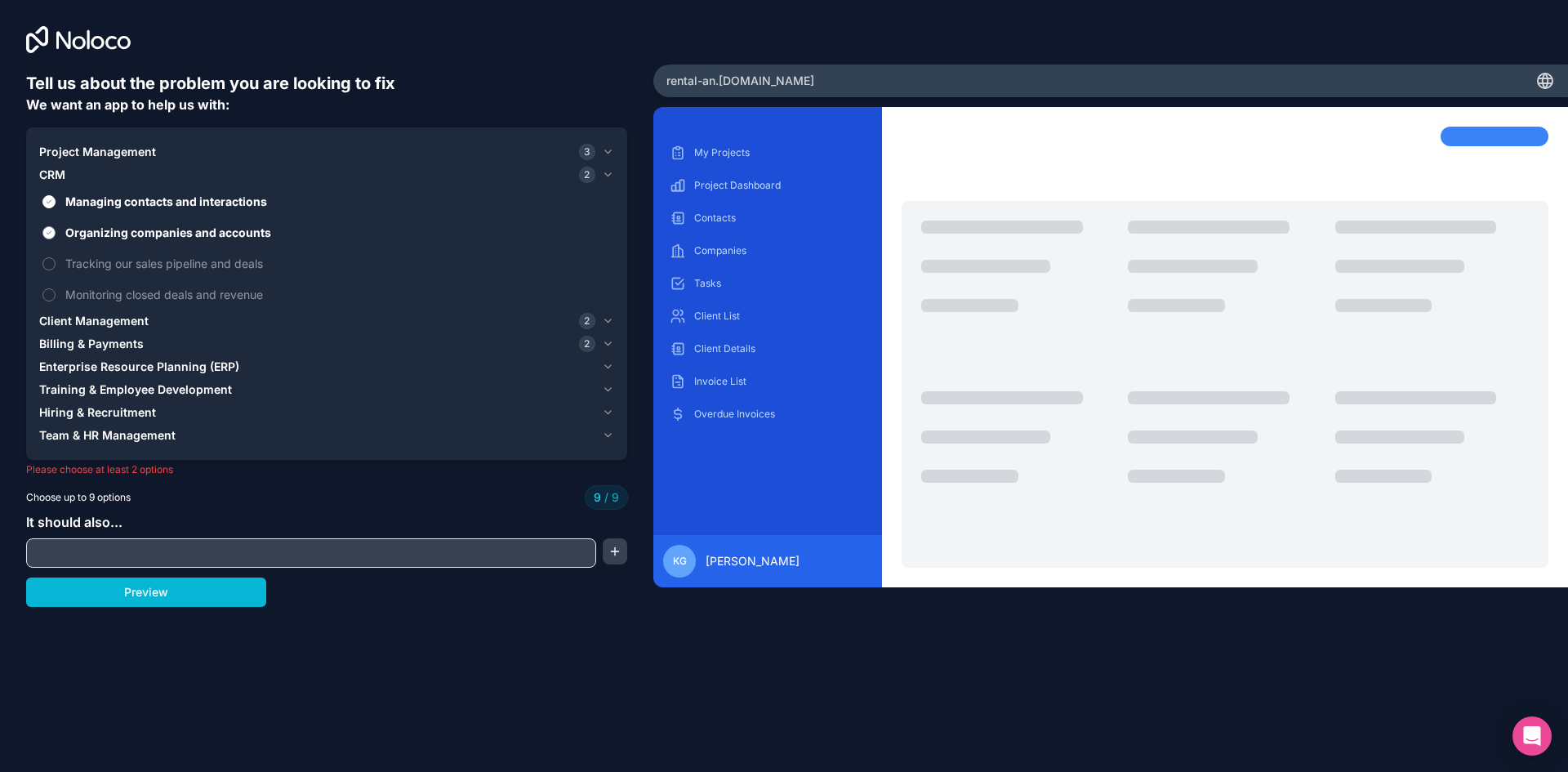
click at [104, 229] on span "Organizing companies and accounts" at bounding box center [338, 232] width 546 height 17
click at [55, 229] on button "Organizing companies and accounts" at bounding box center [49, 233] width 13 height 13
type button "on"
click at [339, 181] on div "CRM 1" at bounding box center [318, 174] width 556 height 16
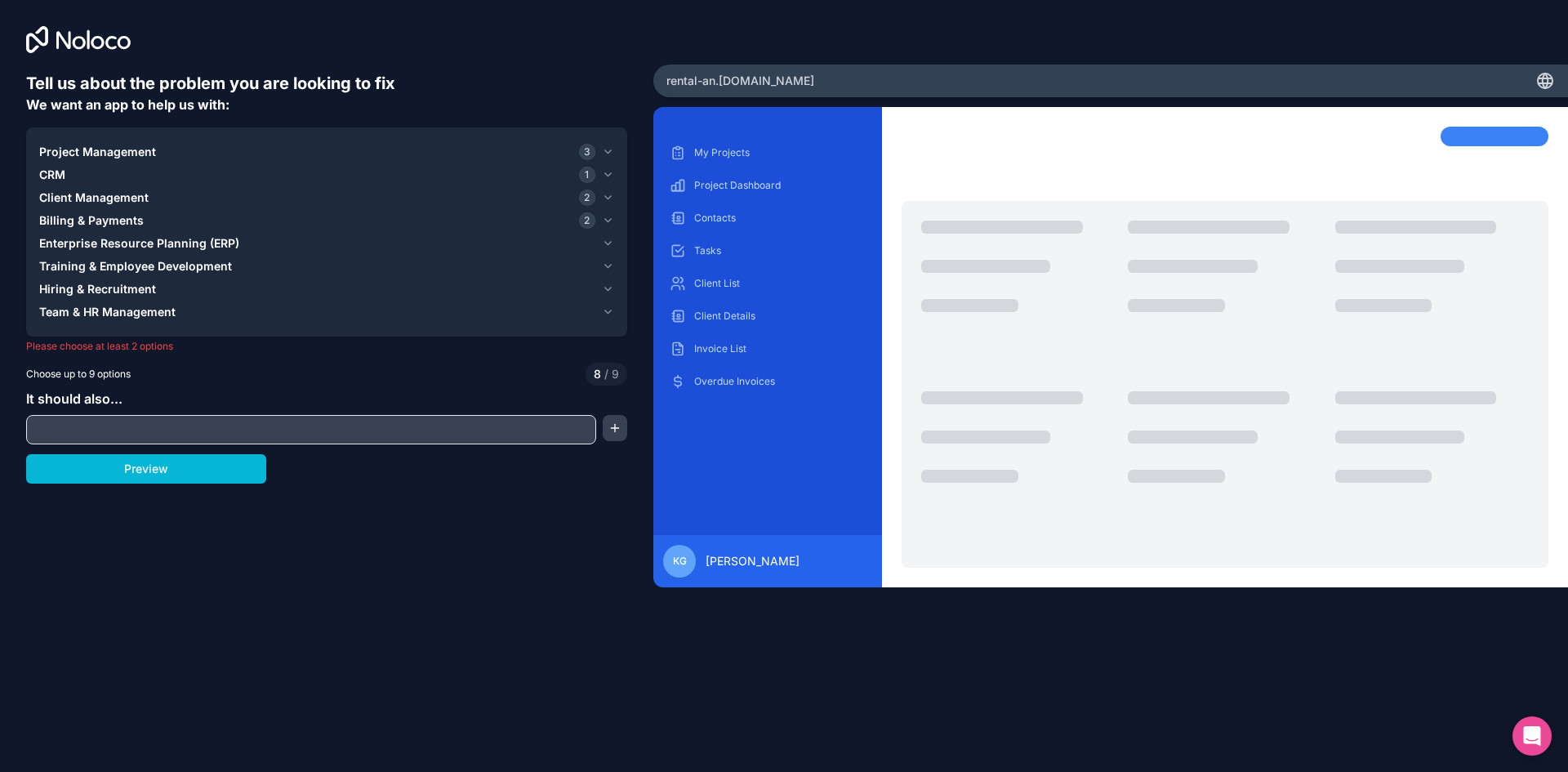
click at [222, 198] on div "Client Management 2" at bounding box center [318, 197] width 556 height 16
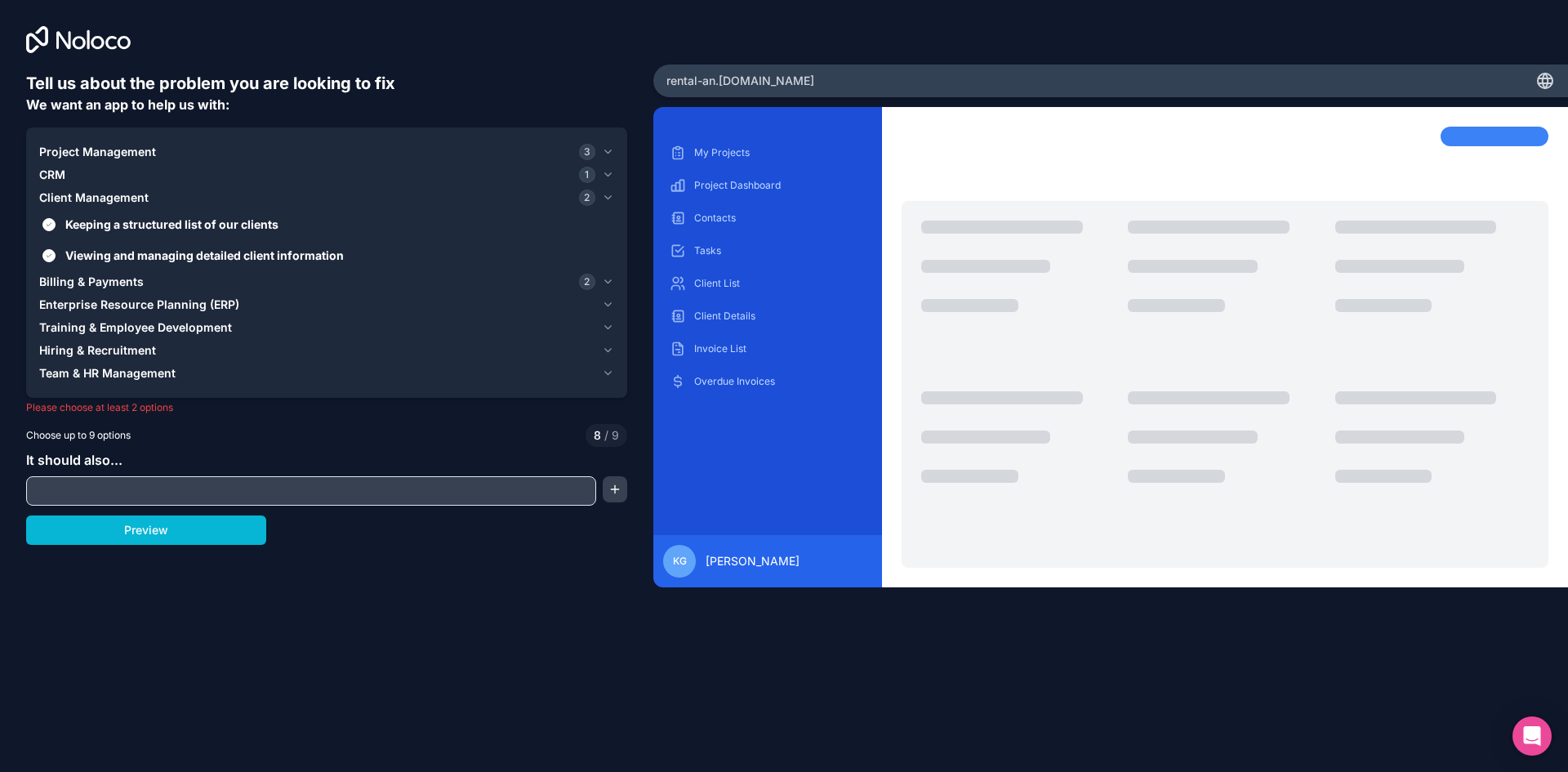
drag, startPoint x: 169, startPoint y: 196, endPoint x: 179, endPoint y: 208, distance: 15.6
click at [170, 196] on div "Client Management 2" at bounding box center [318, 197] width 556 height 16
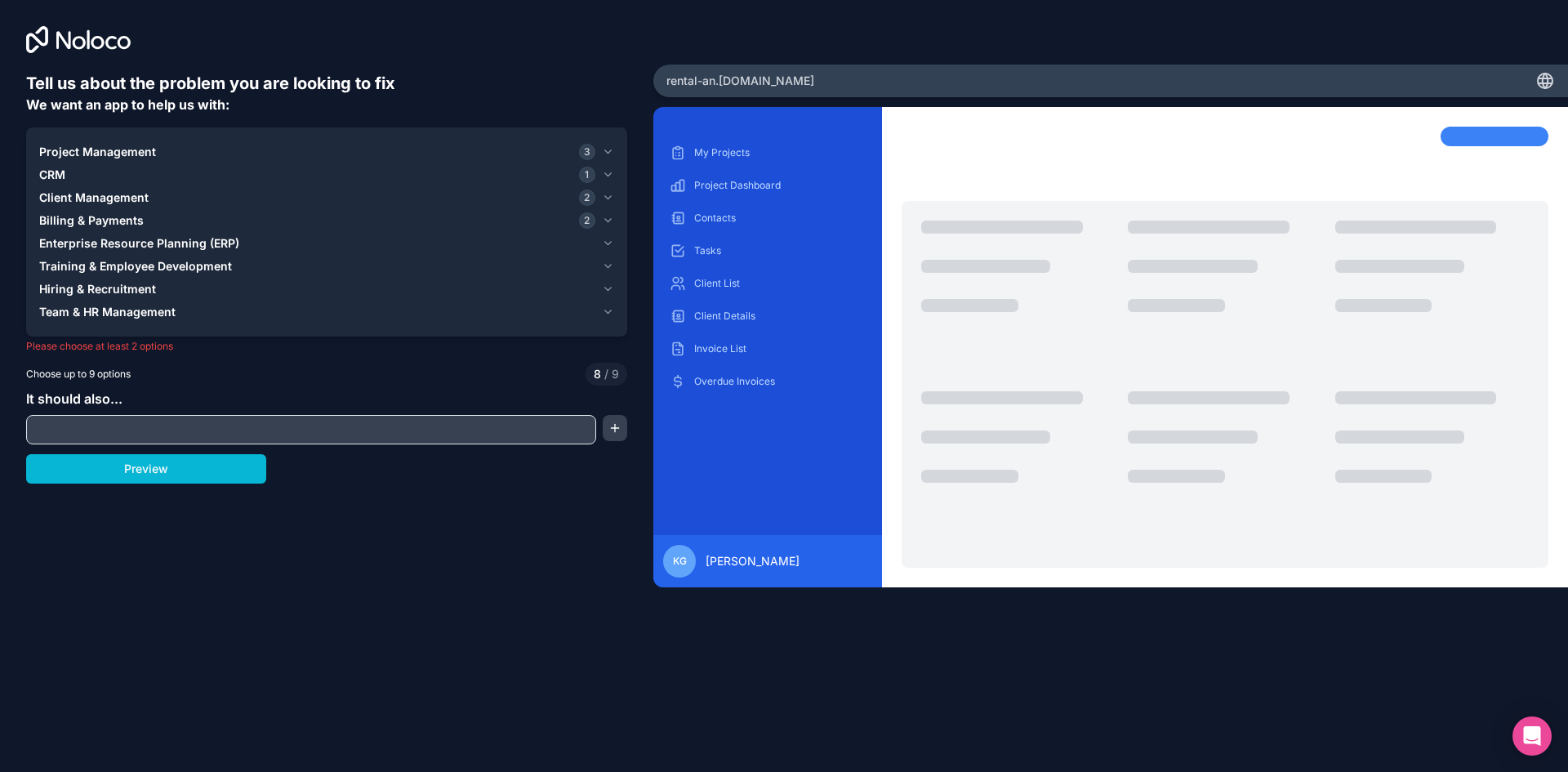
click at [162, 218] on div "Billing & Payments 2" at bounding box center [318, 220] width 556 height 16
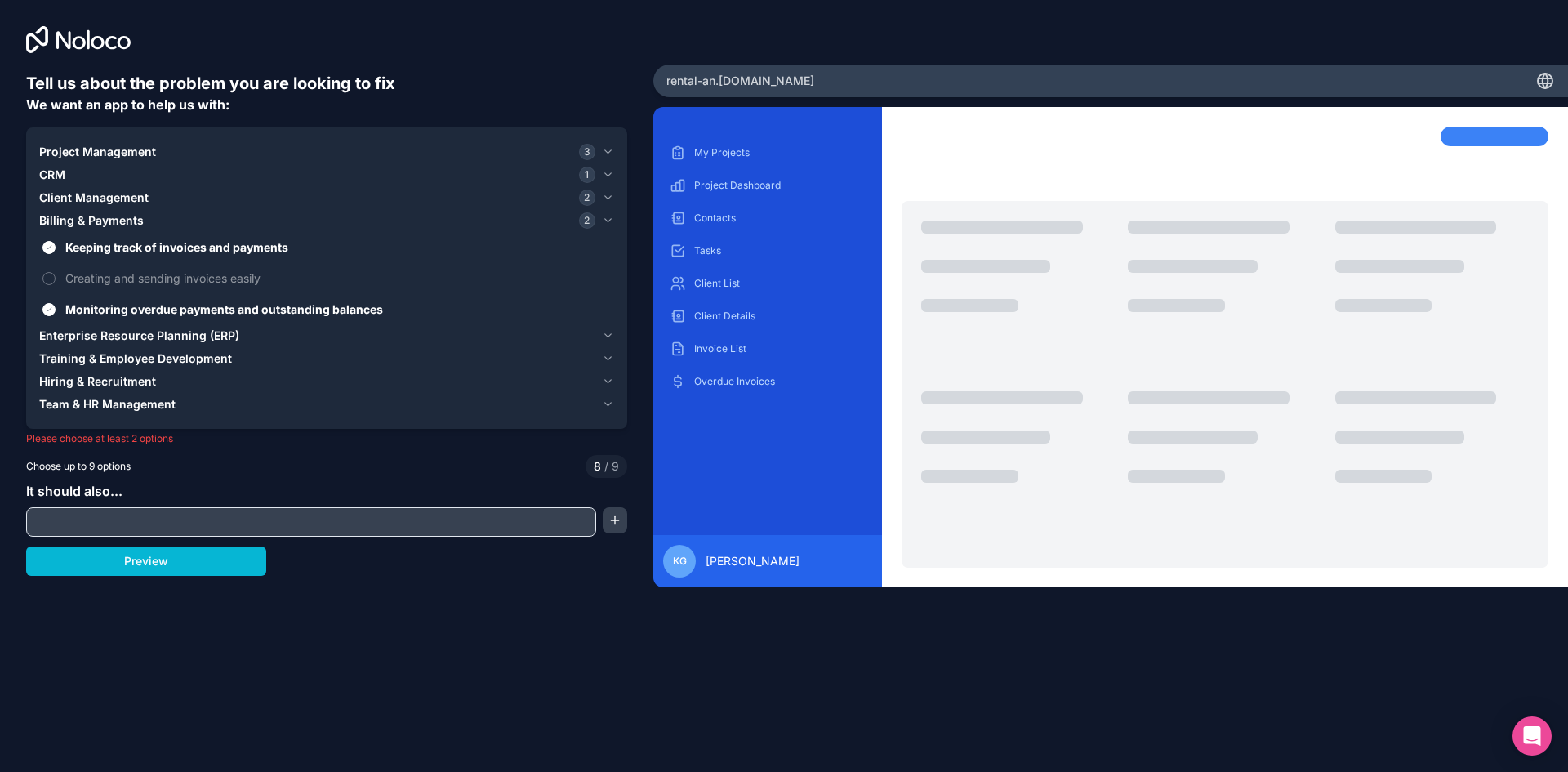
click at [159, 218] on div "Billing & Payments 2" at bounding box center [318, 220] width 556 height 16
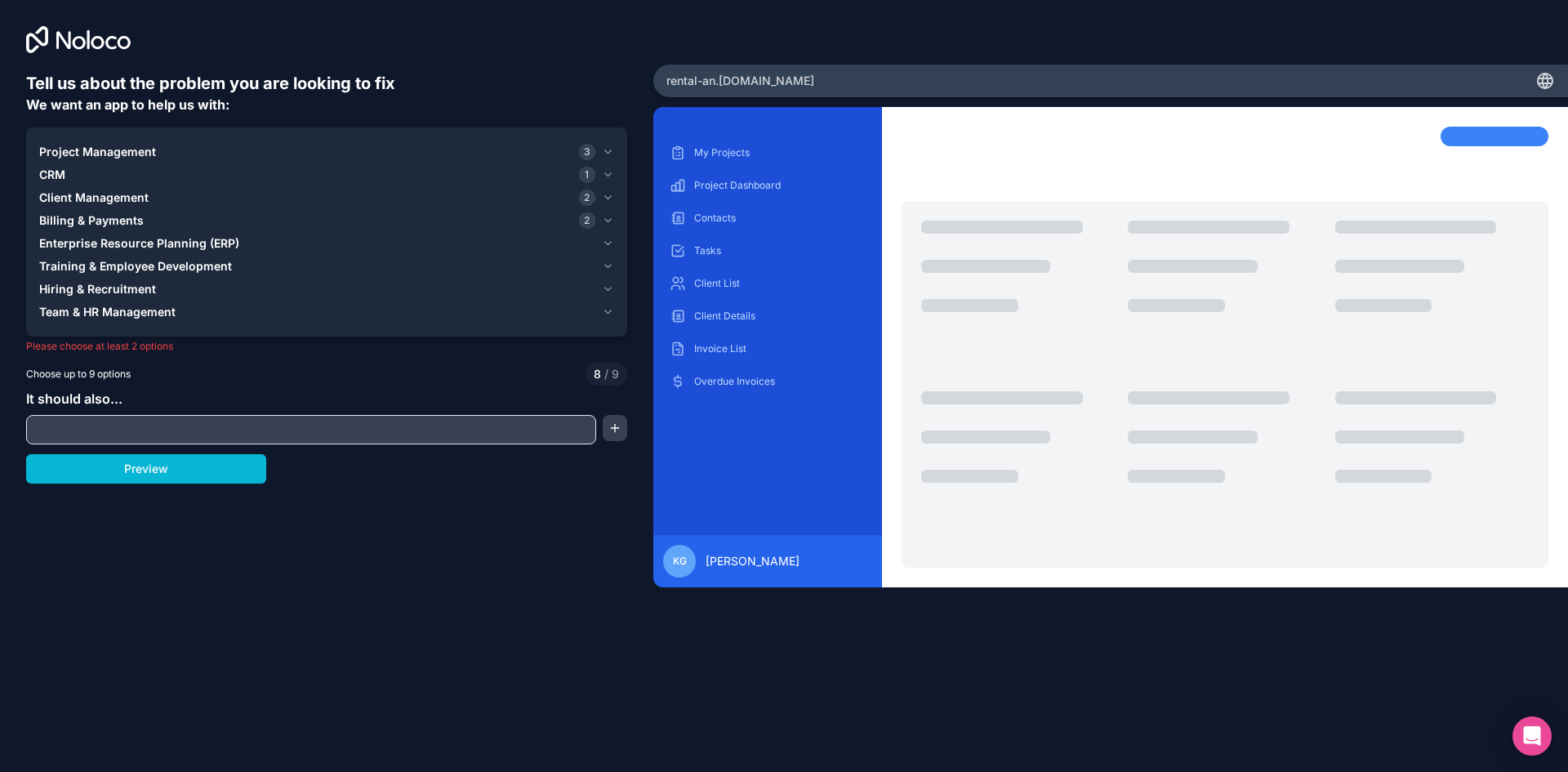
click at [256, 241] on div "Enterprise Resource Planning (ERP)" at bounding box center [318, 243] width 556 height 16
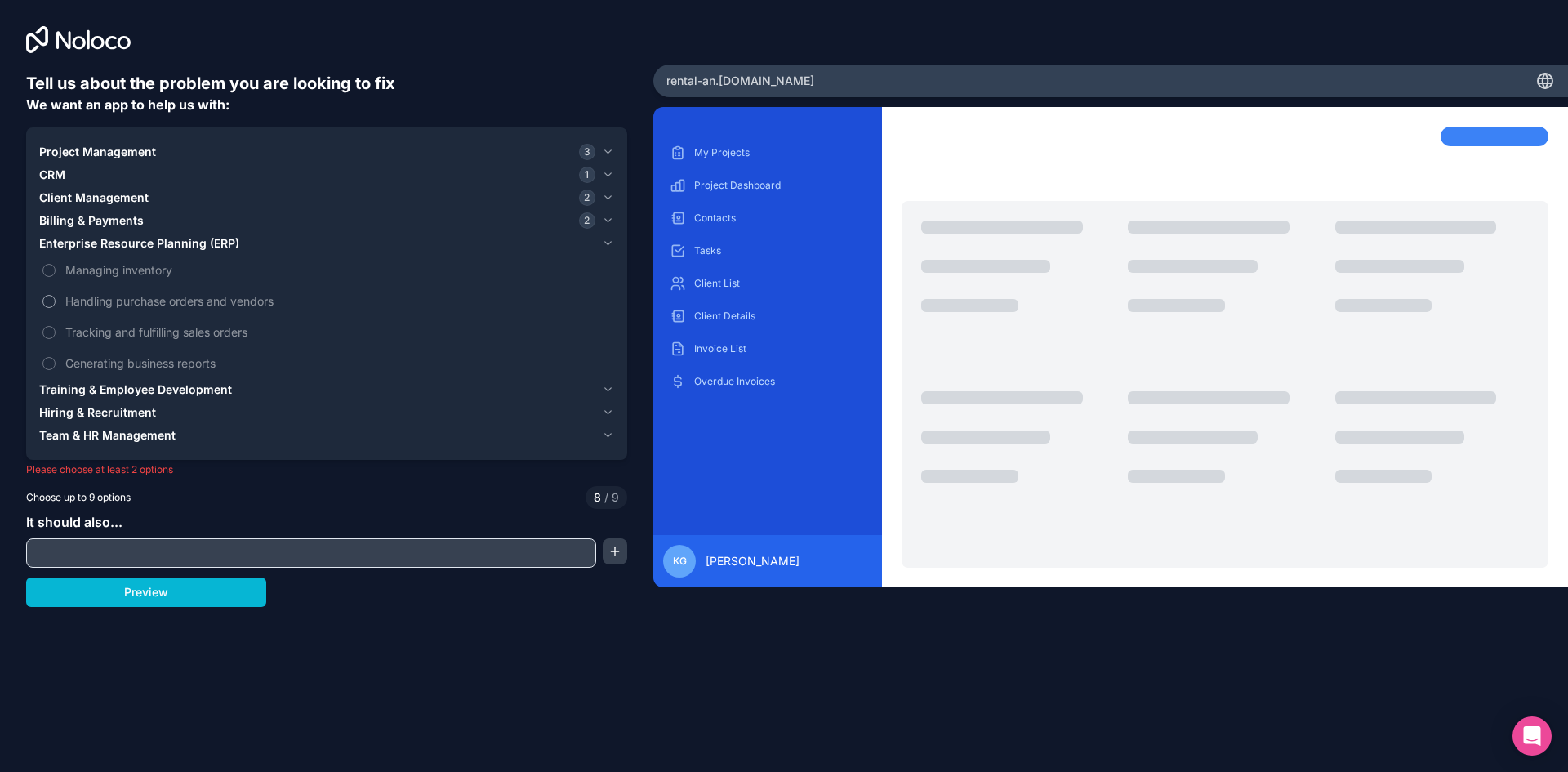
click at [162, 302] on span "Handling purchase orders and vendors" at bounding box center [338, 301] width 546 height 17
click at [55, 302] on button "Handling purchase orders and vendors" at bounding box center [49, 302] width 13 height 13
type button "on"
click at [111, 370] on span "Generating business reports" at bounding box center [338, 363] width 546 height 17
click at [114, 357] on span "Generating business reports" at bounding box center [338, 363] width 546 height 17
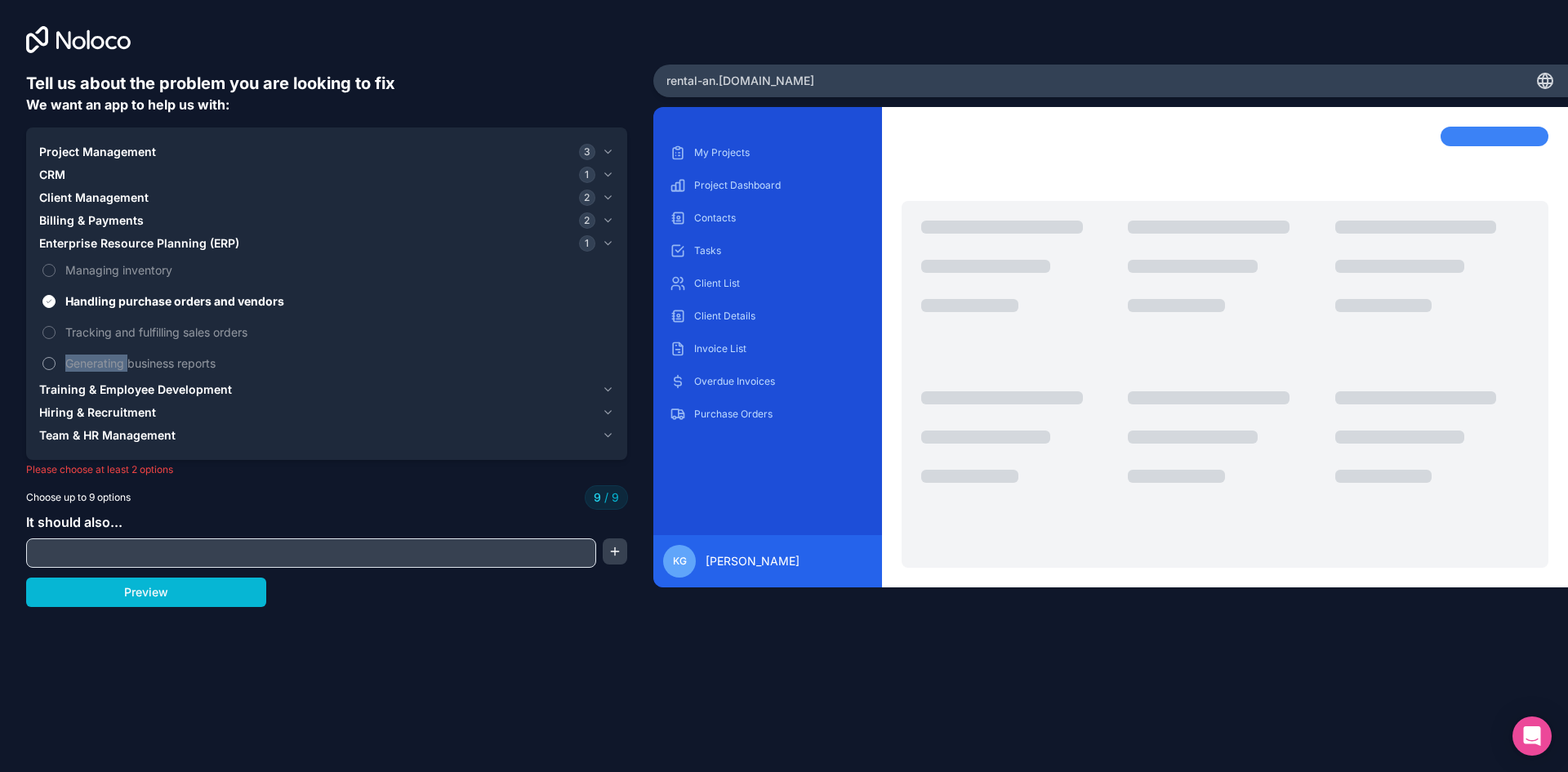
click at [114, 357] on span "Generating business reports" at bounding box center [338, 363] width 546 height 17
click at [305, 360] on span "Generating business reports" at bounding box center [338, 363] width 546 height 17
click at [353, 622] on div "Tell us about the problem you are looking to fix We want an app to help us with…" at bounding box center [327, 322] width 654 height 644
click at [191, 552] on input "text" at bounding box center [311, 552] width 562 height 23
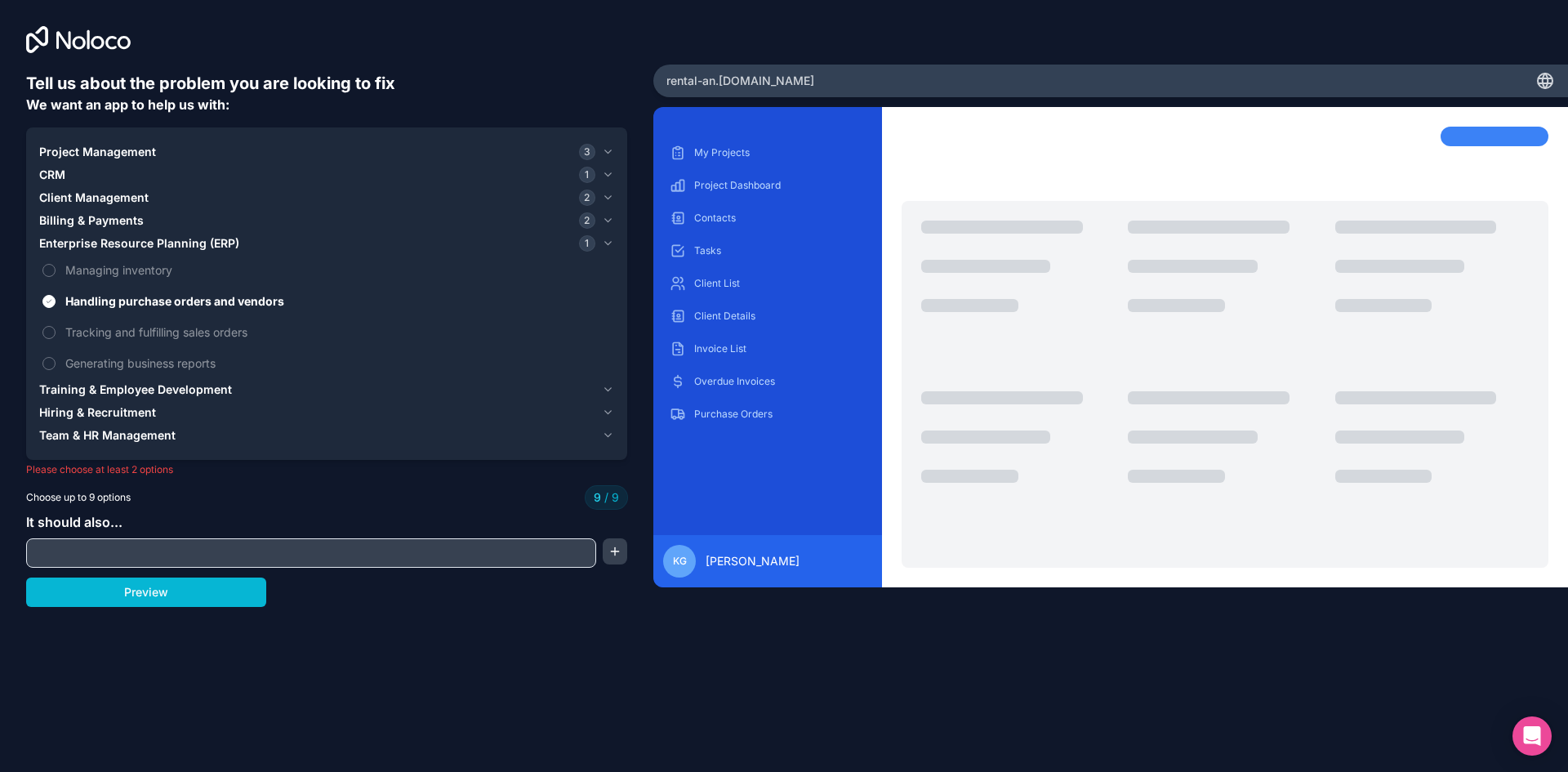
paste input "Generating business reports (ERP)"
type input "Generating business reports (ERP)"
click at [622, 557] on button "button" at bounding box center [614, 551] width 24 height 26
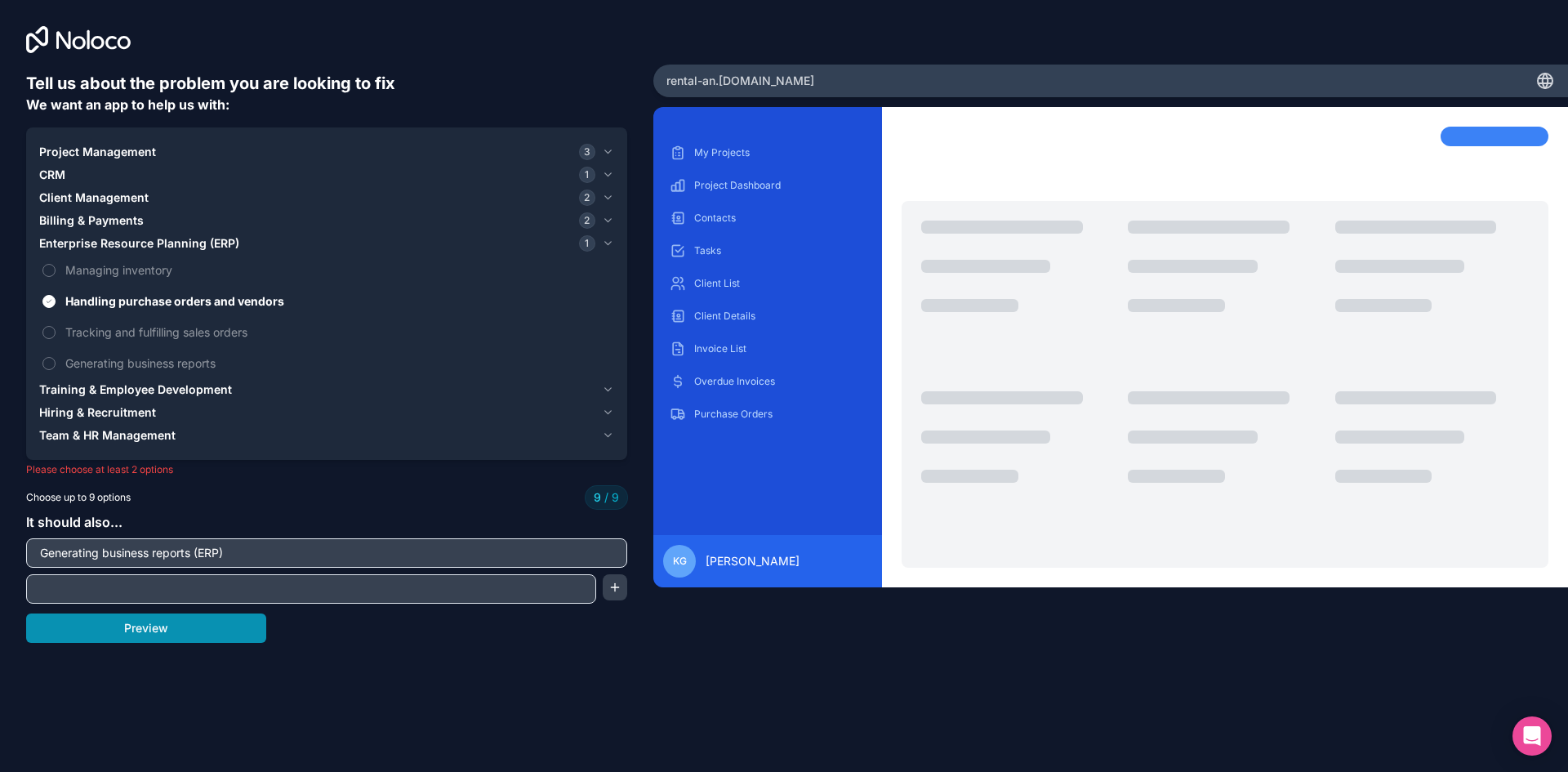
click at [177, 631] on button "Preview" at bounding box center [146, 628] width 241 height 29
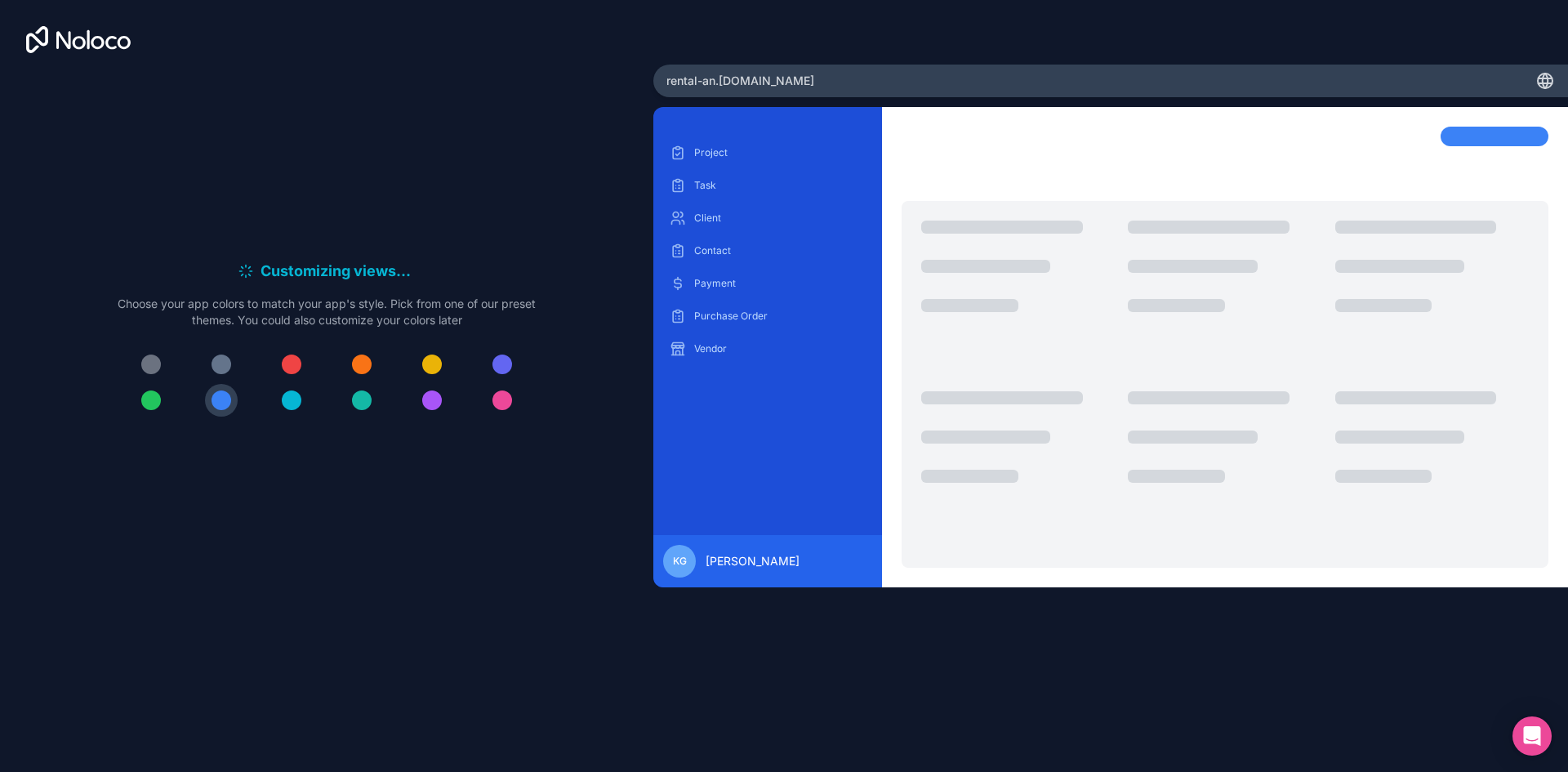
drag, startPoint x: 970, startPoint y: 282, endPoint x: 391, endPoint y: 124, distance: 600.2
click at [391, 124] on div "Customizing views . . . Meanwhile, let's personalize it! Choose your app colors…" at bounding box center [326, 345] width 601 height 546
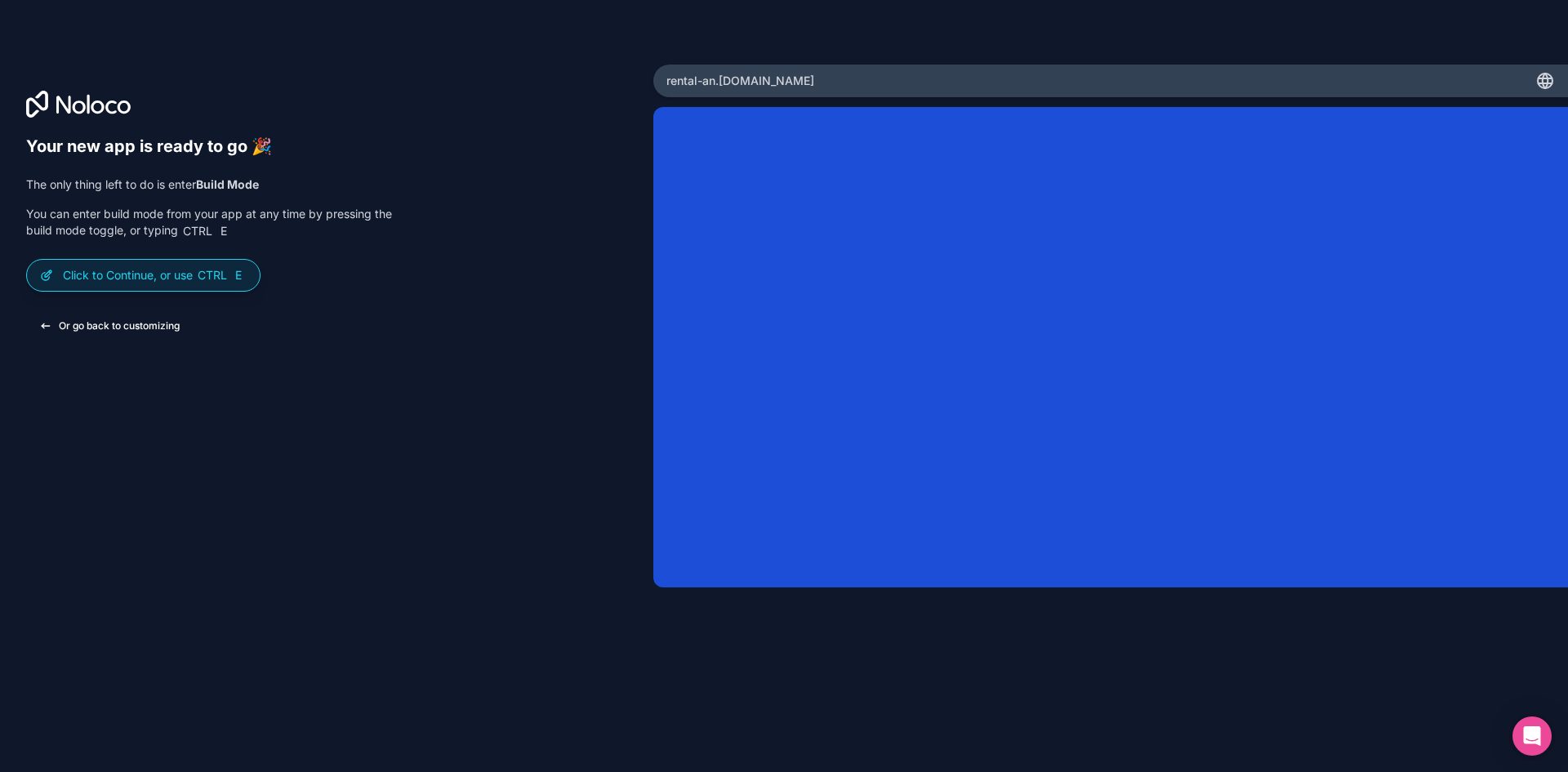
click at [116, 326] on button "Or go back to customizing" at bounding box center [109, 325] width 167 height 29
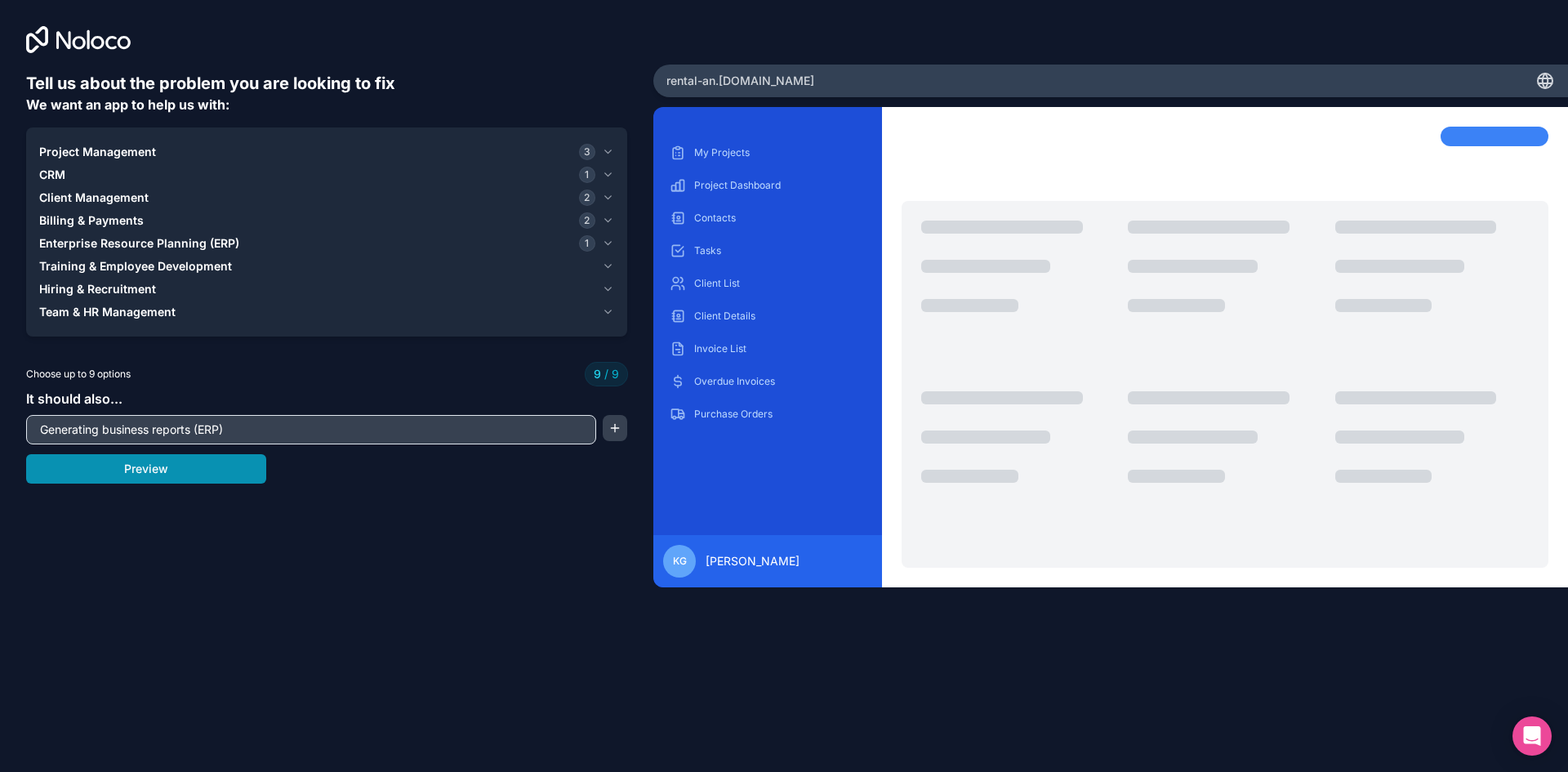
click at [103, 466] on button "Preview" at bounding box center [146, 469] width 241 height 29
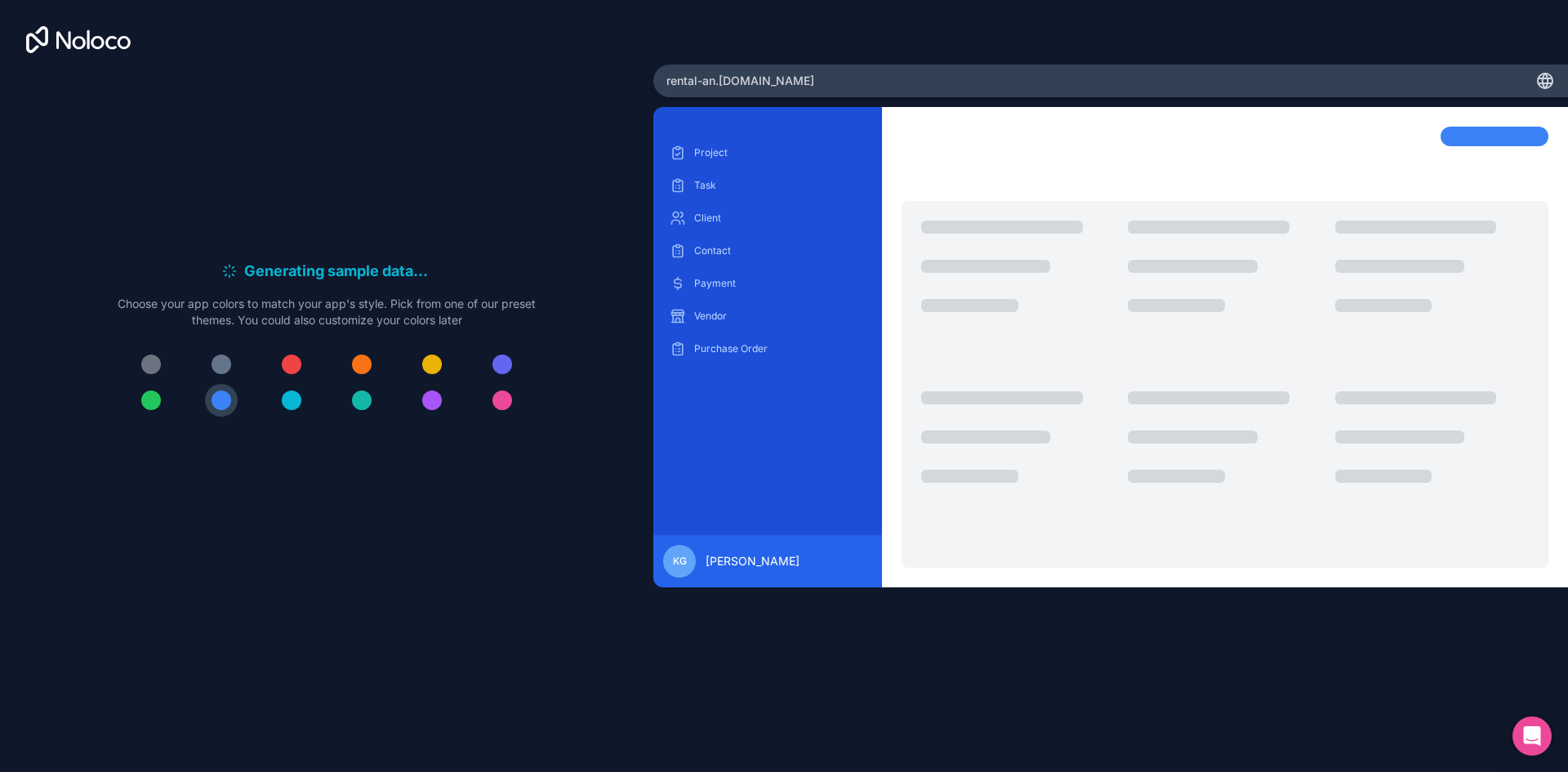
click at [288, 401] on div at bounding box center [291, 400] width 19 height 19
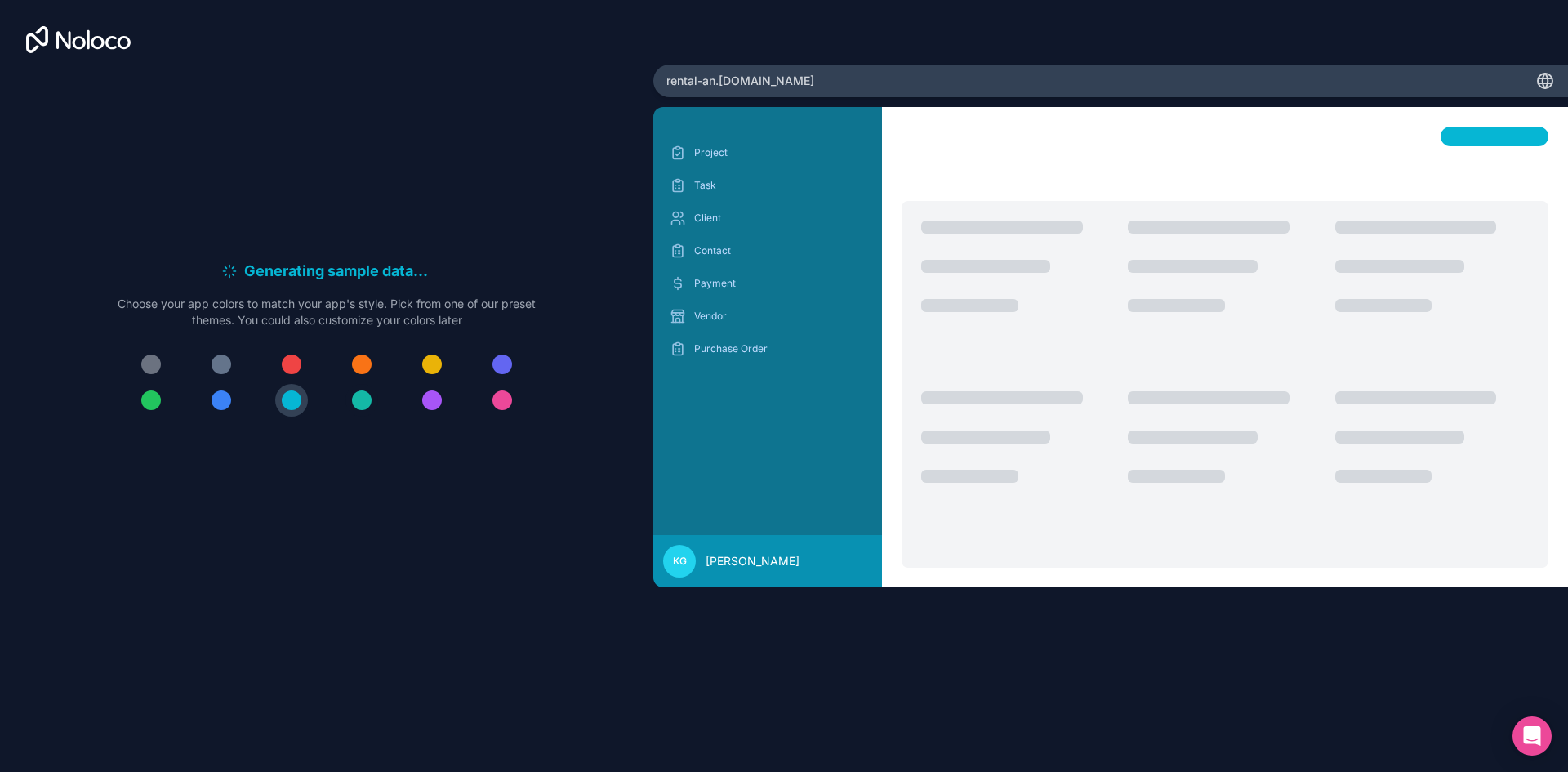
click at [356, 399] on div at bounding box center [361, 400] width 19 height 19
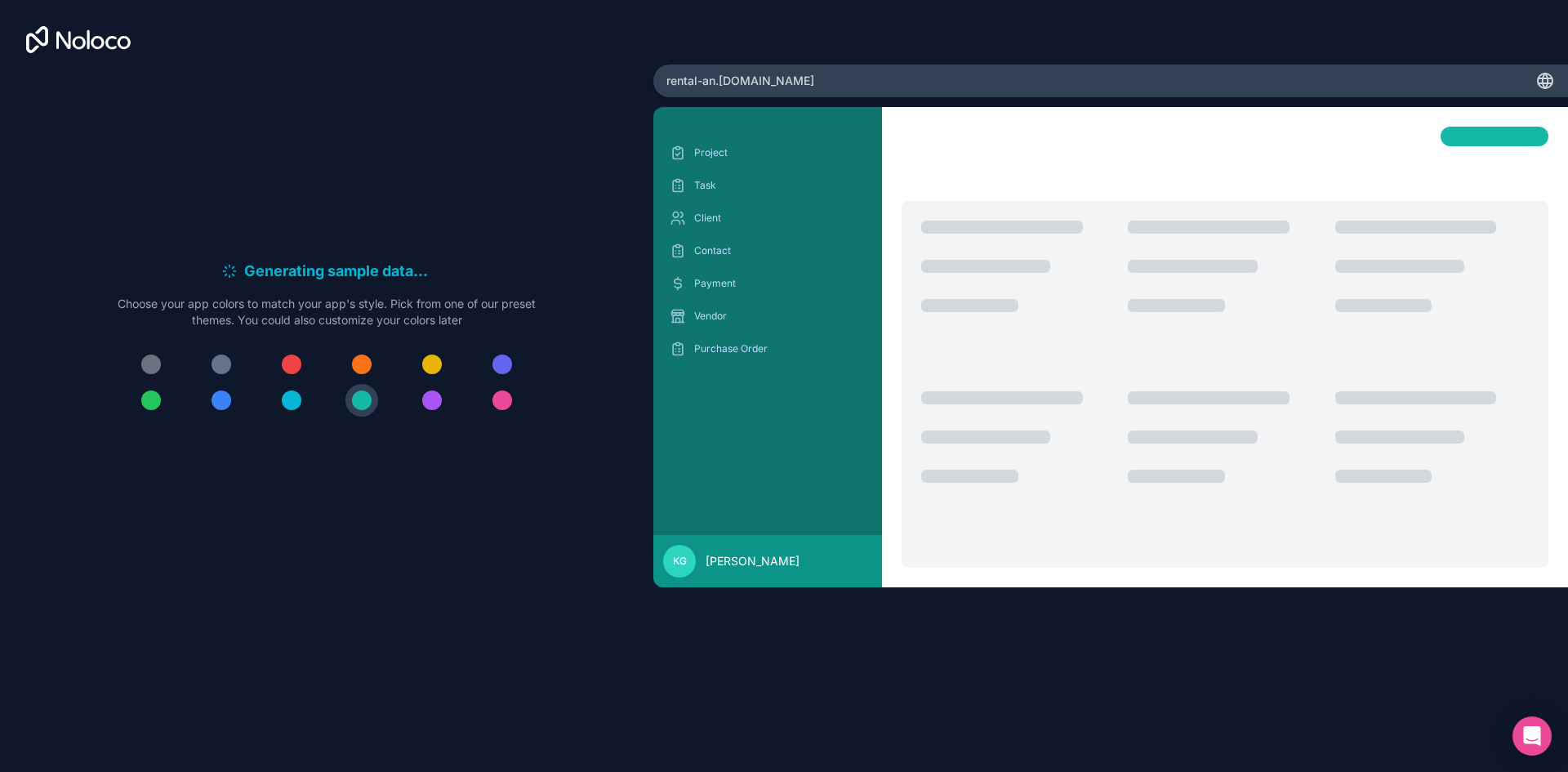
click at [298, 403] on div at bounding box center [291, 400] width 19 height 19
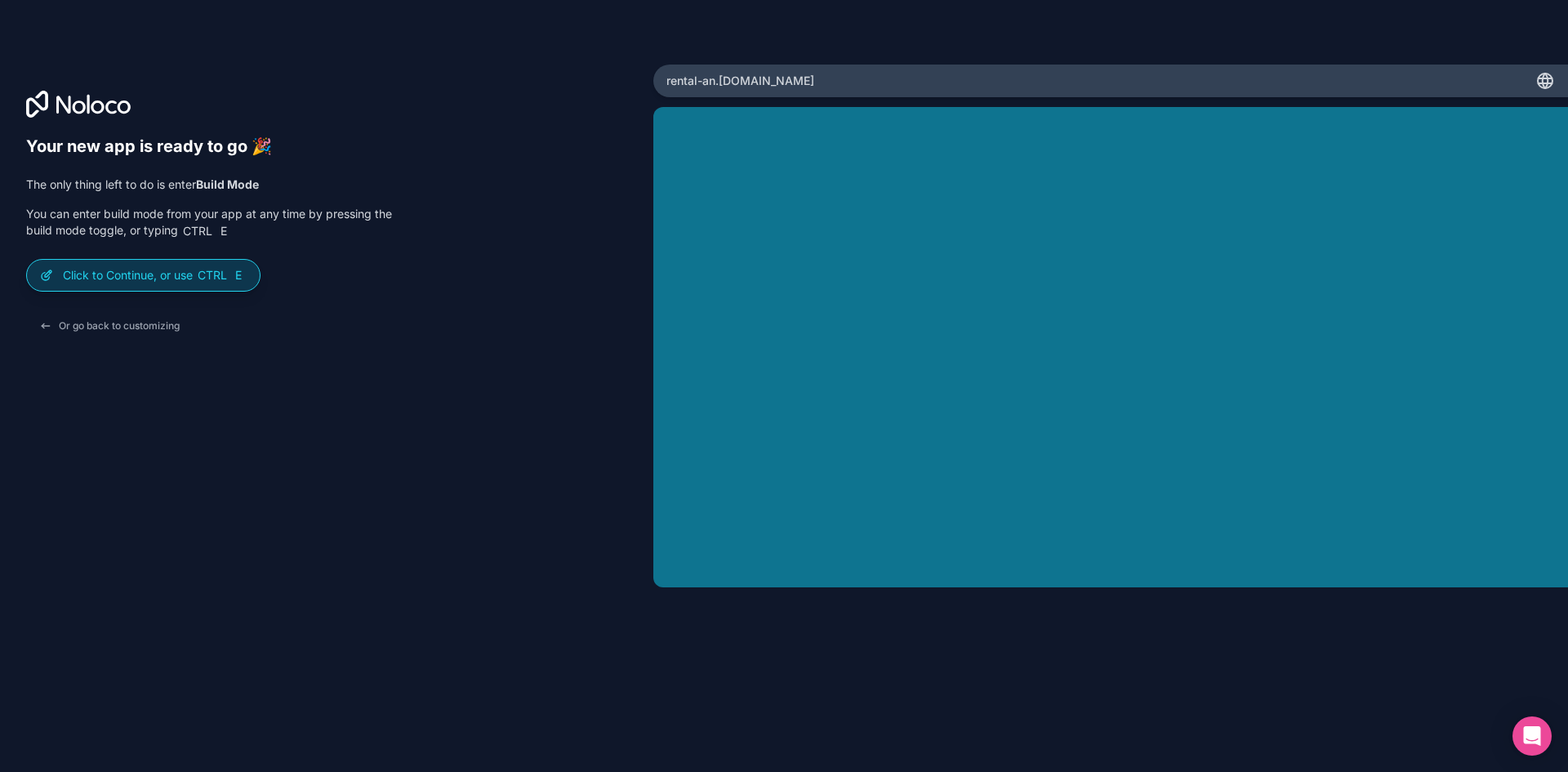
click at [177, 276] on p "Click to Continue, or use Ctrl E" at bounding box center [154, 275] width 184 height 16
